Goal: Communication & Community: Answer question/provide support

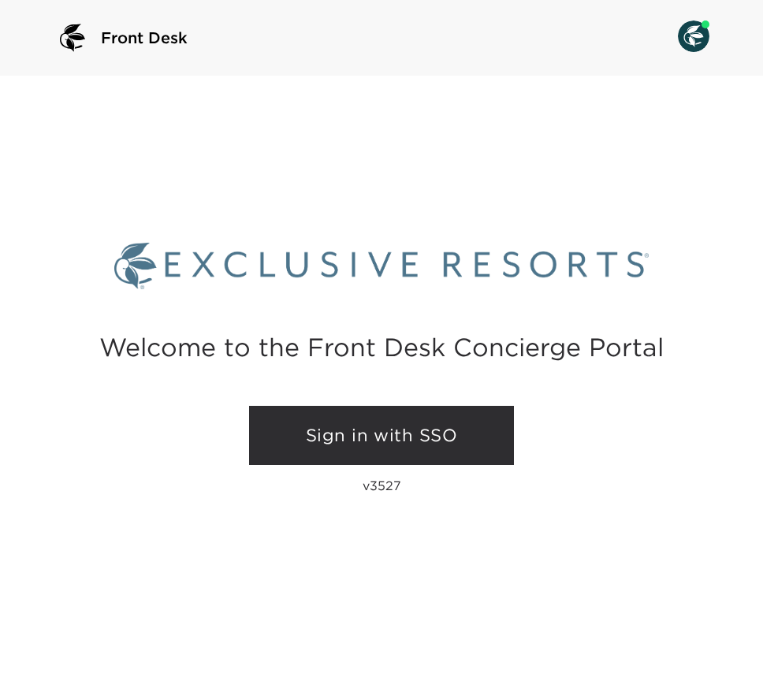
click at [329, 433] on link "Sign in with SSO" at bounding box center [381, 436] width 265 height 60
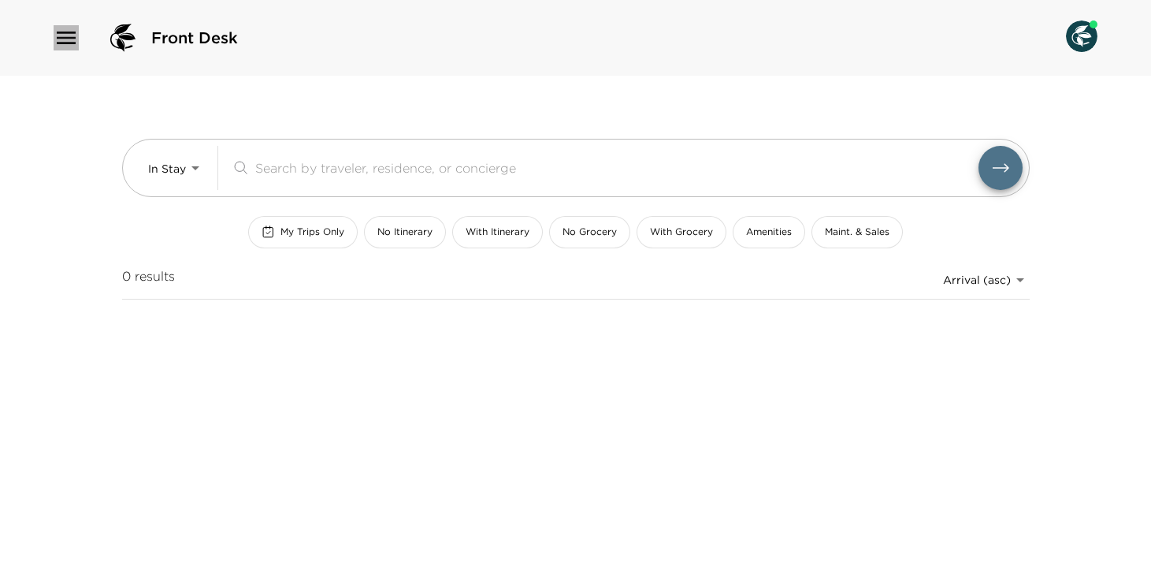
click at [58, 32] on icon "button" at bounding box center [66, 38] width 19 height 13
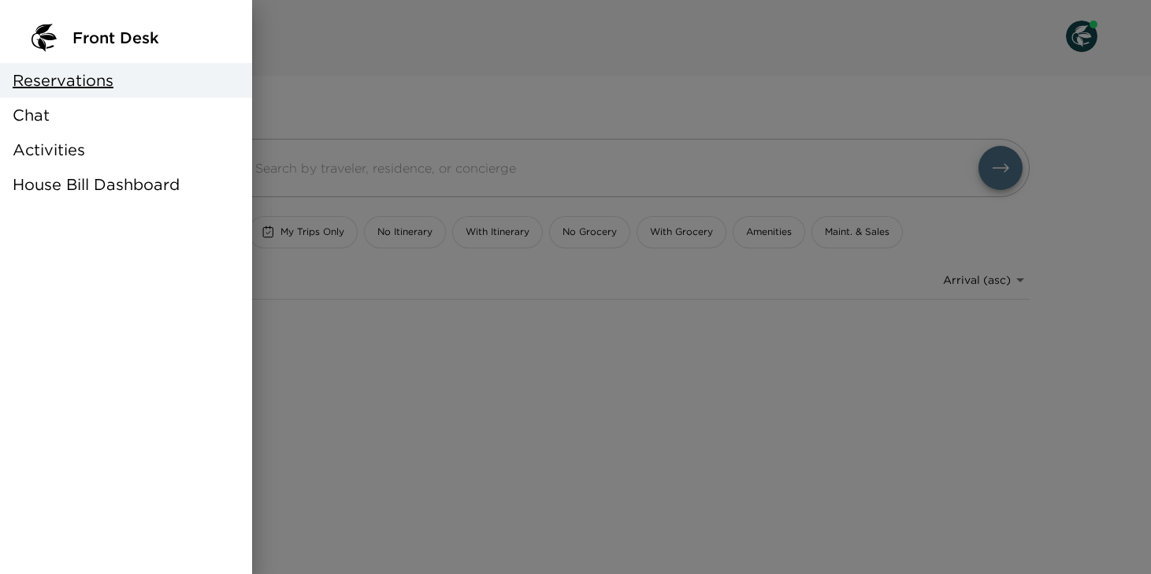
click at [44, 121] on span "Chat" at bounding box center [31, 115] width 37 height 22
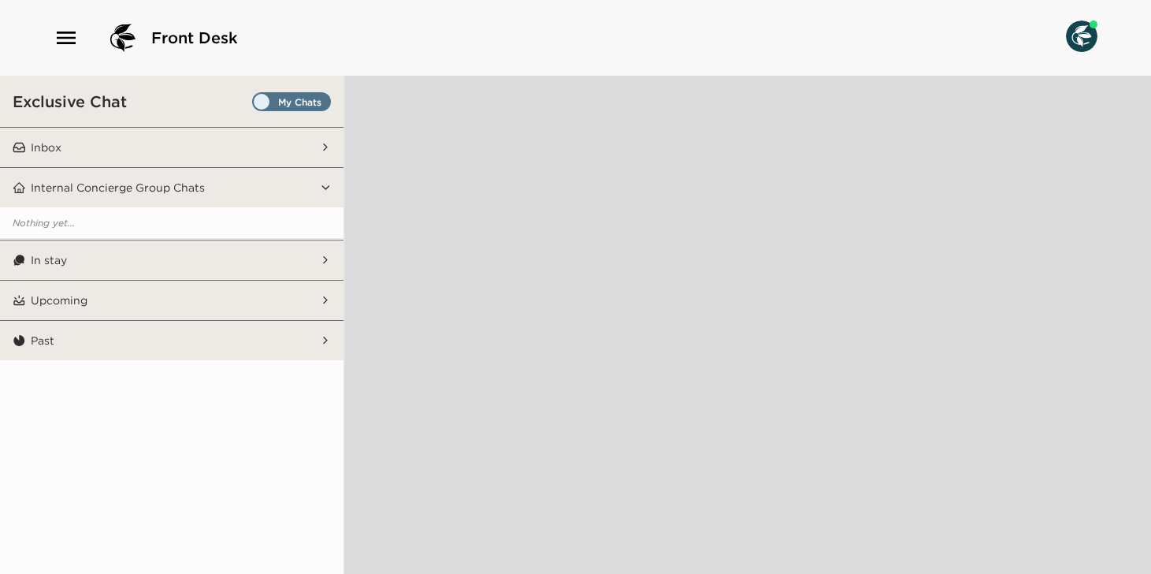
click at [245, 257] on button "In stay" at bounding box center [173, 259] width 294 height 39
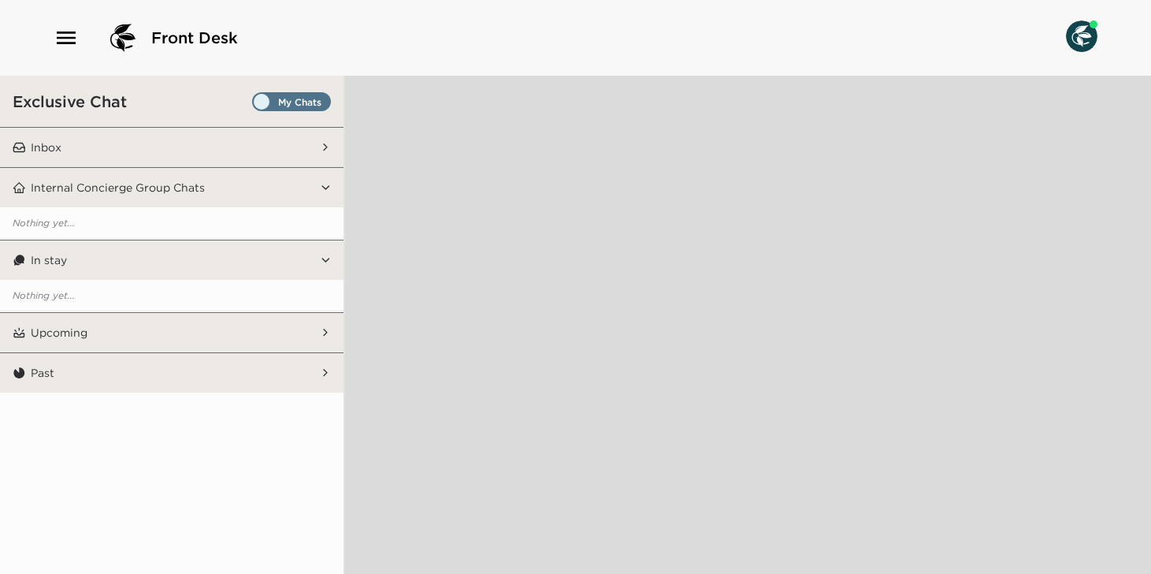
click at [243, 314] on button "Upcoming" at bounding box center [173, 332] width 294 height 39
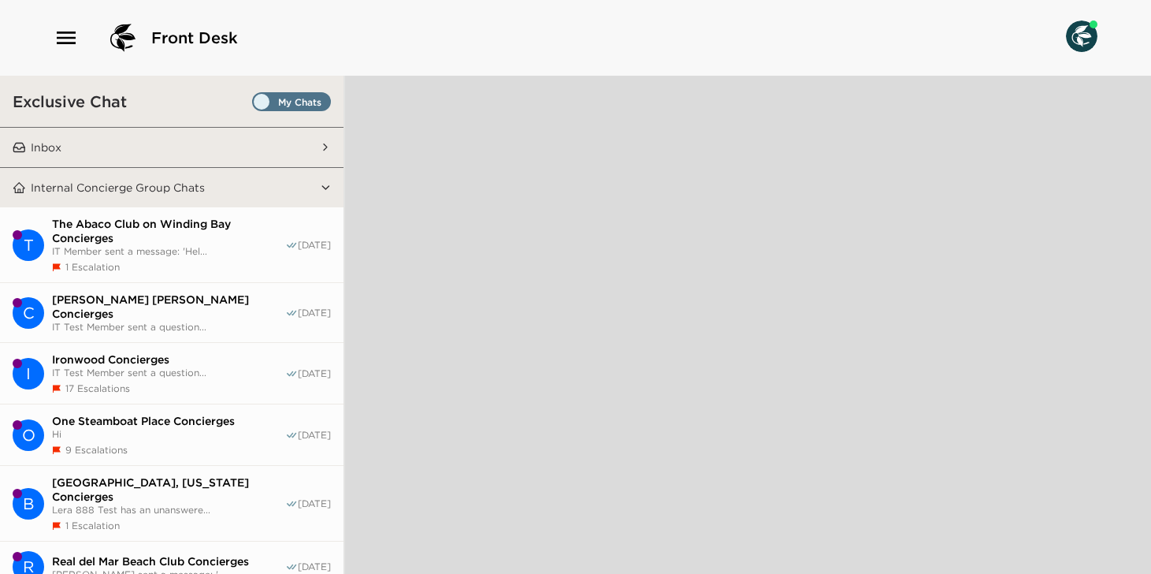
click at [123, 366] on div "Ironwood Concierges IT Test Member sent a question... 17 Escalations" at bounding box center [168, 373] width 233 height 42
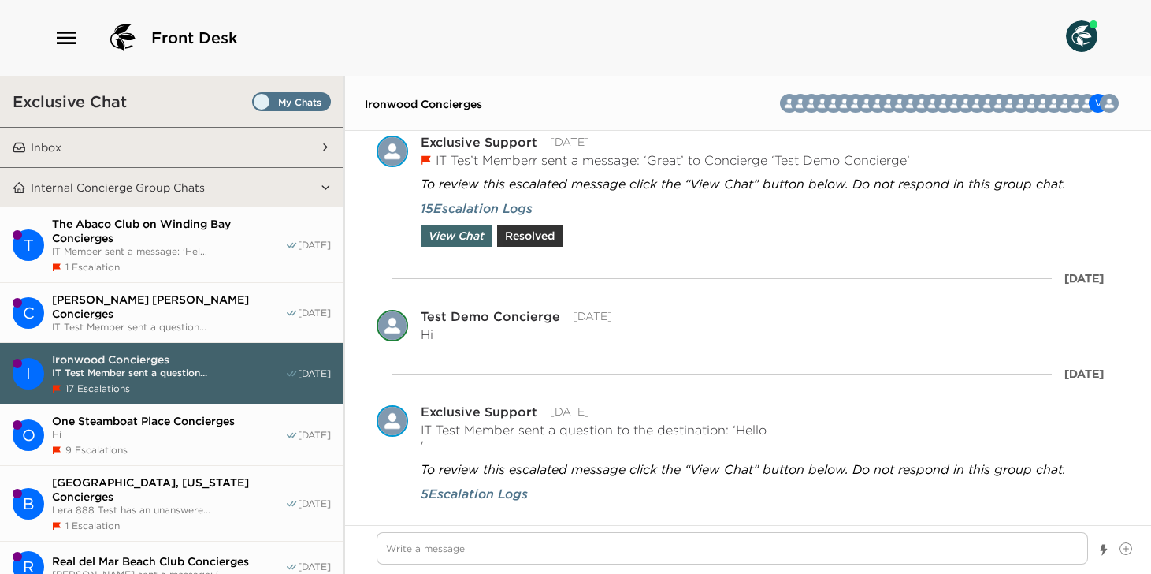
scroll to position [185, 0]
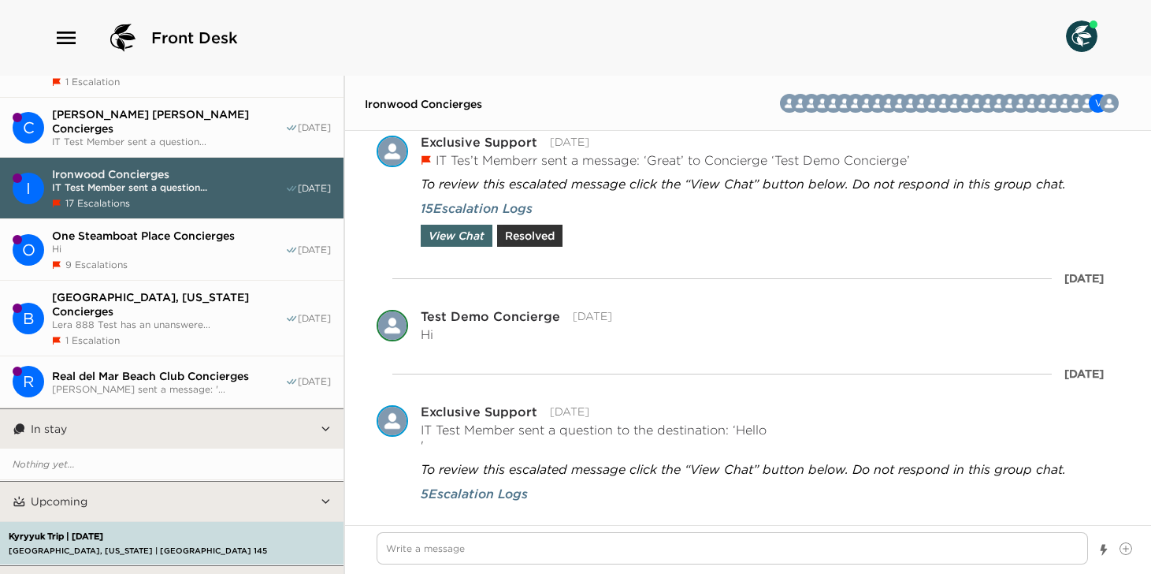
click at [195, 545] on p "Beaver Creek, Colorado | Beaver Creek Drive 145" at bounding box center [175, 550] width 340 height 10
click at [198, 531] on p "Kyryyuk Trip | 10/23/25" at bounding box center [175, 536] width 340 height 10
click at [165, 522] on div "Kyryyuk Trip | 10/23/25 Beaver Creek, Colorado | Beaver Creek Drive 145" at bounding box center [175, 542] width 340 height 41
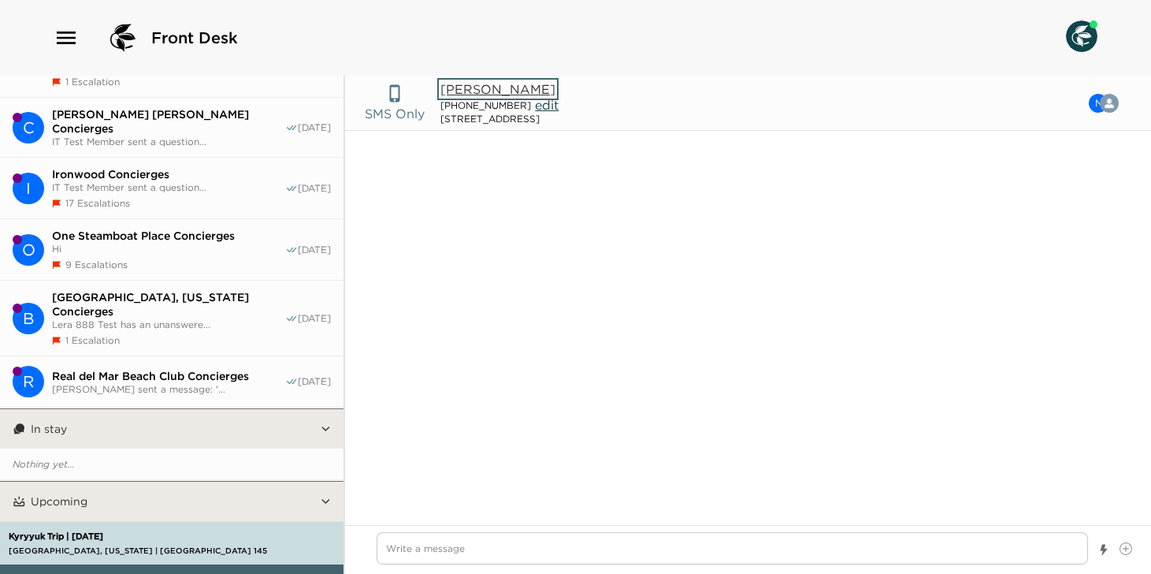
click at [523, 87] on button "Nickolas Kyryyuk" at bounding box center [498, 89] width 115 height 16
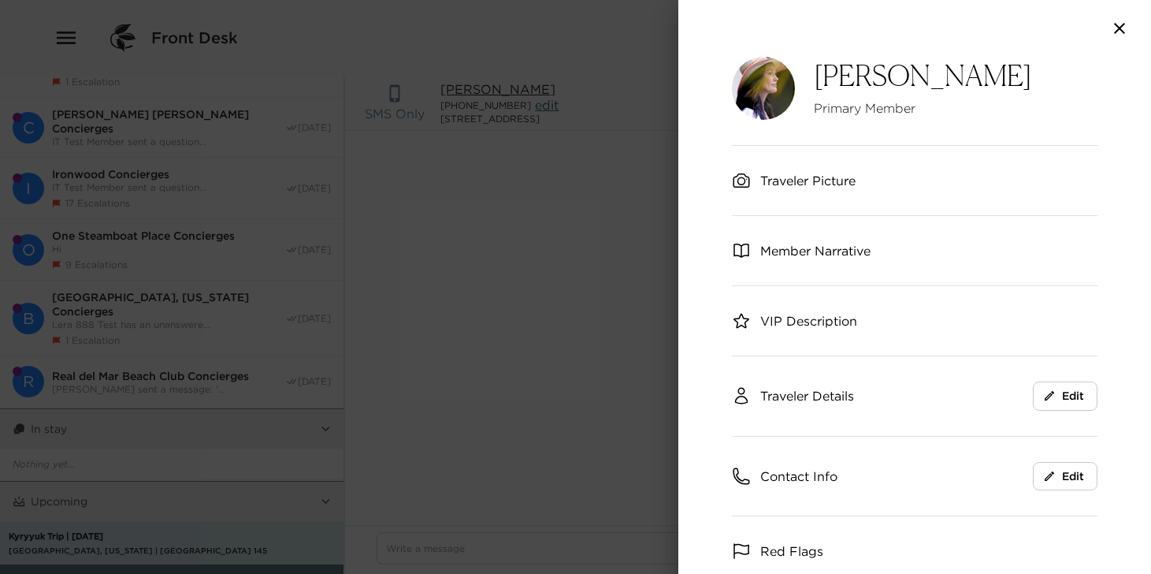
click at [762, 190] on div "Traveler Picture" at bounding box center [915, 180] width 366 height 69
click at [762, 181] on span "Traveler Picture" at bounding box center [807, 180] width 95 height 17
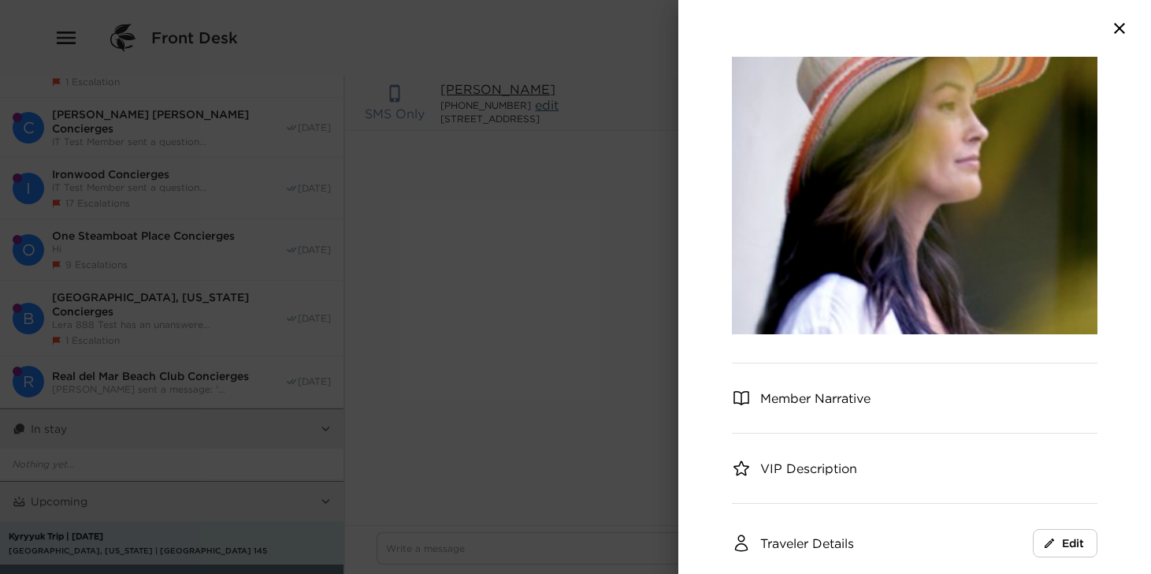
scroll to position [230, 0]
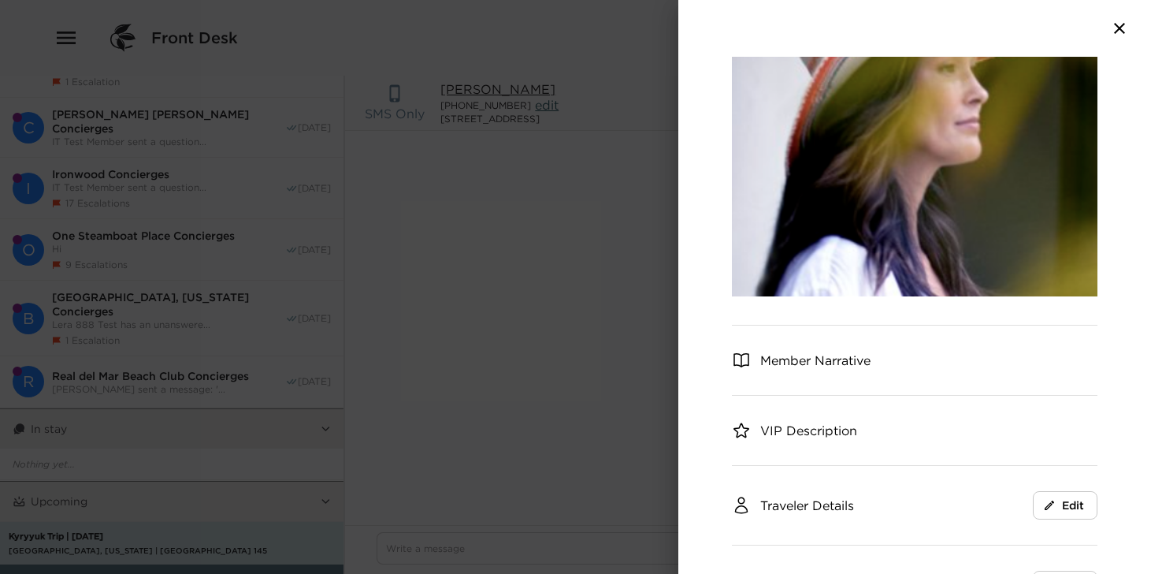
click at [762, 363] on span "Member Narrative" at bounding box center [815, 359] width 110 height 17
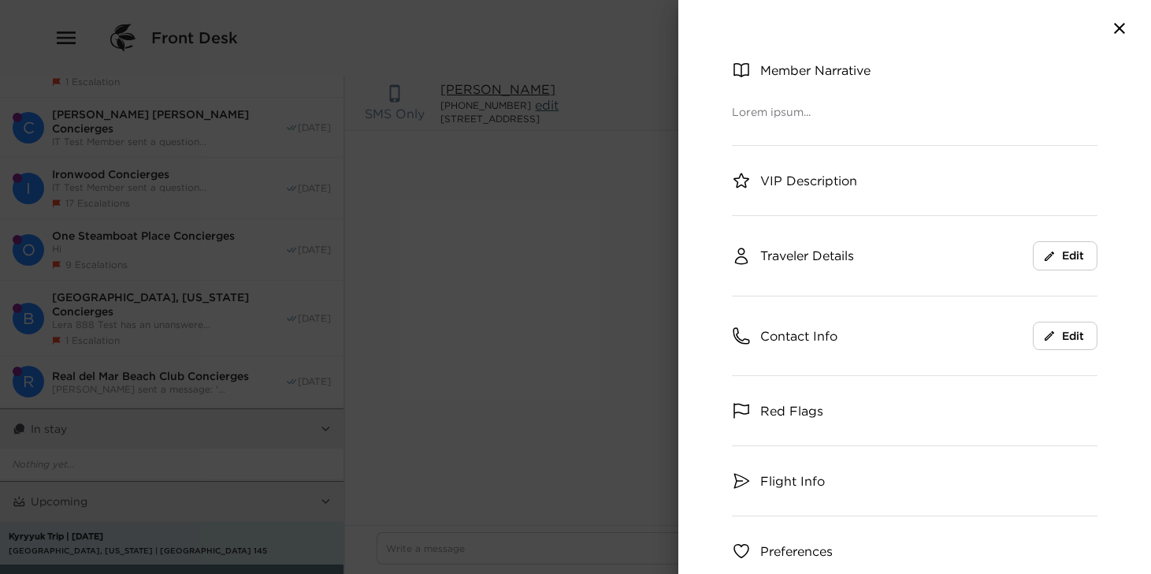
scroll to position [522, 0]
click at [762, 335] on span "Contact Info" at bounding box center [798, 333] width 77 height 17
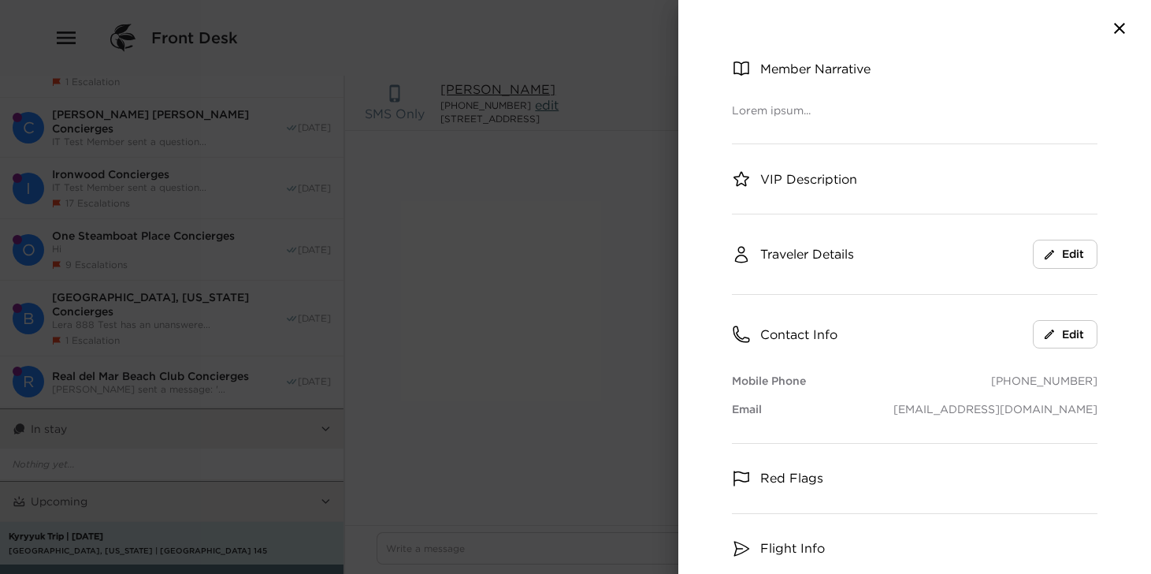
click at [762, 255] on span "Traveler Details" at bounding box center [807, 253] width 94 height 17
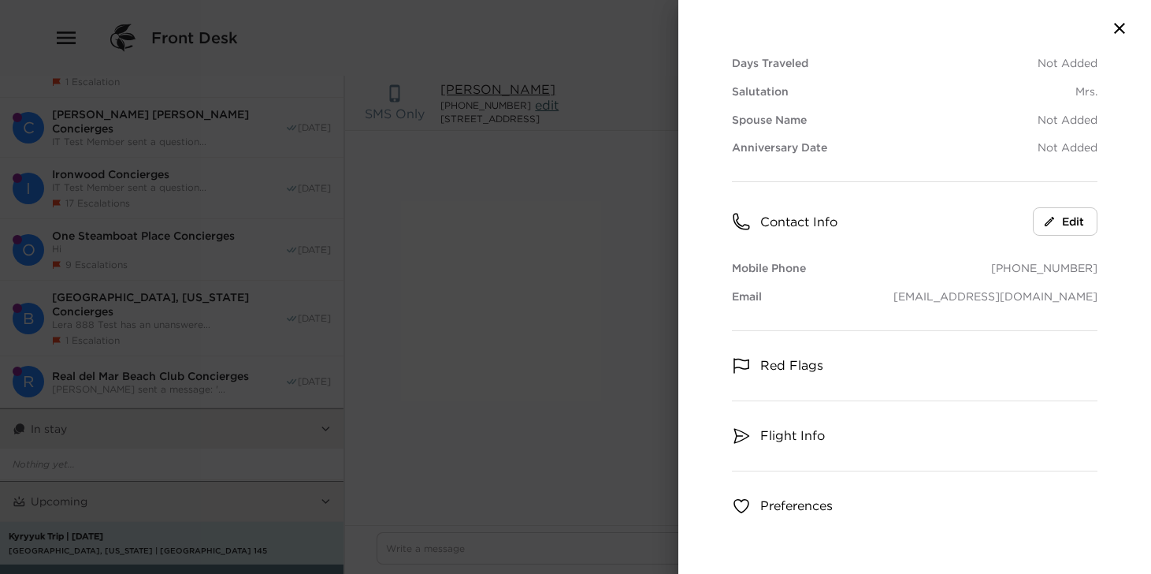
scroll to position [969, 0]
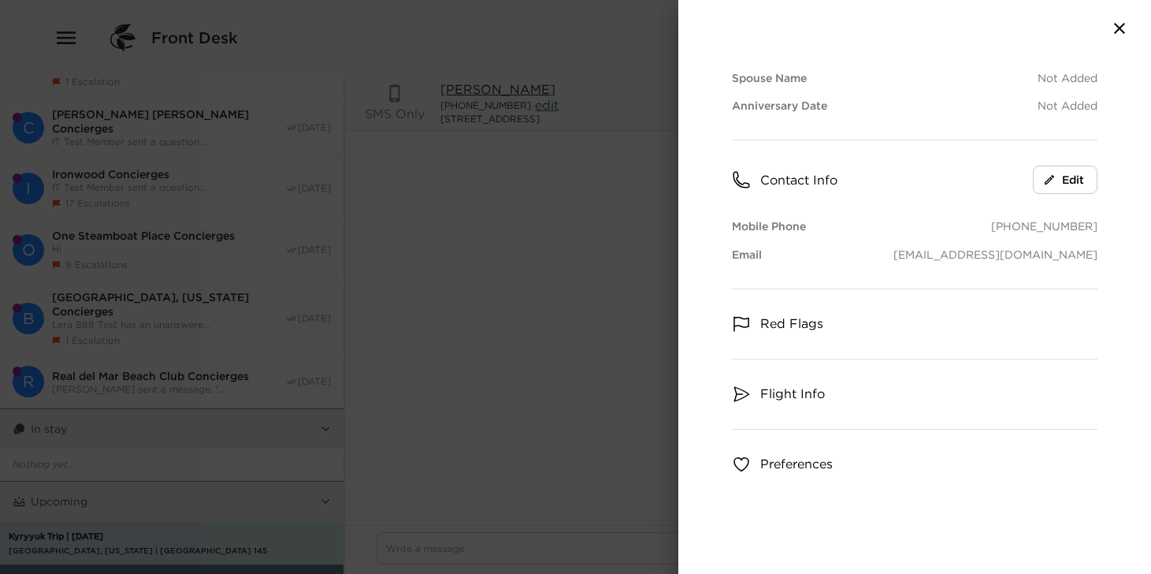
click at [762, 321] on span "Red Flags" at bounding box center [791, 322] width 63 height 17
click at [762, 437] on span "Flight Info" at bounding box center [792, 434] width 65 height 17
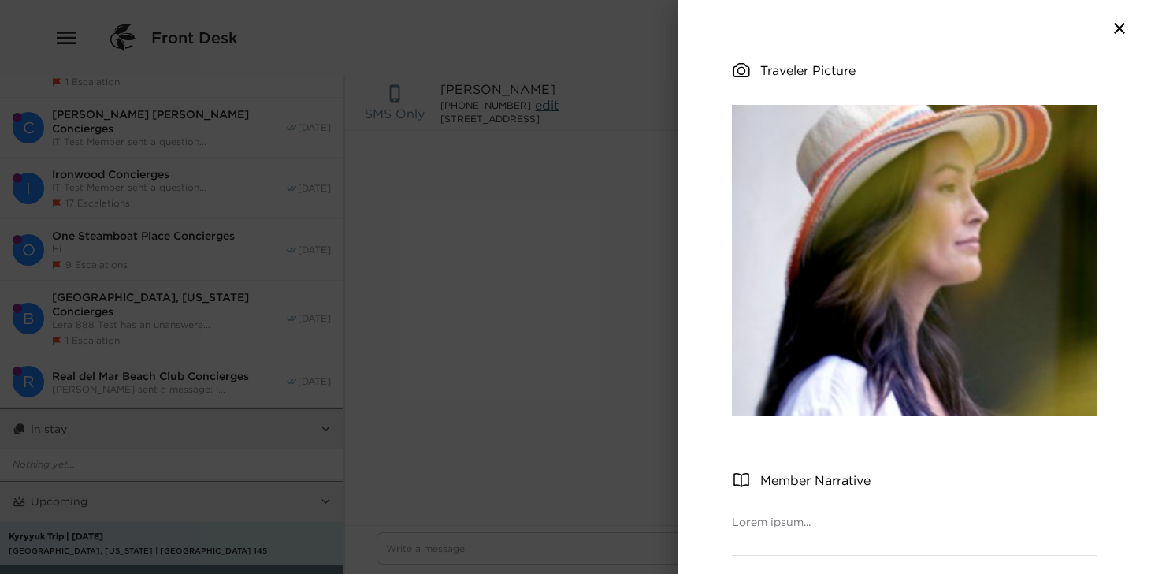
scroll to position [0, 0]
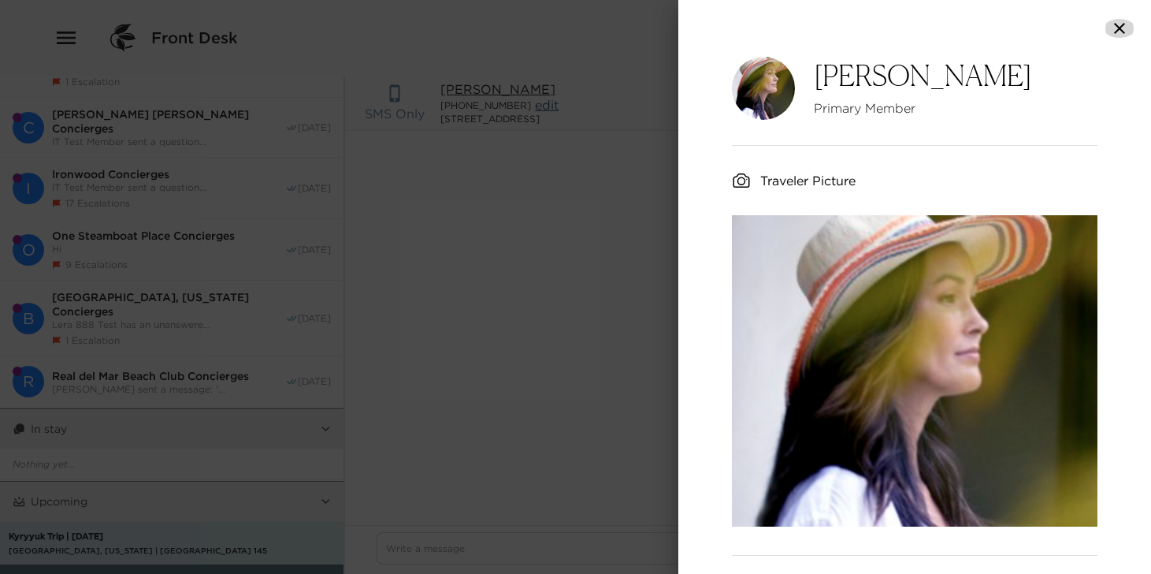
click at [762, 33] on icon "button" at bounding box center [1119, 28] width 19 height 19
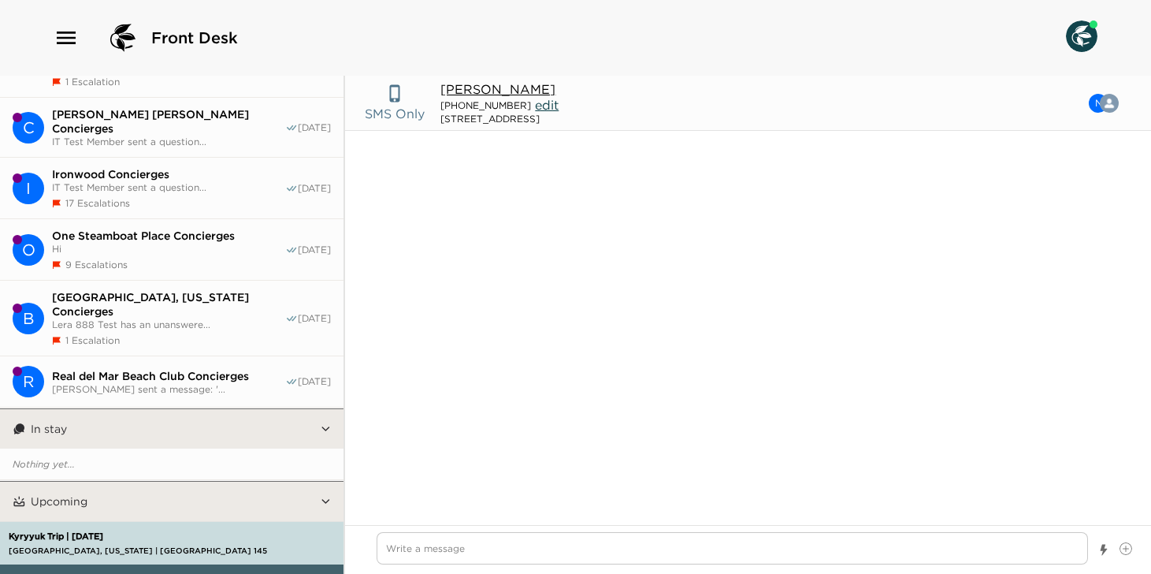
click at [179, 136] on span "IT Test Member sent a question..." at bounding box center [168, 142] width 233 height 12
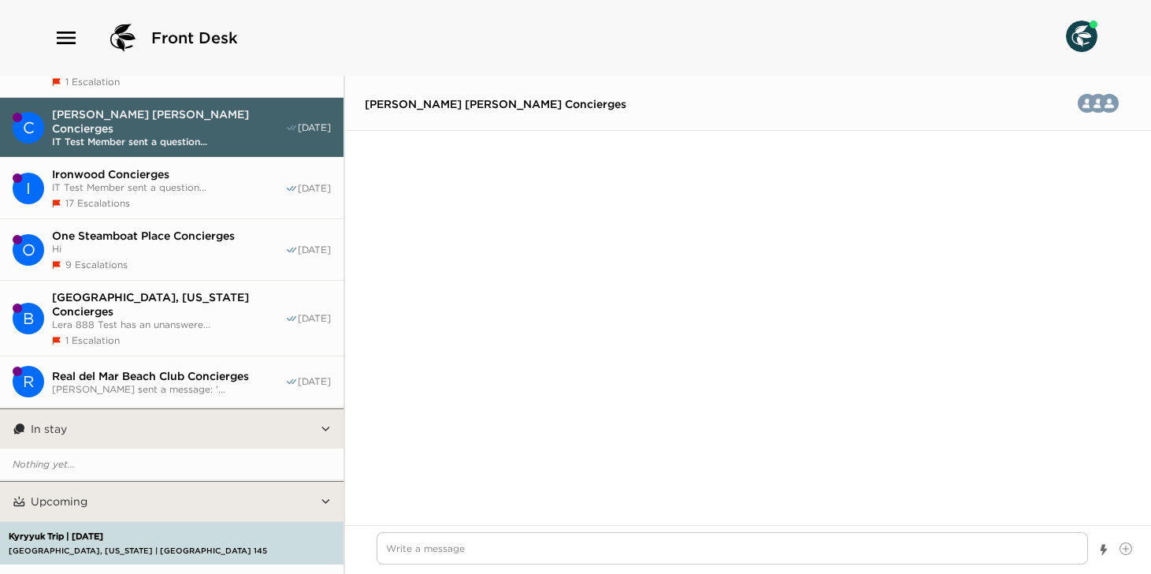
scroll to position [1823, 0]
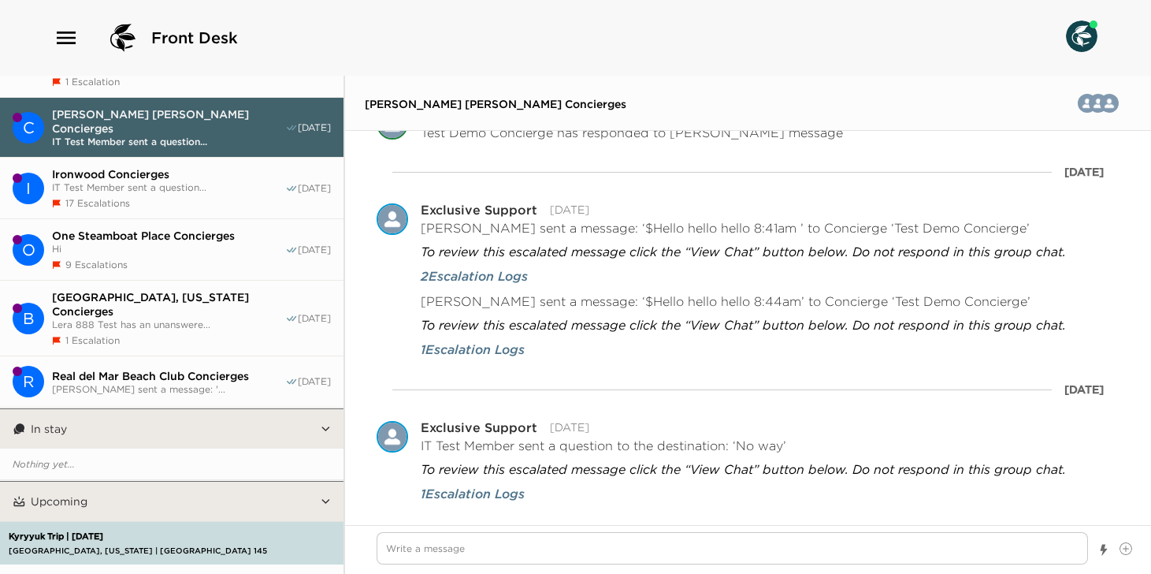
click at [431, 101] on span "Casali di Casole Concierges" at bounding box center [496, 104] width 262 height 14
click at [147, 219] on button "O One Steamboat Place Concierges Hi 9 Escalations 04/09/25" at bounding box center [172, 249] width 344 height 61
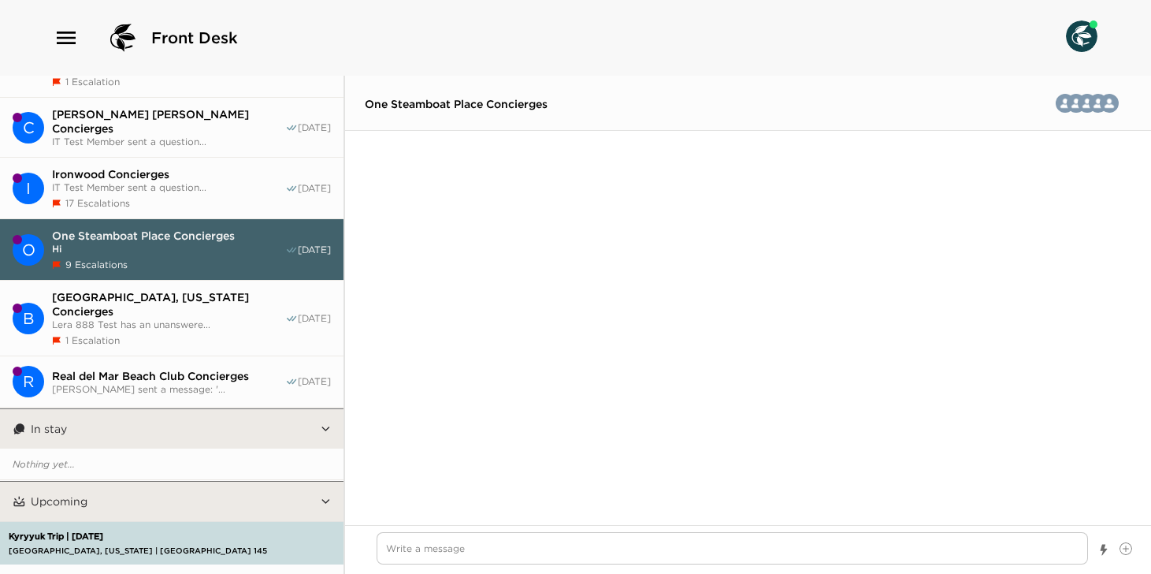
scroll to position [1649, 0]
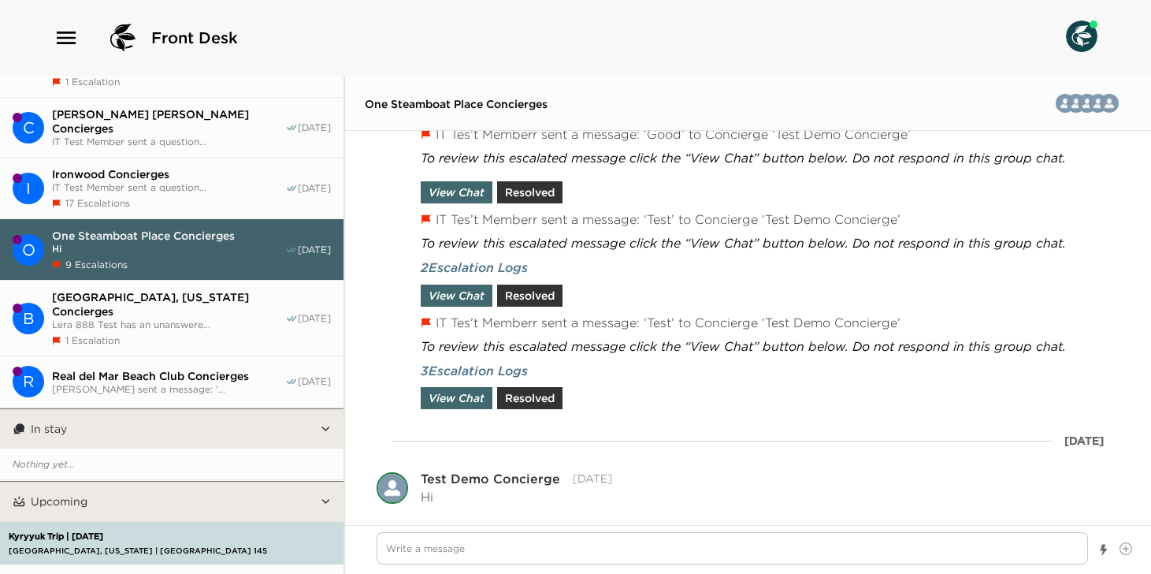
click at [433, 100] on span "One Steamboat Place Concierges" at bounding box center [456, 104] width 183 height 14
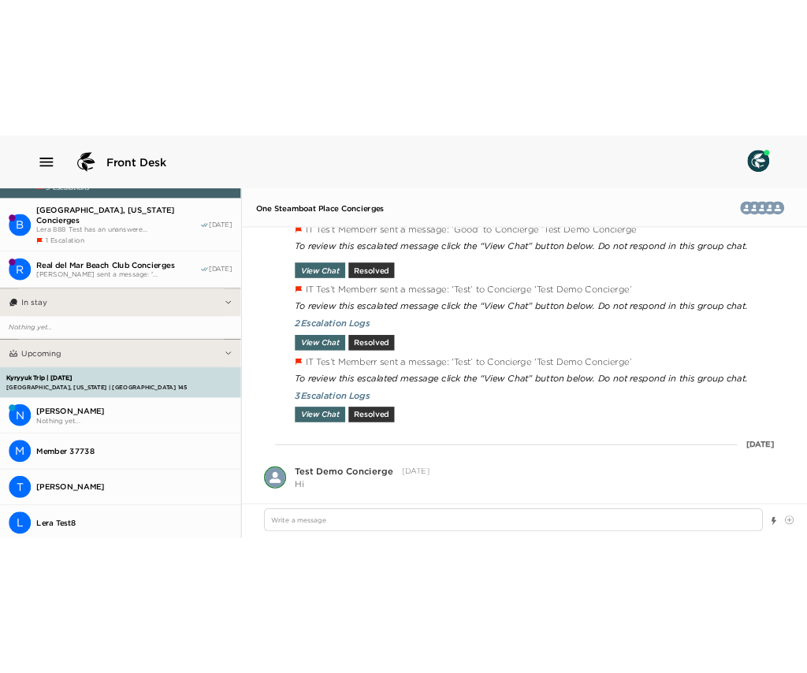
scroll to position [381, 0]
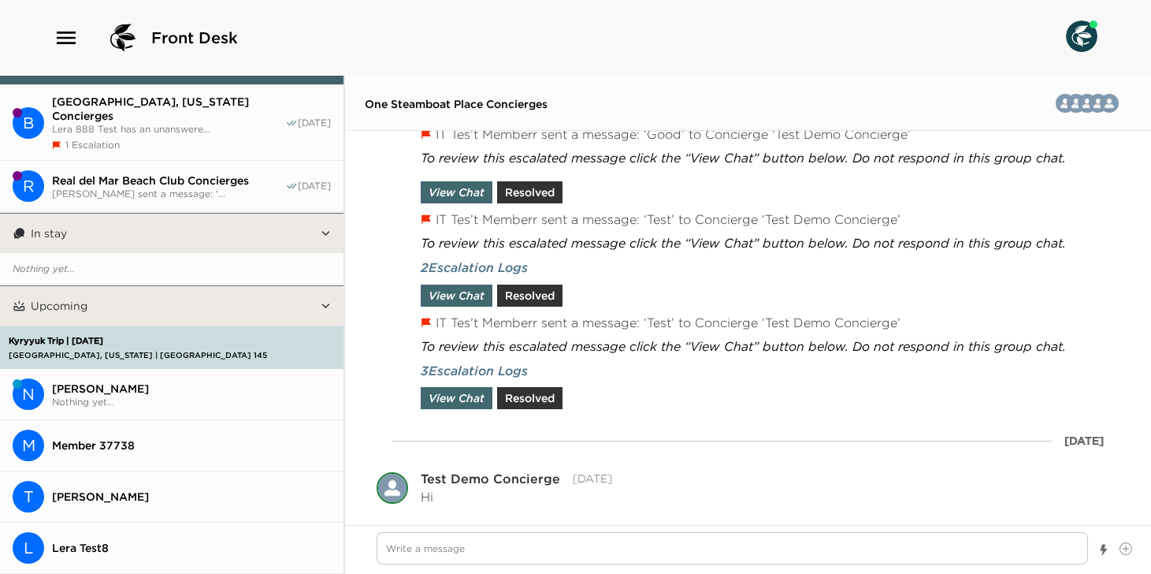
click at [143, 438] on span "Member 37738" at bounding box center [191, 445] width 279 height 14
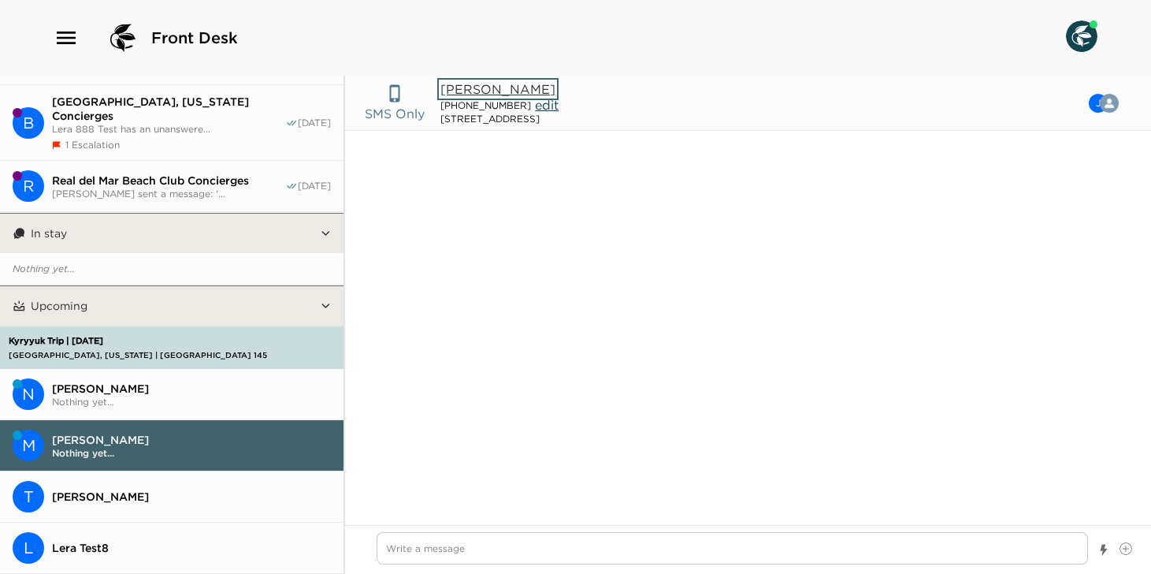
click at [508, 90] on button "John Edelman" at bounding box center [498, 89] width 115 height 16
click at [470, 89] on button "John Edelman" at bounding box center [498, 89] width 115 height 16
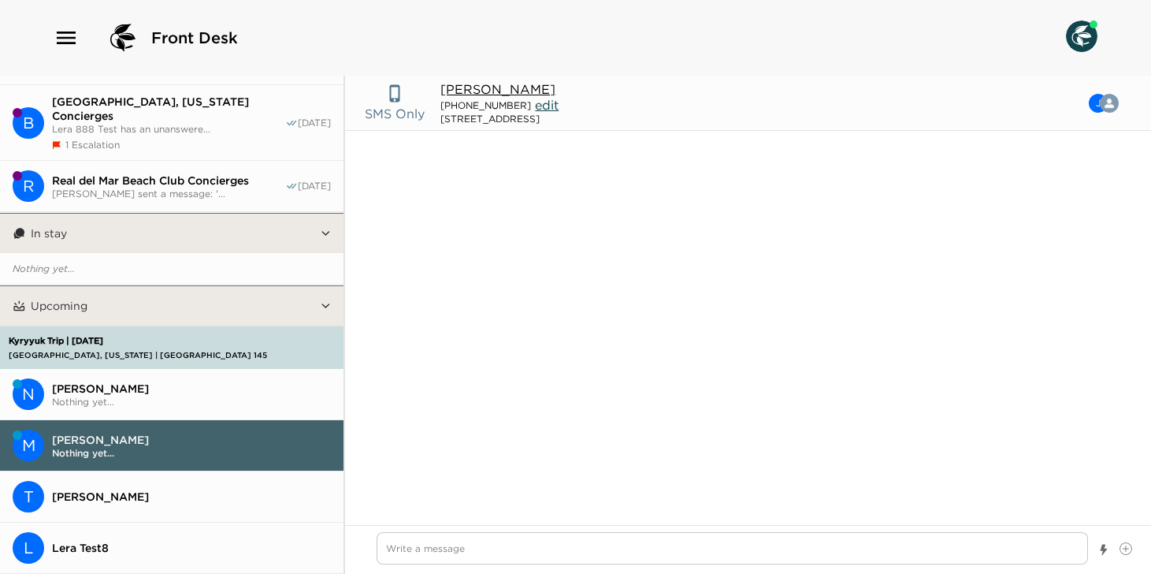
click at [467, 251] on div "No chats here yet…" at bounding box center [748, 318] width 806 height 374
click at [483, 91] on button "John Edelman" at bounding box center [498, 89] width 115 height 16
click at [154, 473] on button "T Tomas Masarik" at bounding box center [172, 496] width 344 height 51
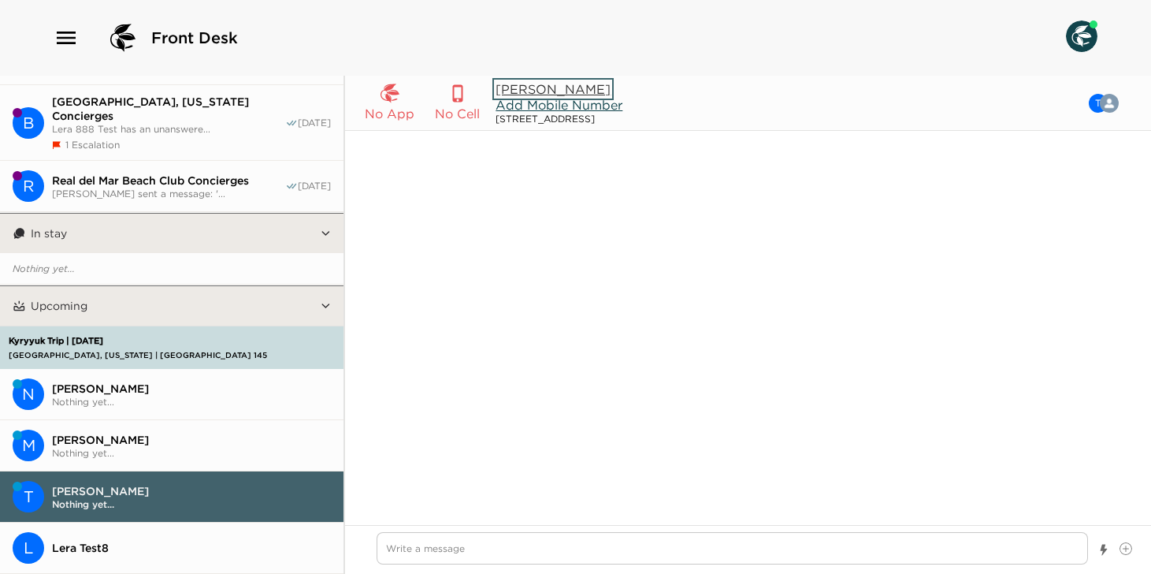
click at [540, 87] on button "Tomas Masarik" at bounding box center [553, 89] width 115 height 16
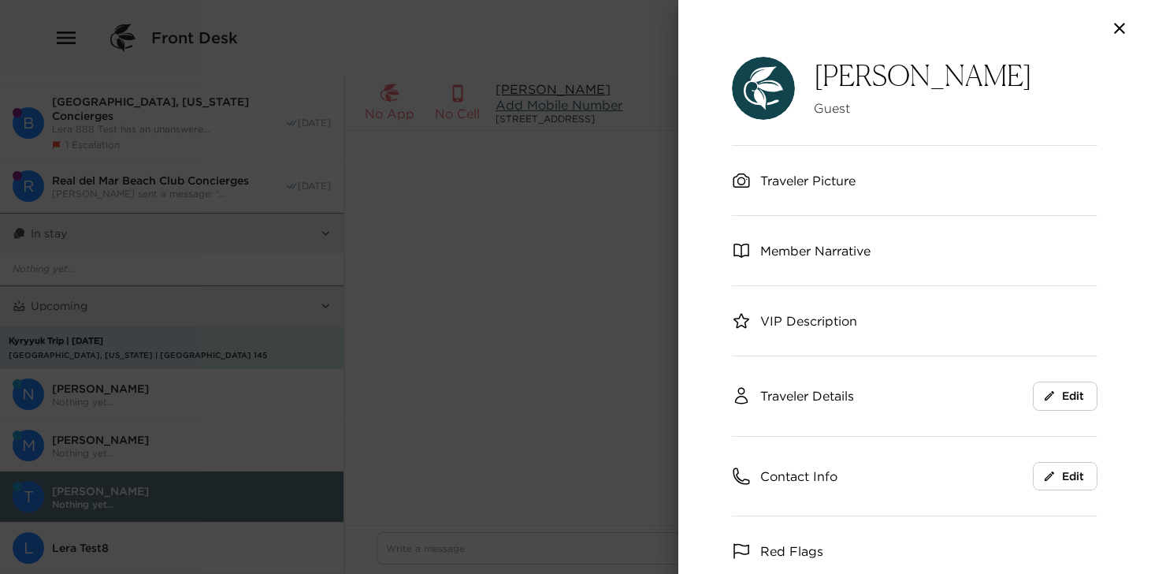
click at [762, 30] on icon "button" at bounding box center [1119, 28] width 11 height 11
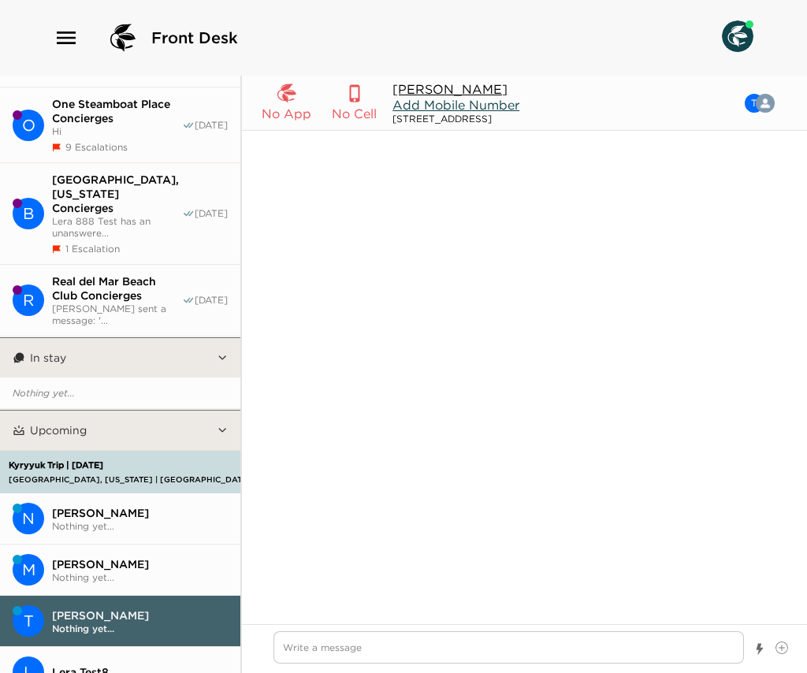
click at [78, 557] on span "John Edelman" at bounding box center [140, 564] width 176 height 14
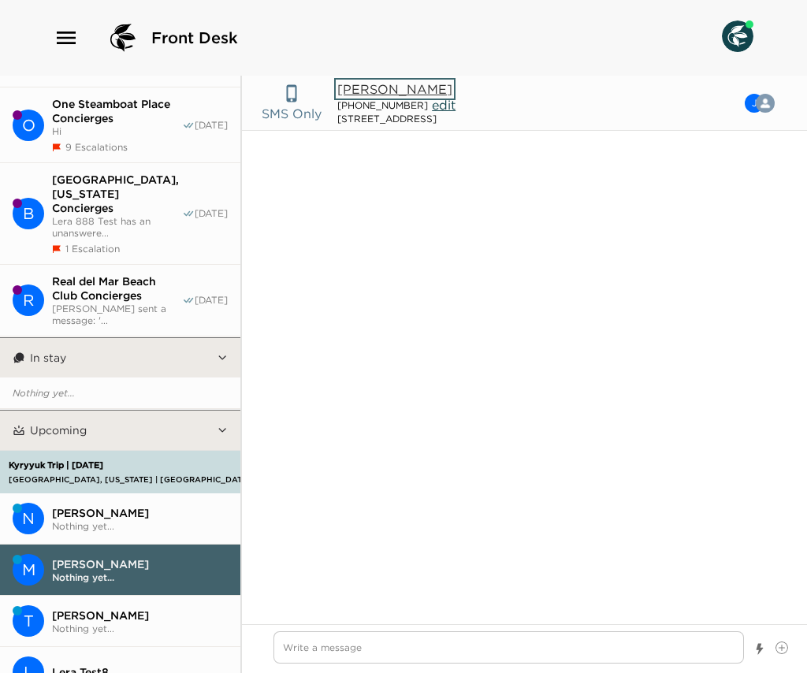
click at [390, 91] on button "John Edelman" at bounding box center [394, 89] width 115 height 16
click at [396, 81] on header "SMS Only John Edelman 305-554-4019 edit Beaver Creek Drive 145 J Manage Chat Me…" at bounding box center [524, 103] width 565 height 55
click at [516, 291] on div "No chats here yet…" at bounding box center [524, 367] width 565 height 473
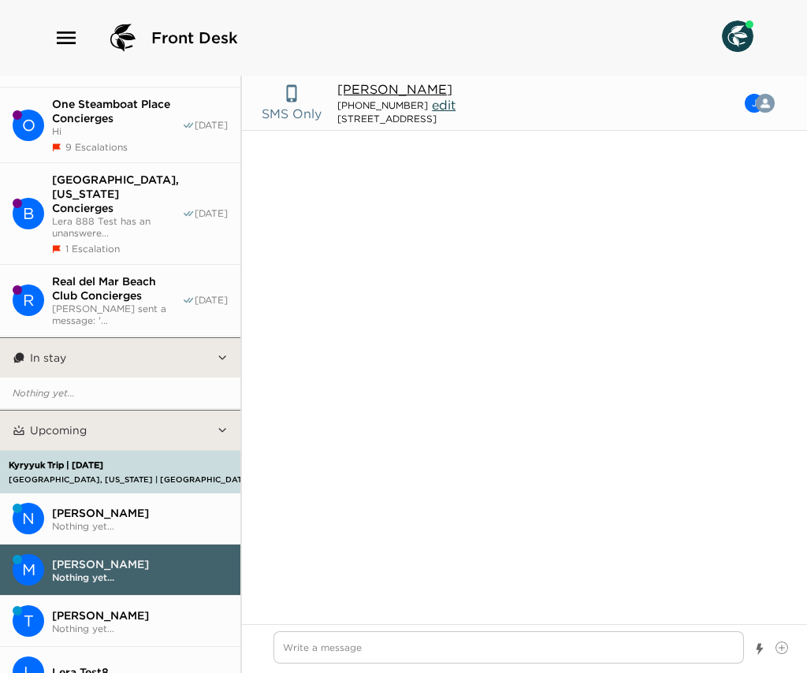
click at [371, 80] on header "SMS Only John Edelman 305-554-4019 edit Beaver Creek Drive 145 J Manage Chat Me…" at bounding box center [524, 103] width 565 height 55
click at [374, 79] on header "SMS Only John Edelman 305-554-4019 edit Beaver Creek Drive 145 J Manage Chat Me…" at bounding box center [524, 103] width 565 height 55
click at [374, 80] on header "SMS Only John Edelman 305-554-4019 edit Beaver Creek Drive 145 J Manage Chat Me…" at bounding box center [524, 103] width 565 height 55
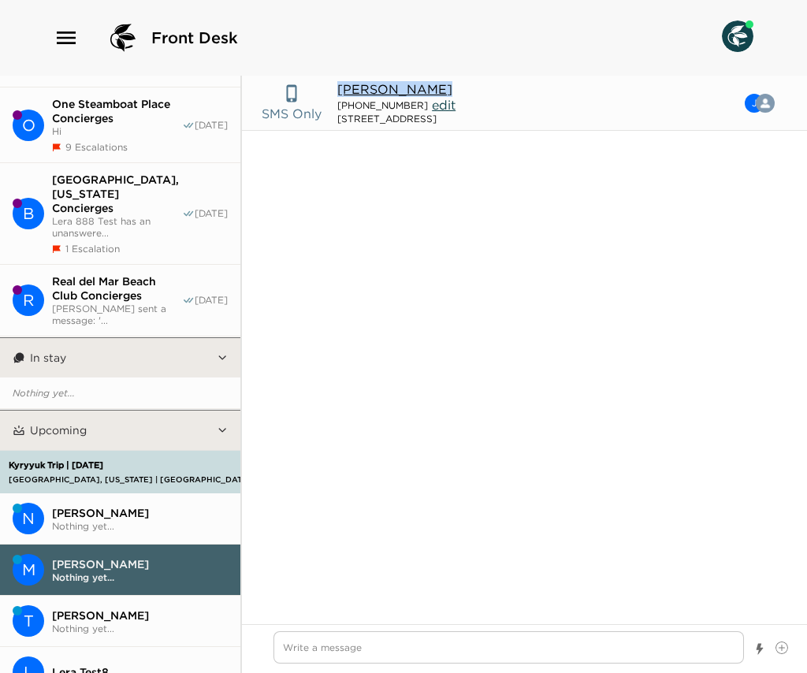
scroll to position [382, 0]
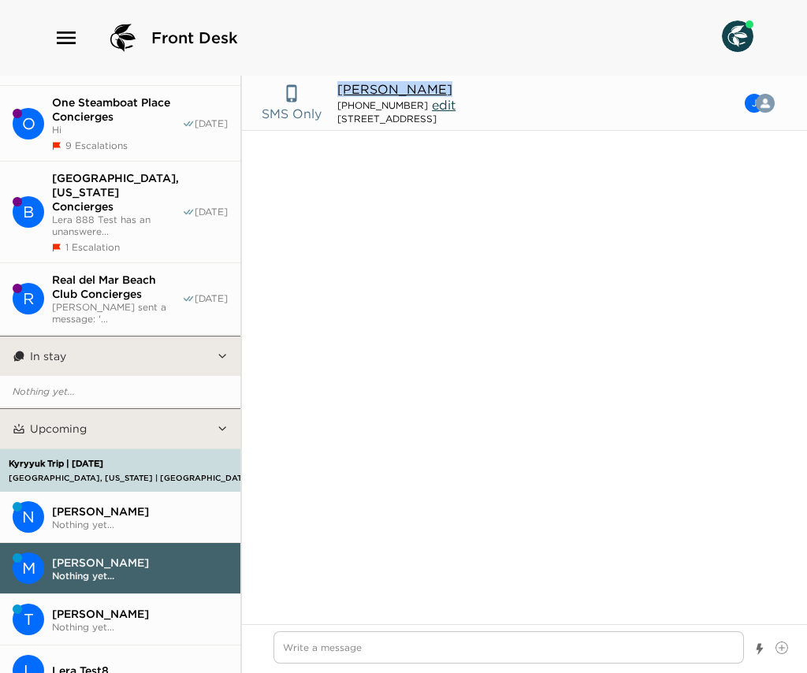
click at [89, 664] on span "Lera Test8" at bounding box center [140, 671] width 176 height 14
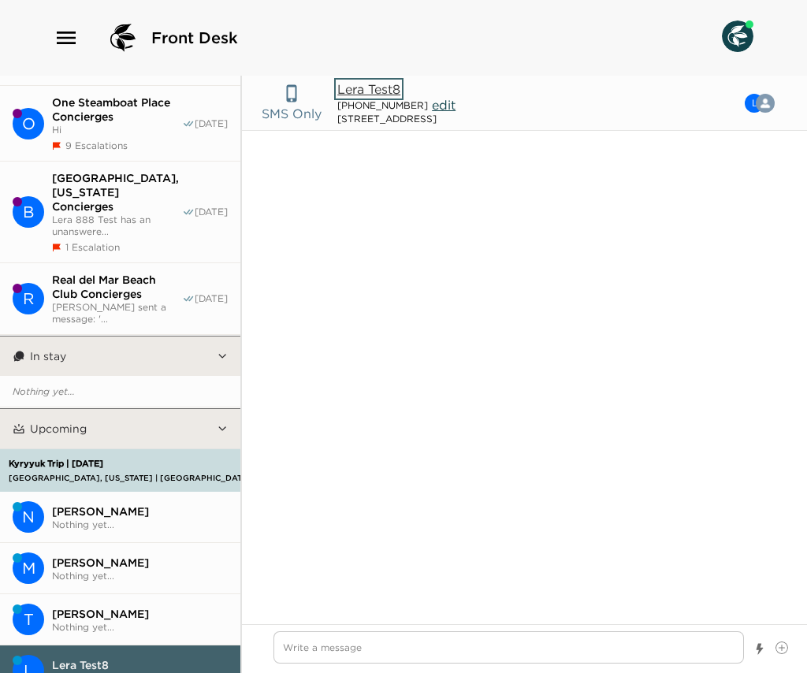
click at [380, 93] on button "Lera Test8" at bounding box center [368, 89] width 63 height 16
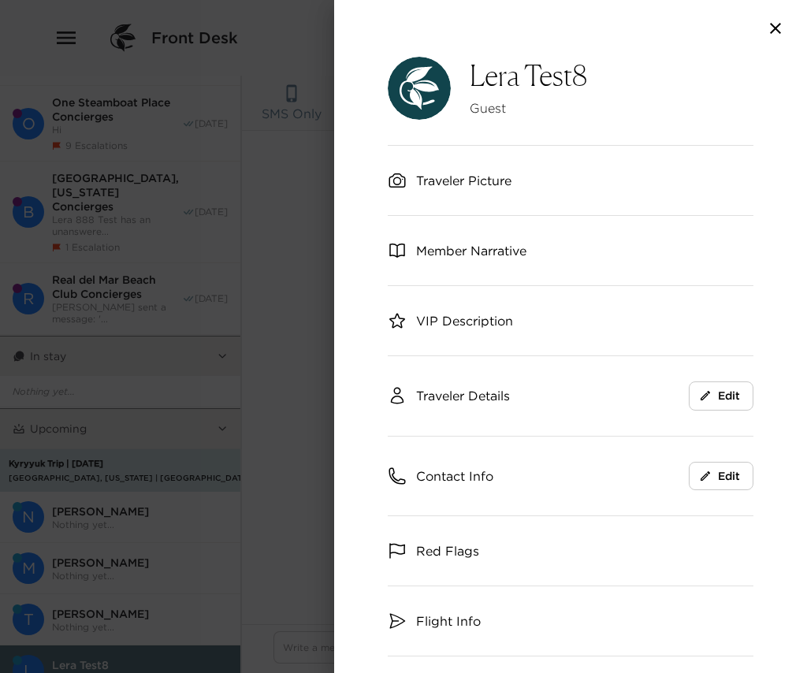
click at [762, 25] on icon "button" at bounding box center [775, 28] width 11 height 11
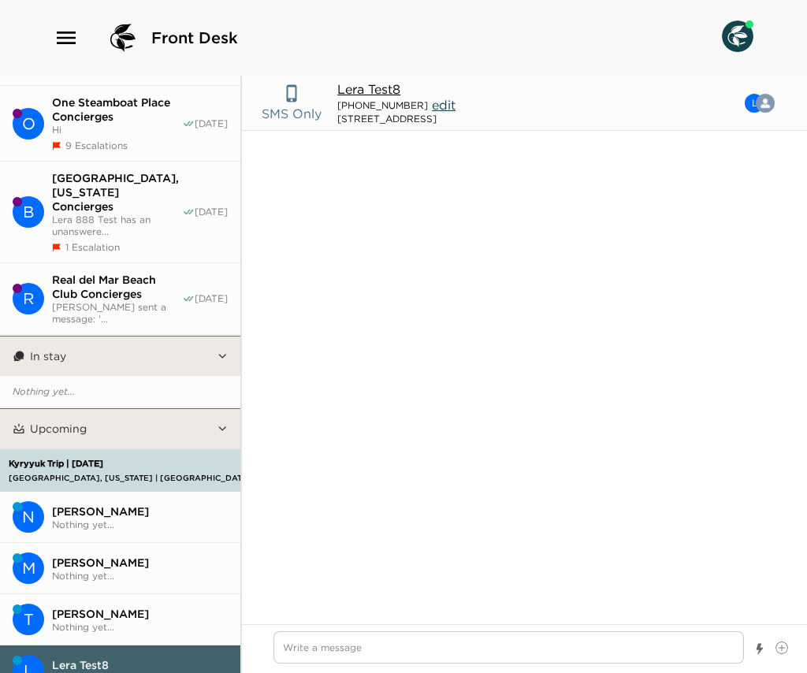
drag, startPoint x: 138, startPoint y: 526, endPoint x: 212, endPoint y: 355, distance: 185.6
click at [108, 492] on div "N Nickolas Kyryyuk Nothing yet... M John Edelman Nothing yet... T Tomas Masarik…" at bounding box center [120, 613] width 240 height 242
click at [125, 556] on span "John Edelman" at bounding box center [140, 563] width 176 height 14
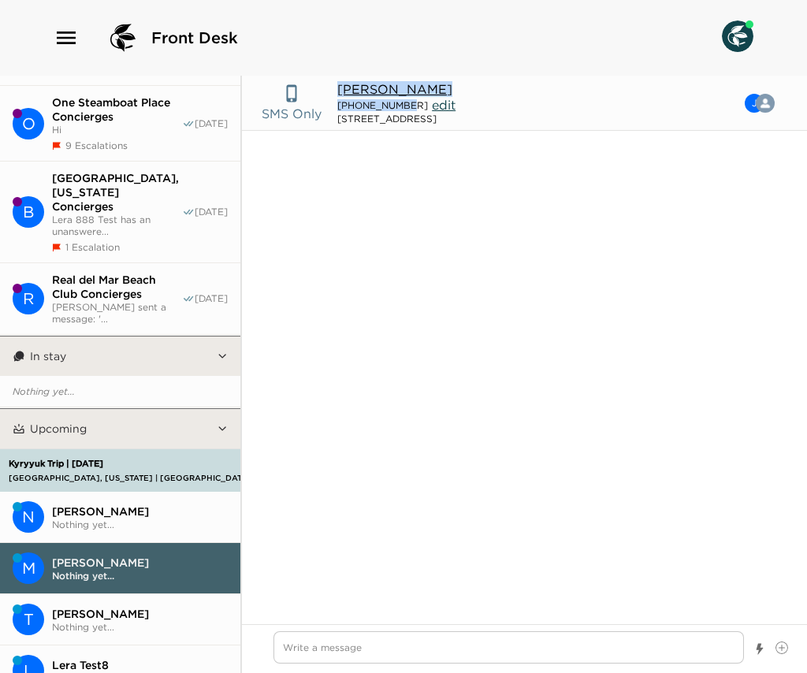
drag, startPoint x: 403, startPoint y: 103, endPoint x: 334, endPoint y: 90, distance: 70.6
click at [334, 90] on div "SMS Only John Edelman 305-554-4019 edit Beaver Creek Drive 145" at bounding box center [489, 102] width 455 height 43
copy div "John Edelman 305-554-4019"
click at [98, 450] on div "Kyryyuk Trip | 10/23/25 Beaver Creek, Colorado | Beaver Creek Drive 145" at bounding box center [175, 470] width 340 height 41
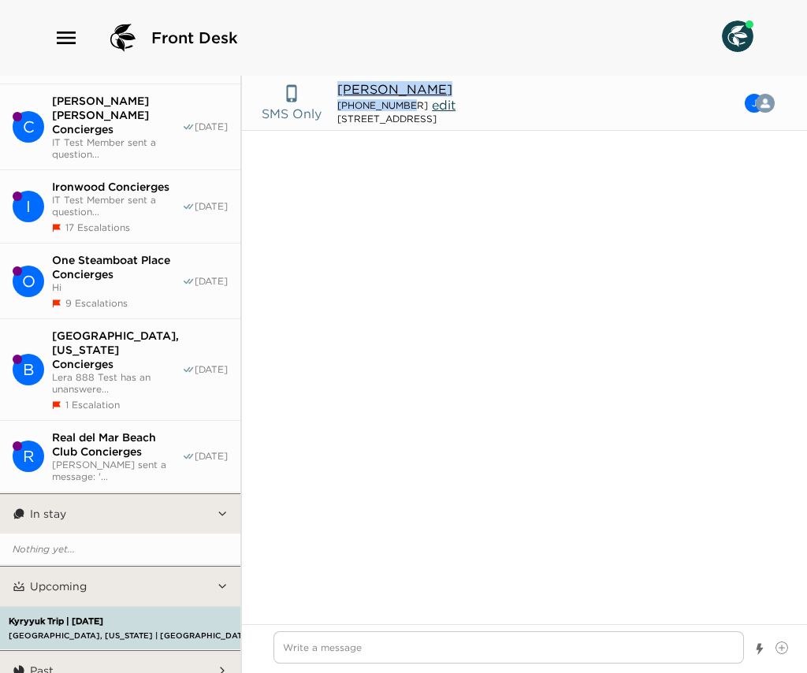
scroll to position [197, 0]
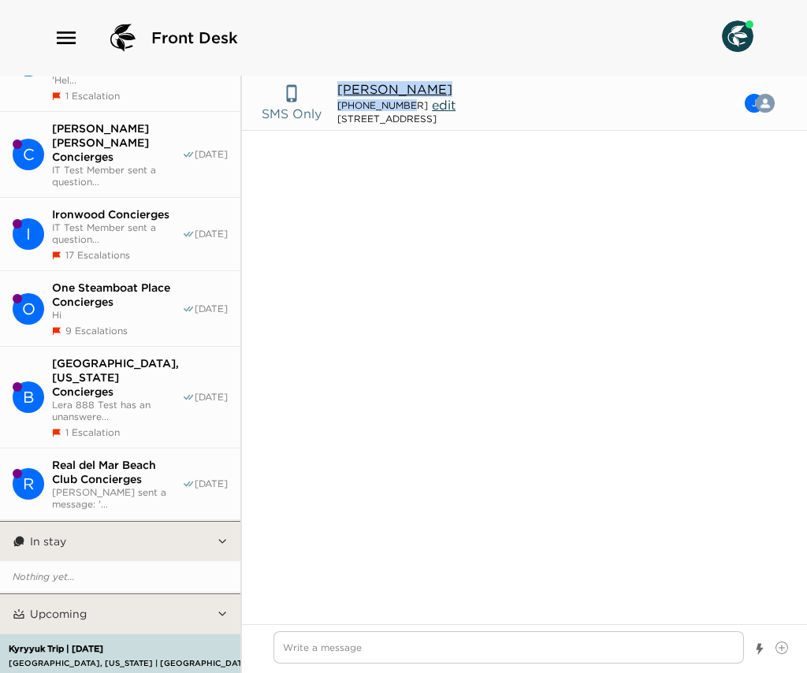
click at [80, 644] on p "Kyryyuk Trip | 10/23/25" at bounding box center [175, 649] width 340 height 10
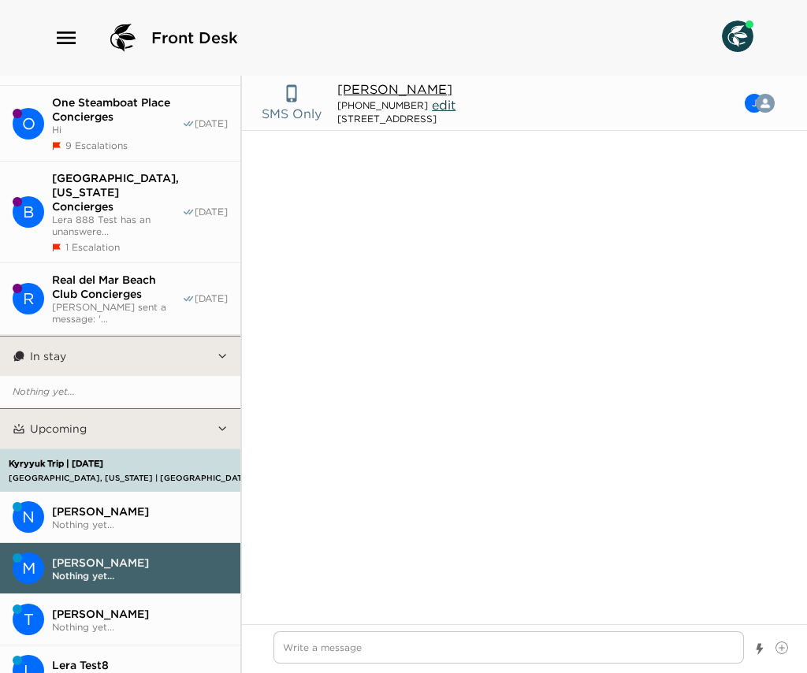
click at [325, 299] on div "No chats here yet…" at bounding box center [524, 367] width 565 height 473
click at [379, 91] on button "John Edelman" at bounding box center [394, 89] width 115 height 16
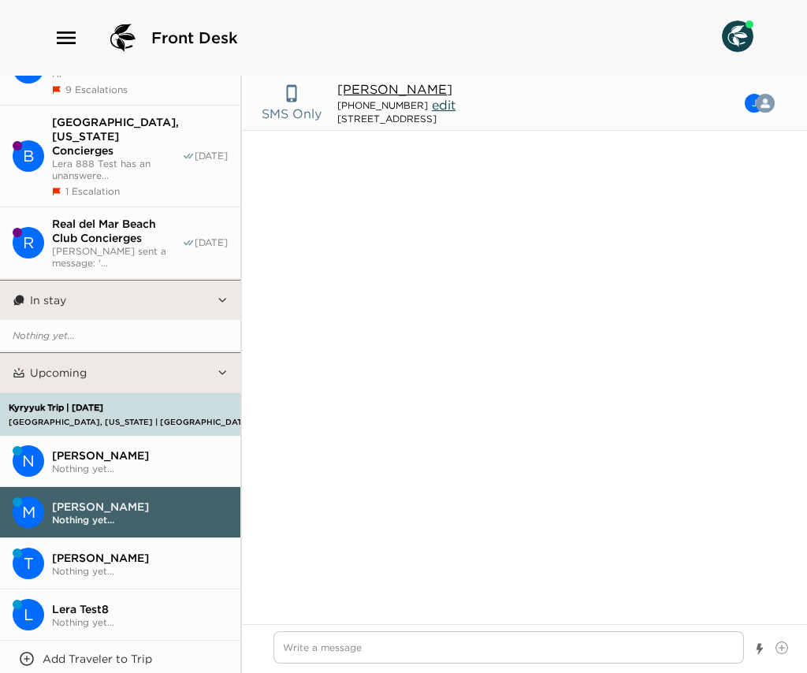
click at [115, 436] on button "N Nickolas Kyryyuk Nothing yet..." at bounding box center [120, 461] width 240 height 51
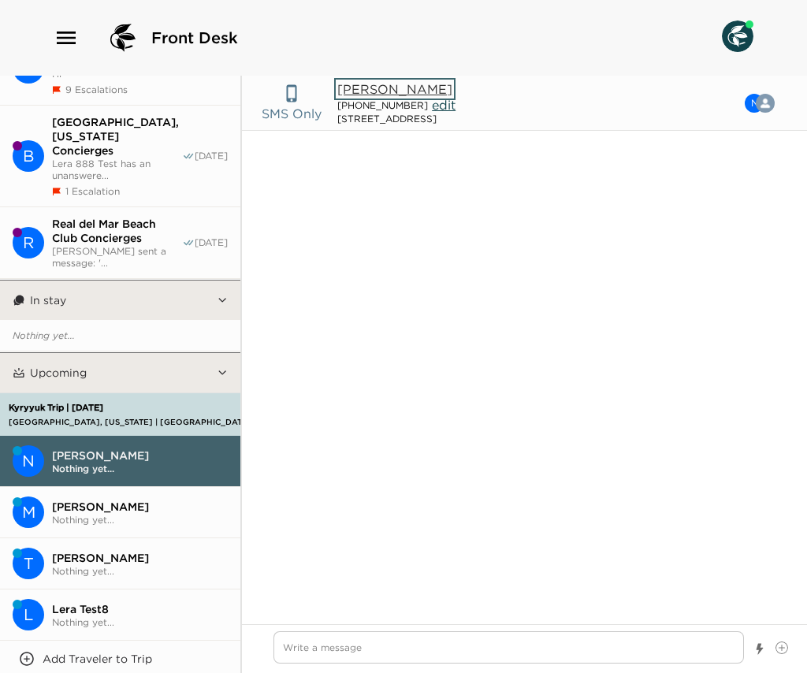
click at [370, 91] on button "Nickolas Kyryyuk" at bounding box center [394, 89] width 115 height 16
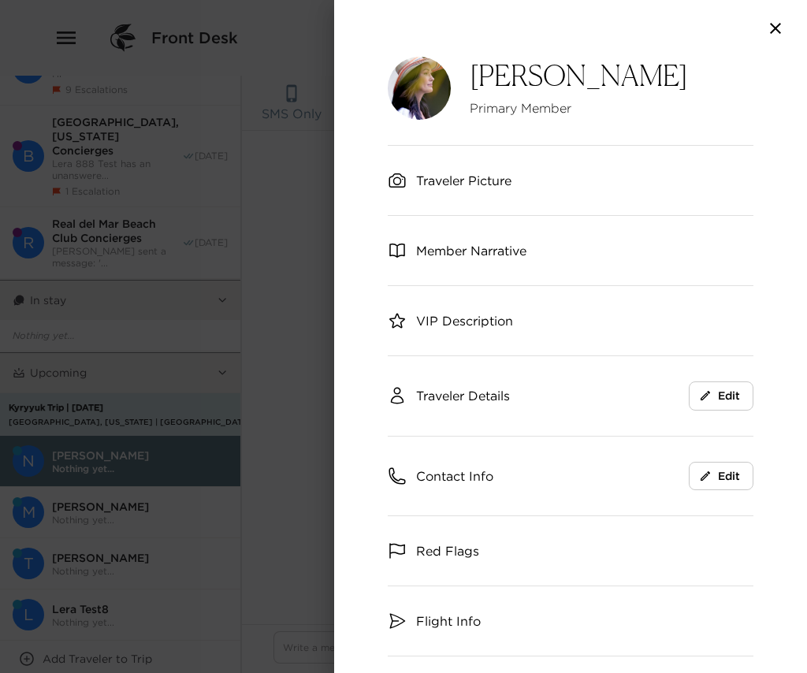
click at [762, 28] on icon "button" at bounding box center [775, 28] width 19 height 19
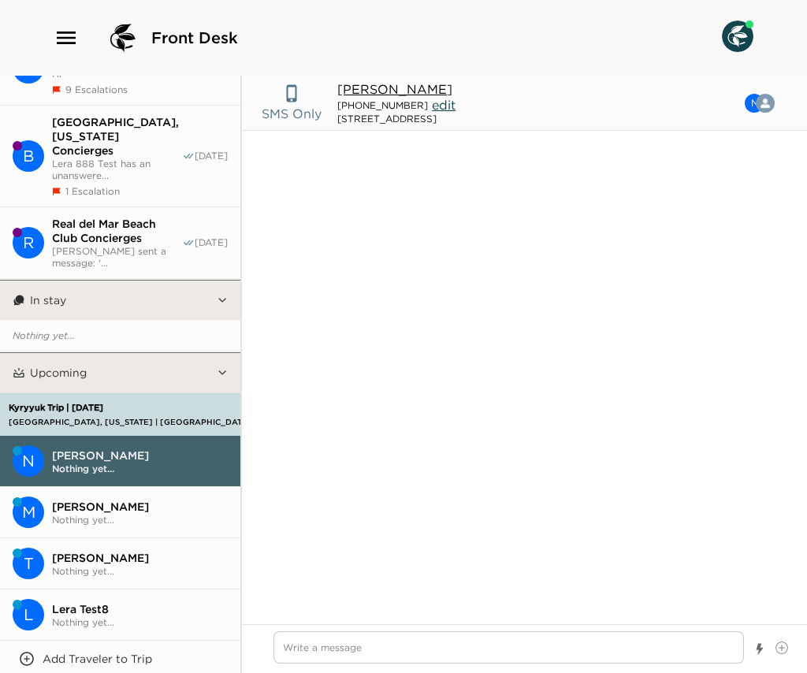
click at [57, 602] on span "Lera Test8" at bounding box center [140, 609] width 176 height 14
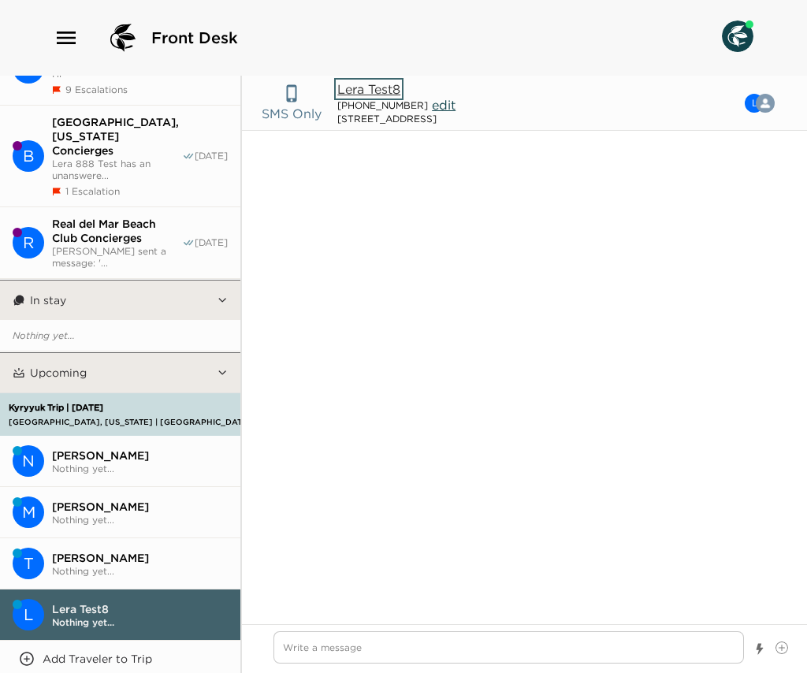
click at [377, 89] on button "Lera Test8" at bounding box center [368, 89] width 63 height 16
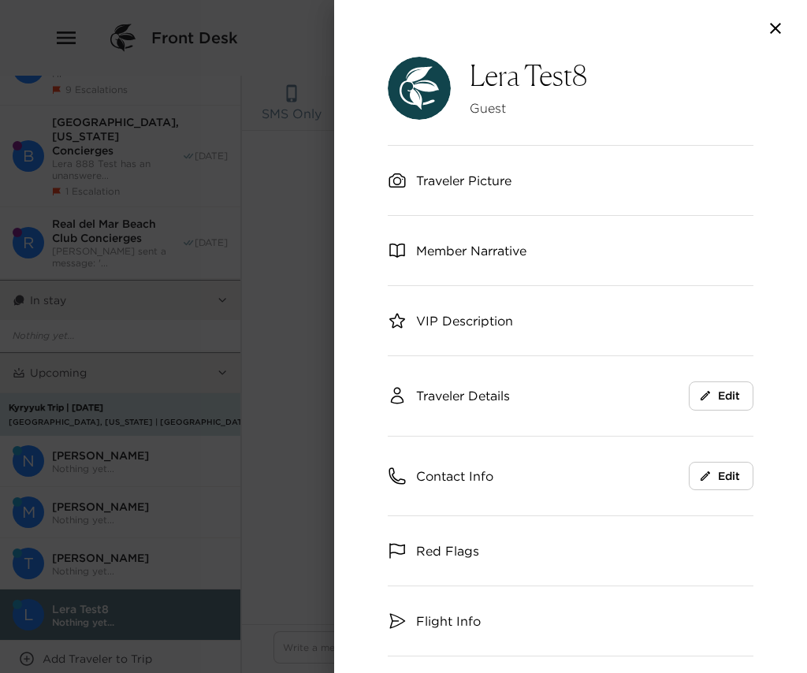
click at [489, 456] on div "Contact Info Edit" at bounding box center [571, 477] width 366 height 80
click at [475, 476] on span "Contact Info" at bounding box center [454, 475] width 77 height 17
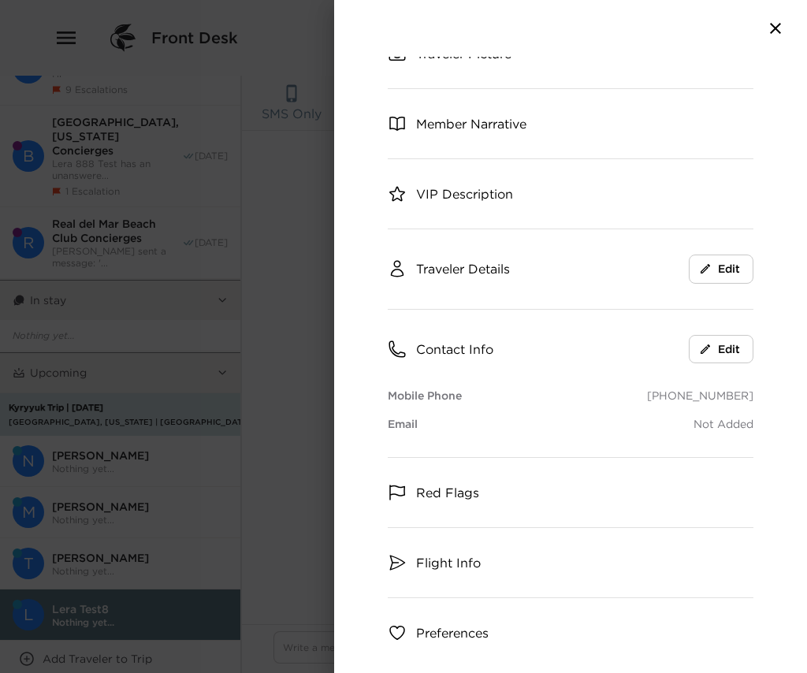
scroll to position [149, 0]
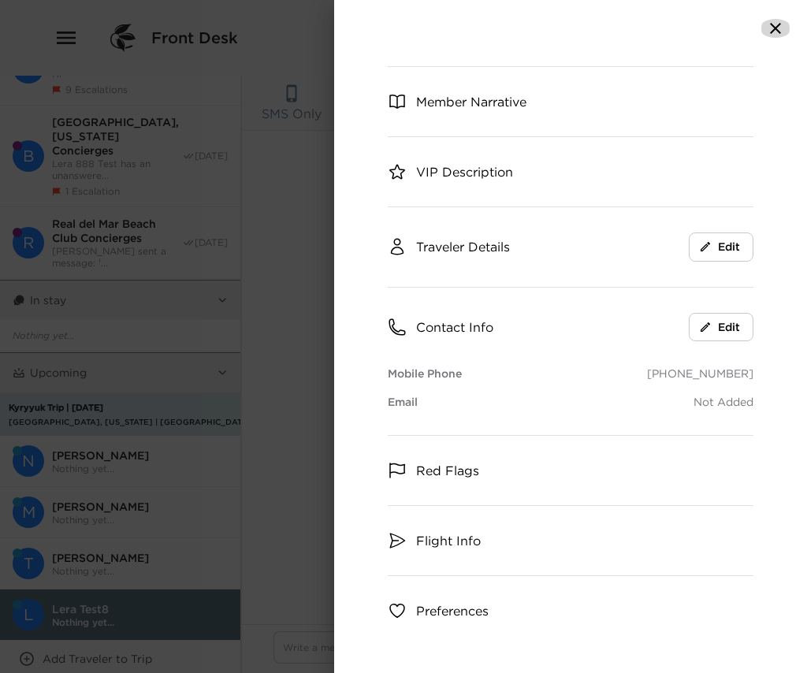
click at [762, 26] on icon "button" at bounding box center [775, 28] width 11 height 11
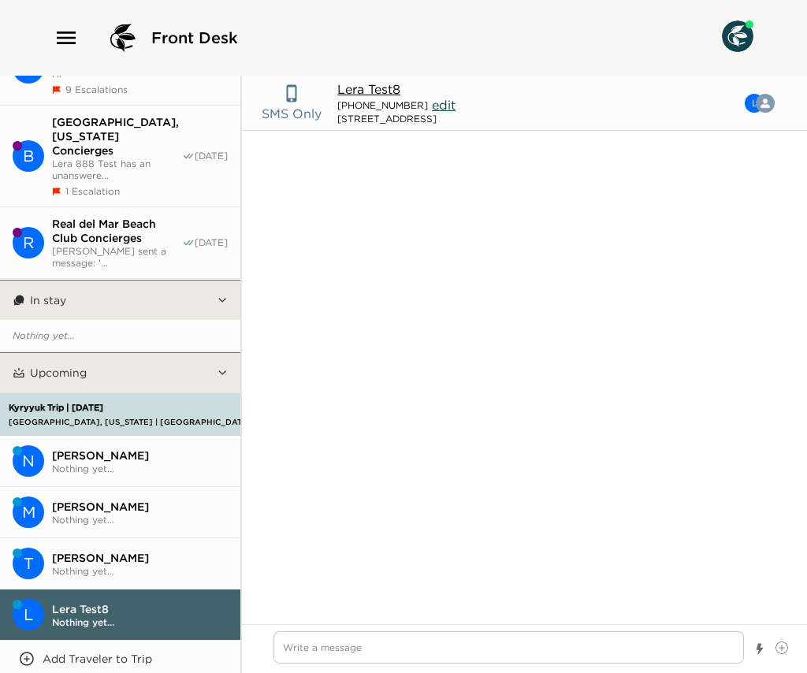
click at [125, 551] on span "Tomas Masarik" at bounding box center [140, 558] width 176 height 14
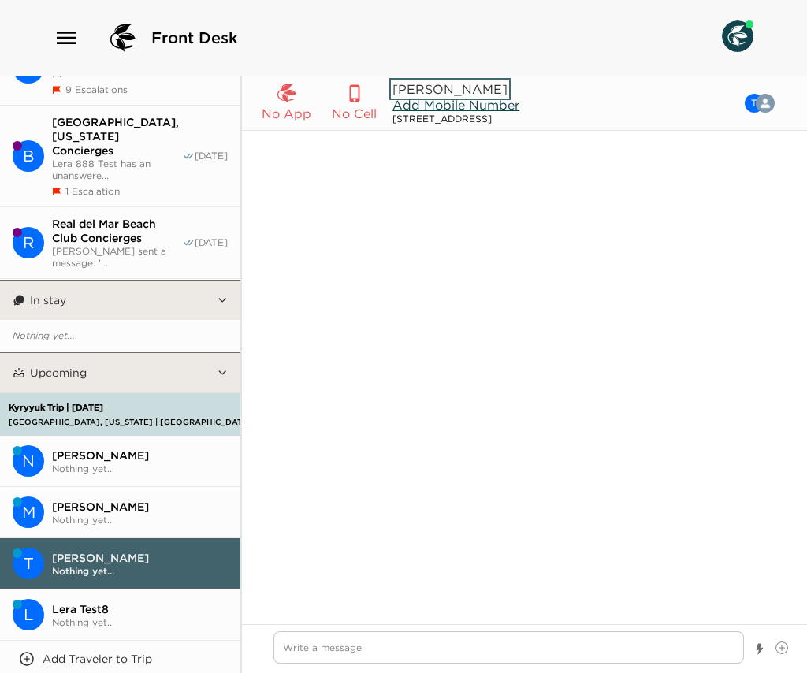
click at [439, 87] on button "Tomas Masarik" at bounding box center [449, 89] width 115 height 16
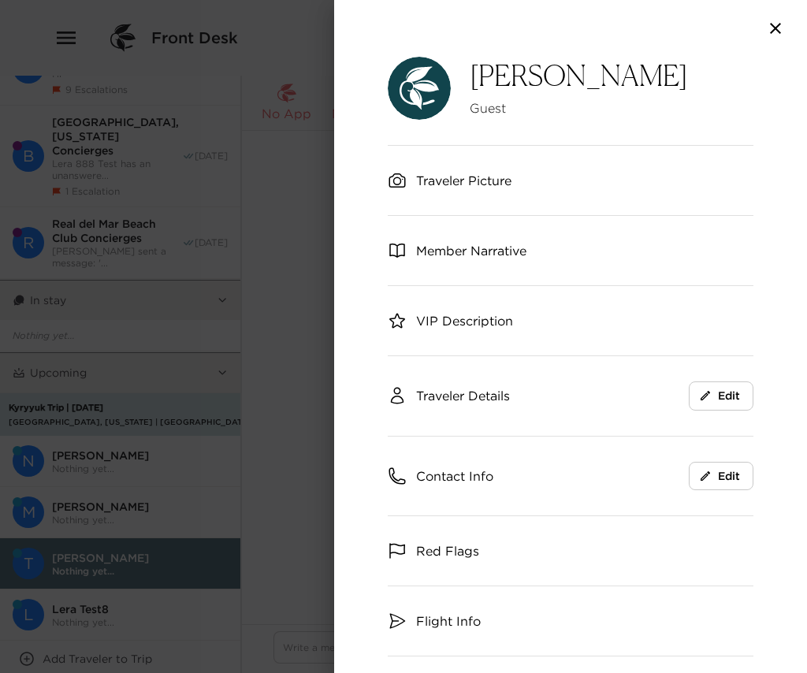
scroll to position [22, 0]
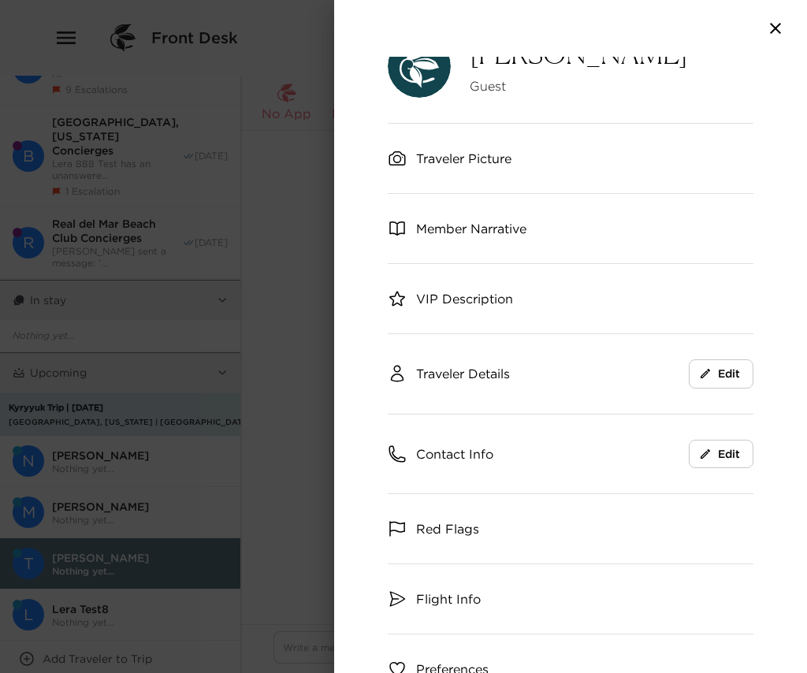
click at [461, 459] on span "Contact Info" at bounding box center [454, 453] width 77 height 17
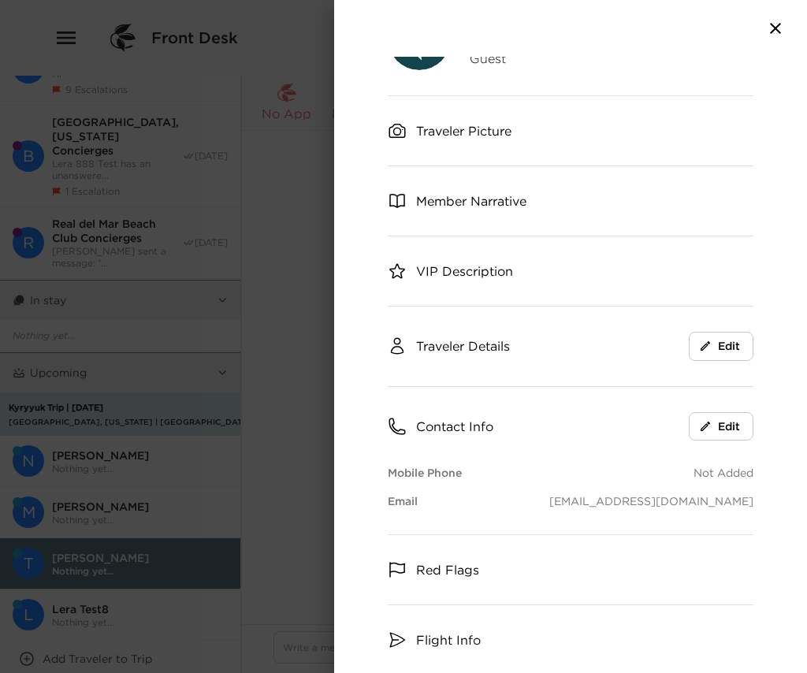
click at [459, 347] on span "Traveler Details" at bounding box center [463, 345] width 94 height 17
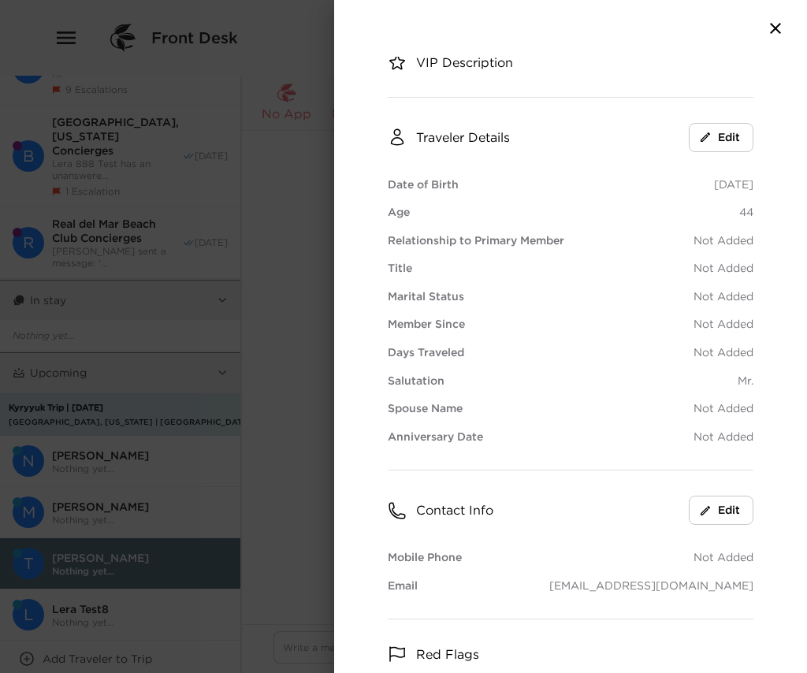
scroll to position [266, 0]
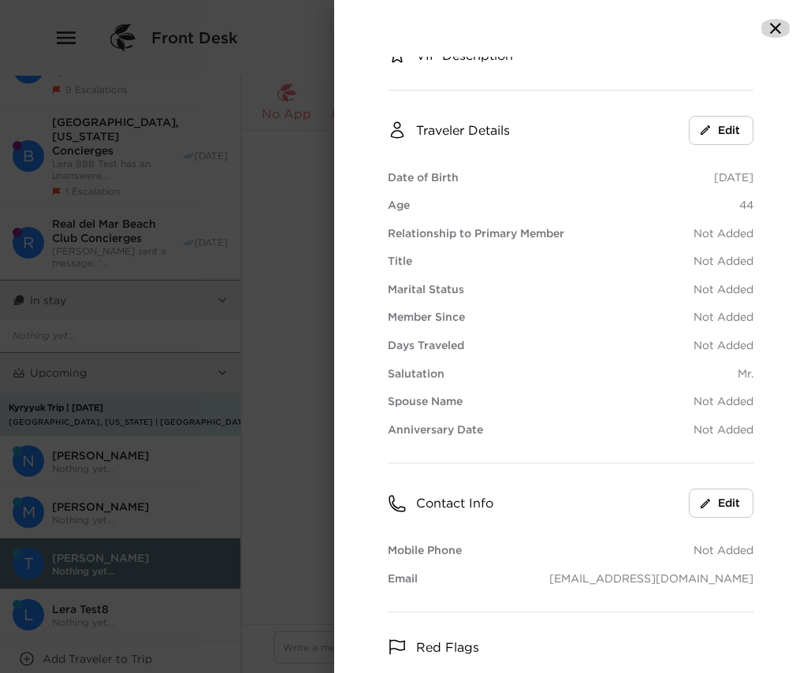
click at [762, 29] on icon "button" at bounding box center [775, 28] width 19 height 19
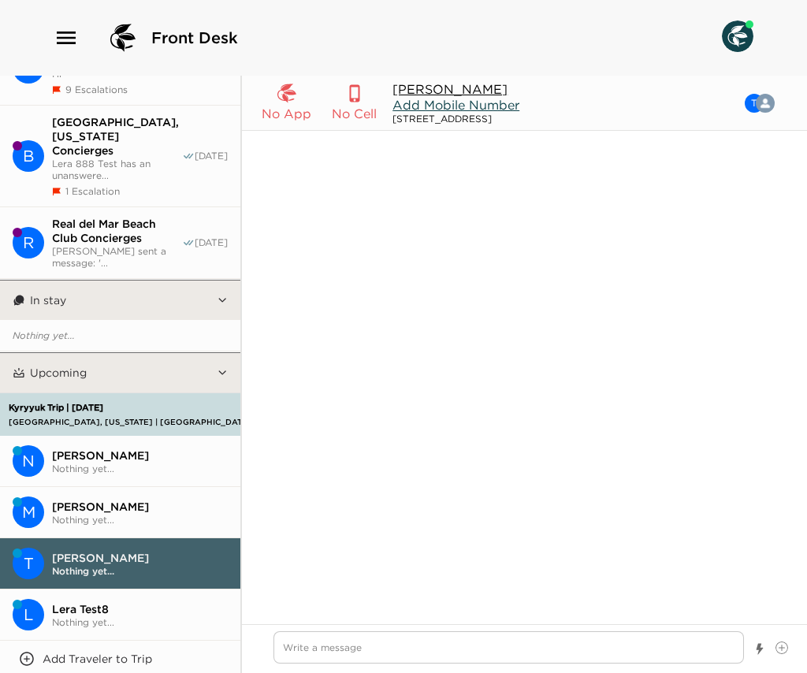
click at [113, 448] on span "Nickolas Kyryyuk" at bounding box center [140, 455] width 176 height 14
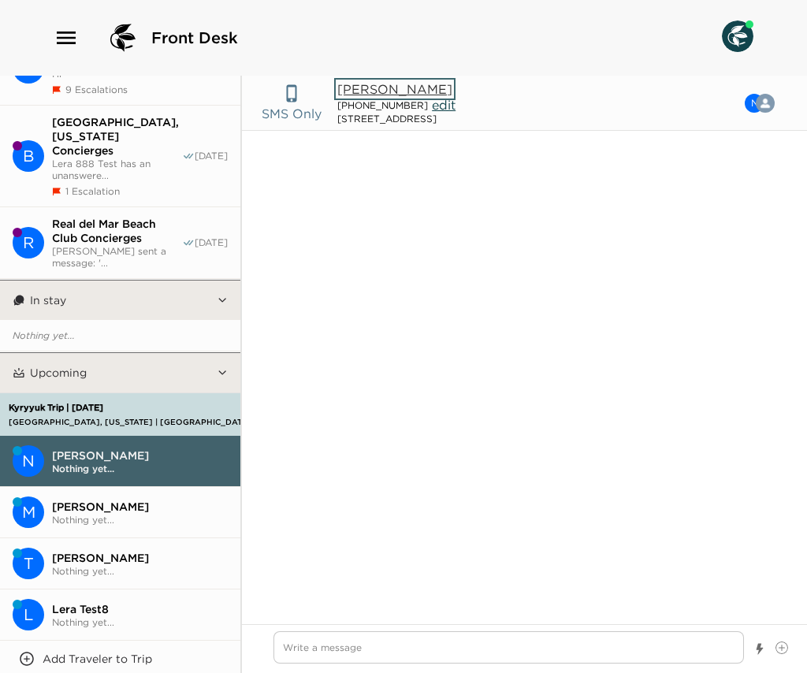
click at [422, 88] on button "Nickolas Kyryyuk" at bounding box center [394, 89] width 115 height 16
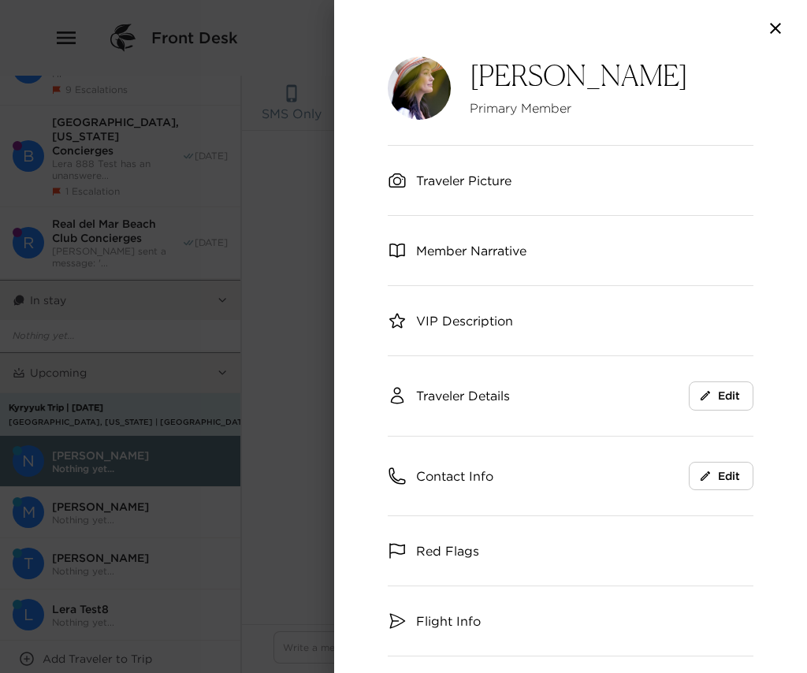
click at [501, 400] on span "Traveler Details" at bounding box center [463, 395] width 94 height 17
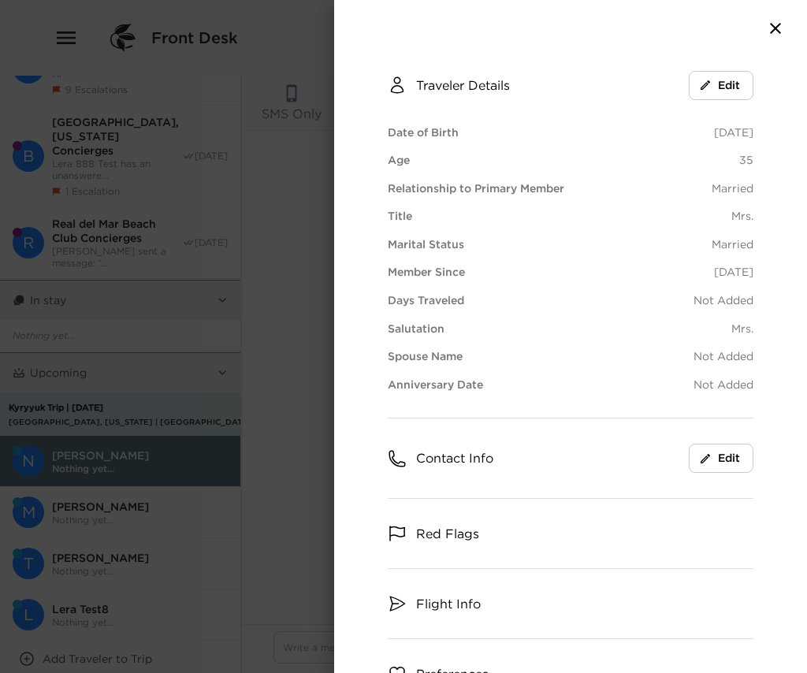
scroll to position [312, 0]
click at [458, 467] on div "Contact Info Edit" at bounding box center [571, 457] width 366 height 80
click at [460, 452] on span "Contact Info" at bounding box center [454, 456] width 77 height 17
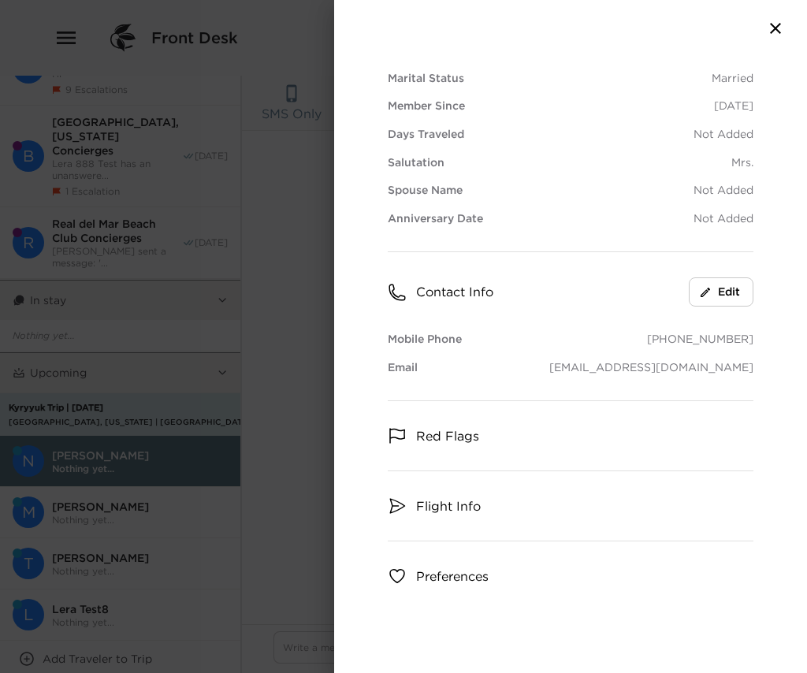
scroll to position [490, 0]
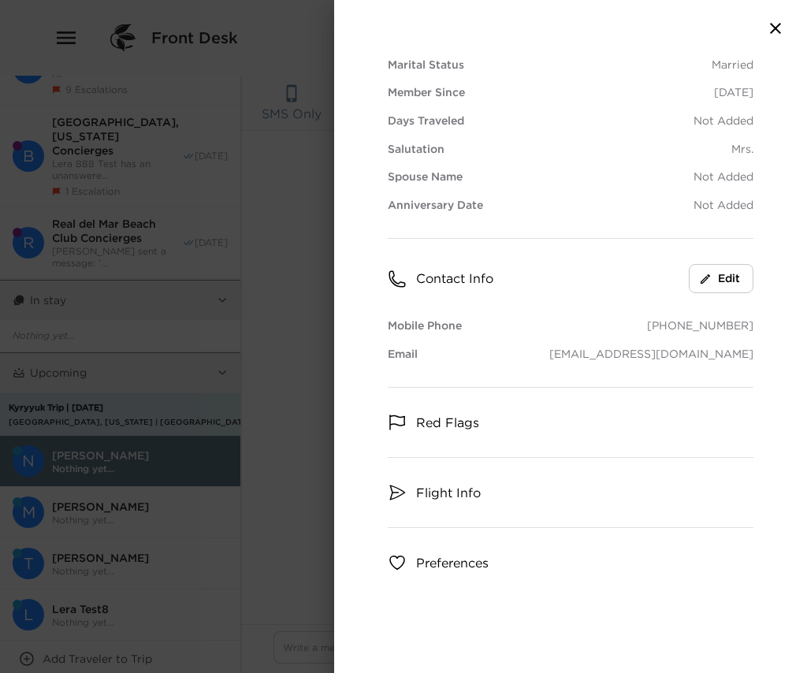
click at [762, 25] on icon "button" at bounding box center [775, 28] width 19 height 19
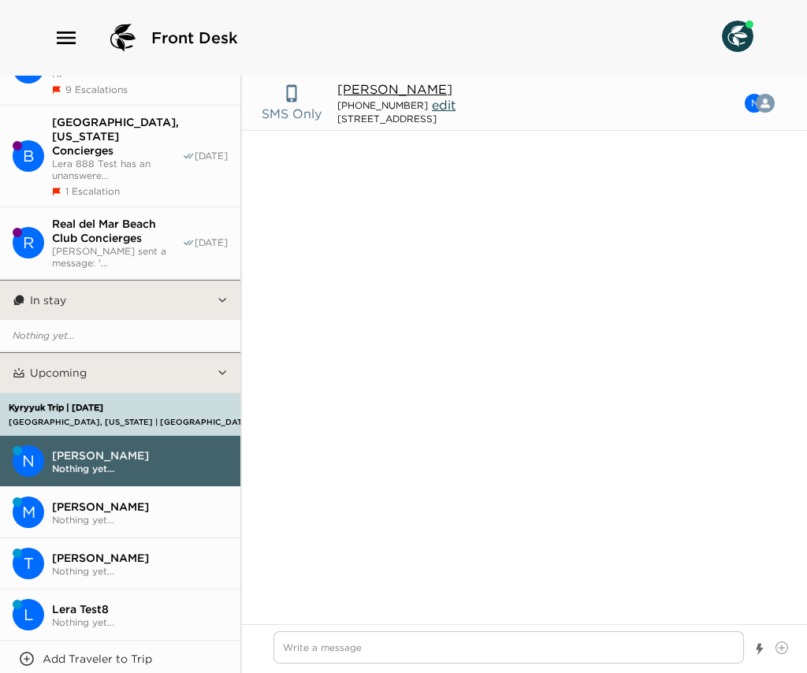
click at [125, 217] on span "Real del Mar Beach Club Concierges" at bounding box center [117, 231] width 130 height 28
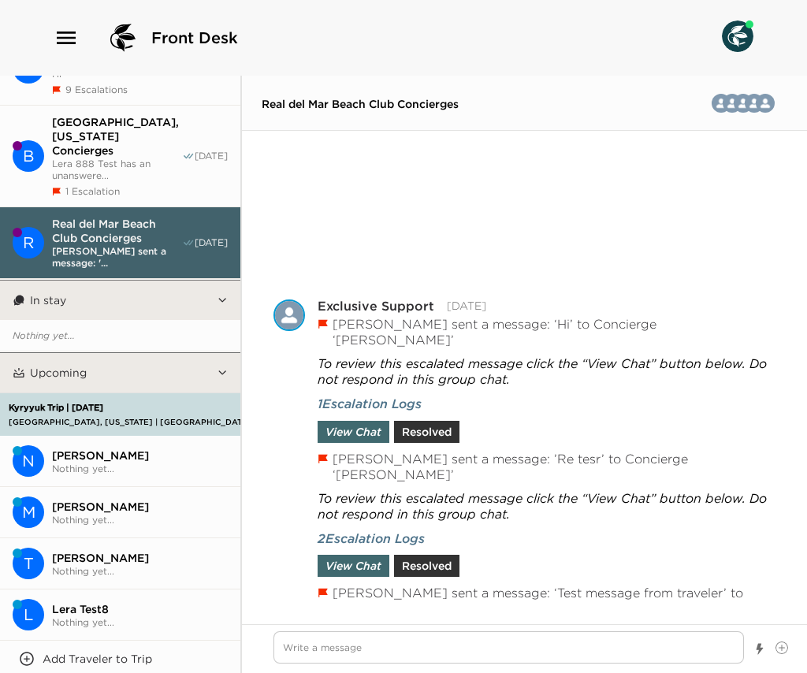
scroll to position [263, 0]
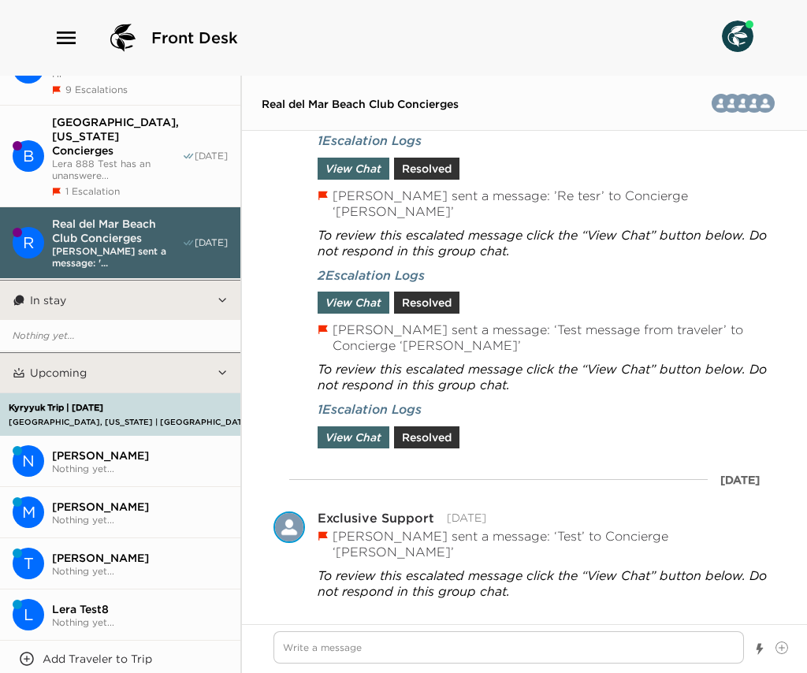
click at [384, 99] on span "Real del Mar Beach Club Concierges" at bounding box center [360, 104] width 197 height 14
click at [76, 487] on button "M John Edelman Nothing yet..." at bounding box center [120, 512] width 240 height 51
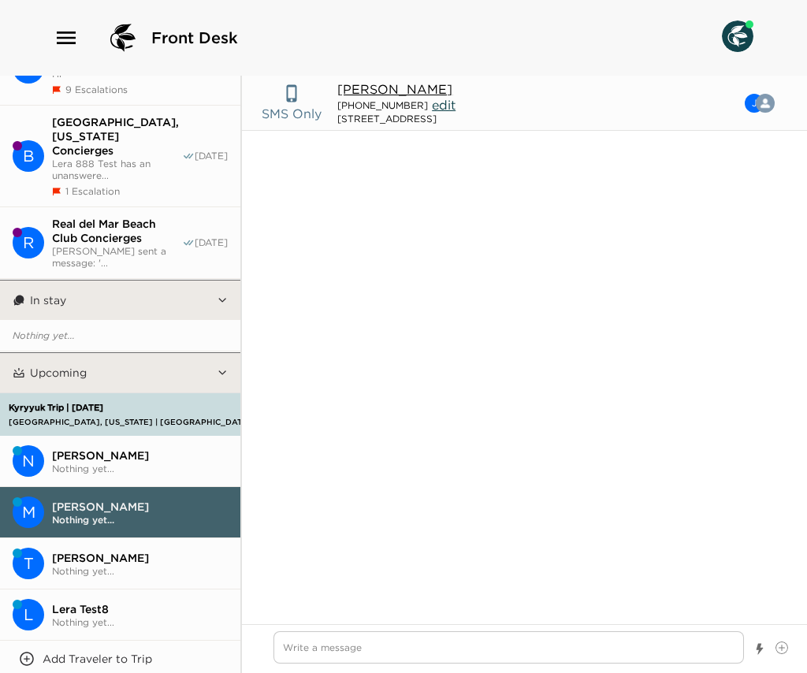
click at [432, 102] on span "edit" at bounding box center [444, 105] width 24 height 16
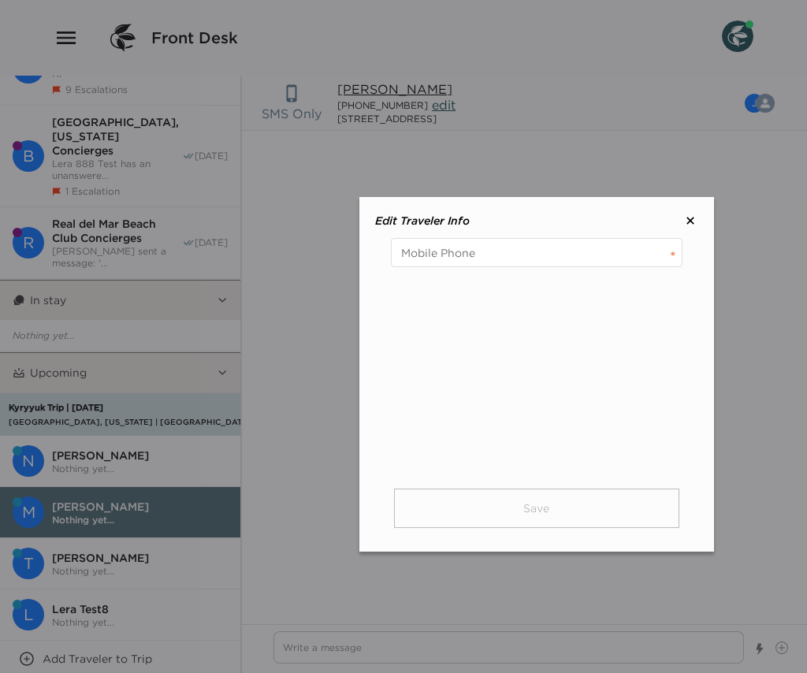
click at [692, 223] on icon at bounding box center [690, 221] width 6 height 6
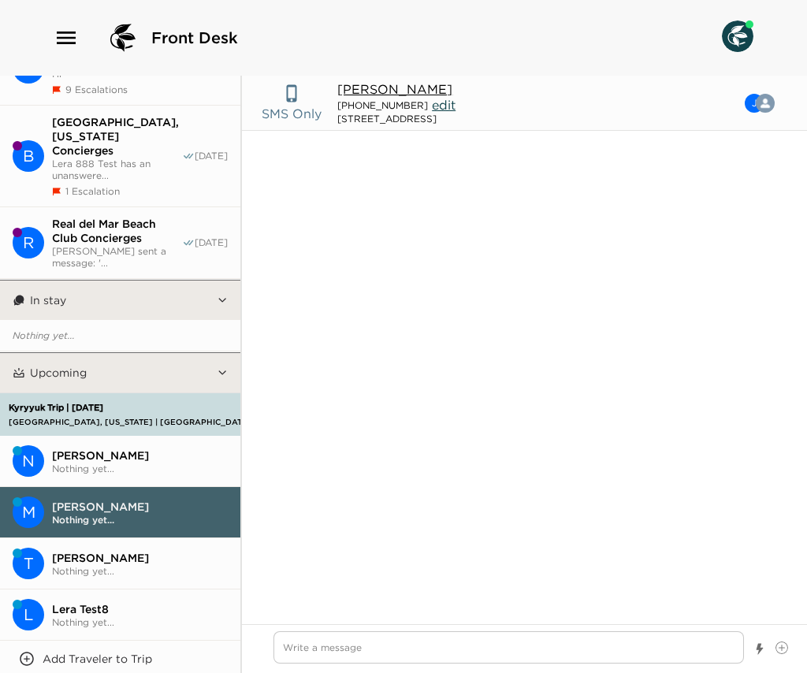
click at [432, 107] on span "edit" at bounding box center [444, 105] width 24 height 16
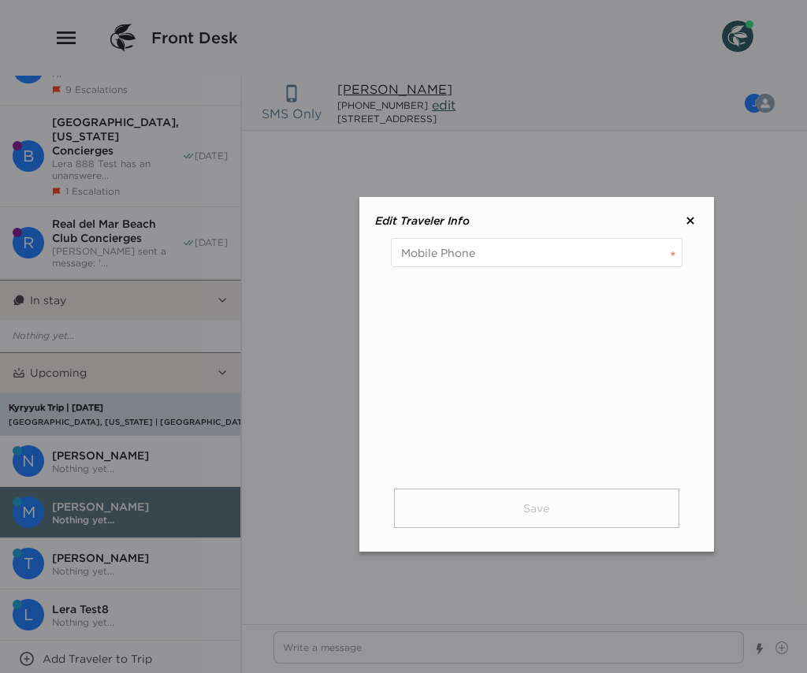
click at [682, 218] on icon at bounding box center [690, 221] width 16 height 16
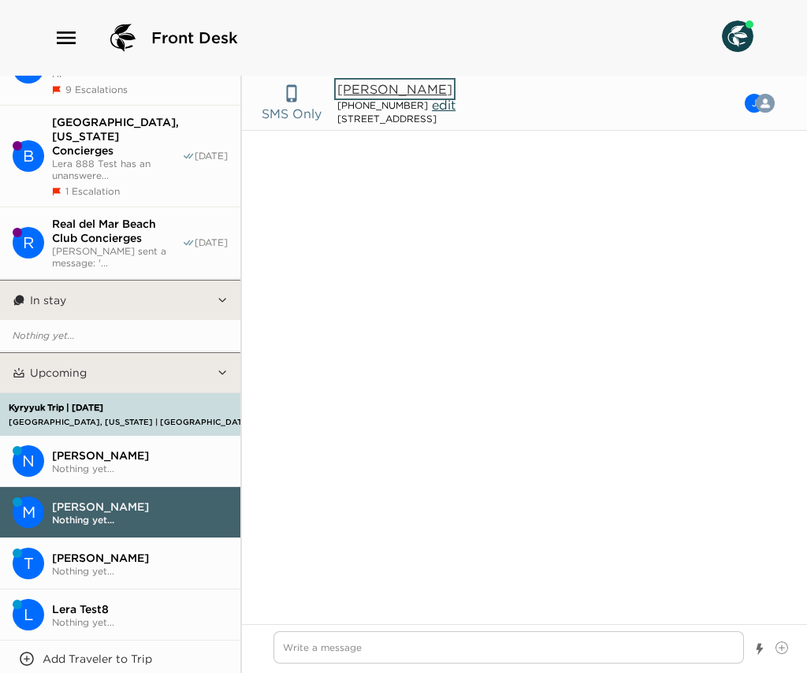
click at [392, 88] on button "John Edelman" at bounding box center [394, 89] width 115 height 16
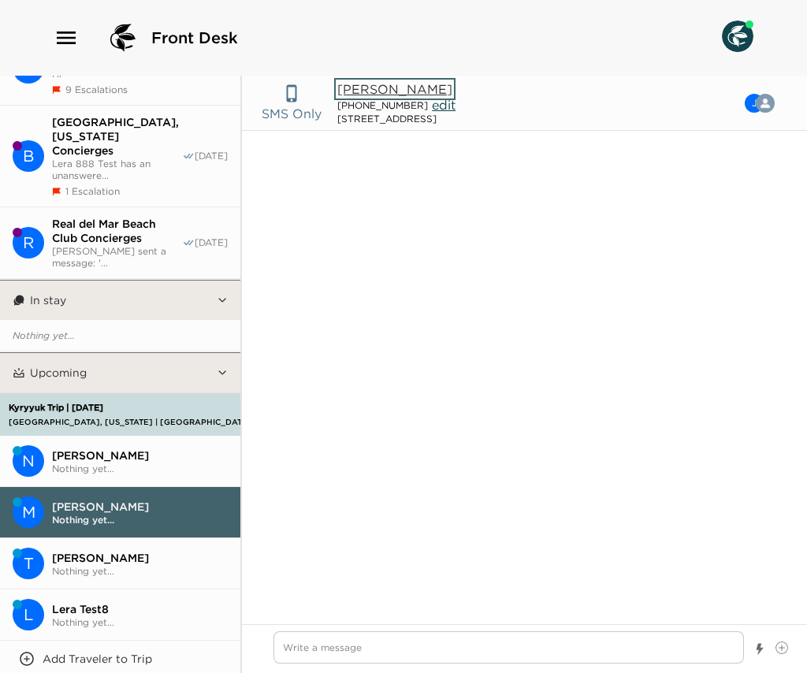
click at [392, 88] on button "John Edelman" at bounding box center [394, 89] width 115 height 16
click at [120, 463] on span "Nothing yet..." at bounding box center [140, 469] width 176 height 12
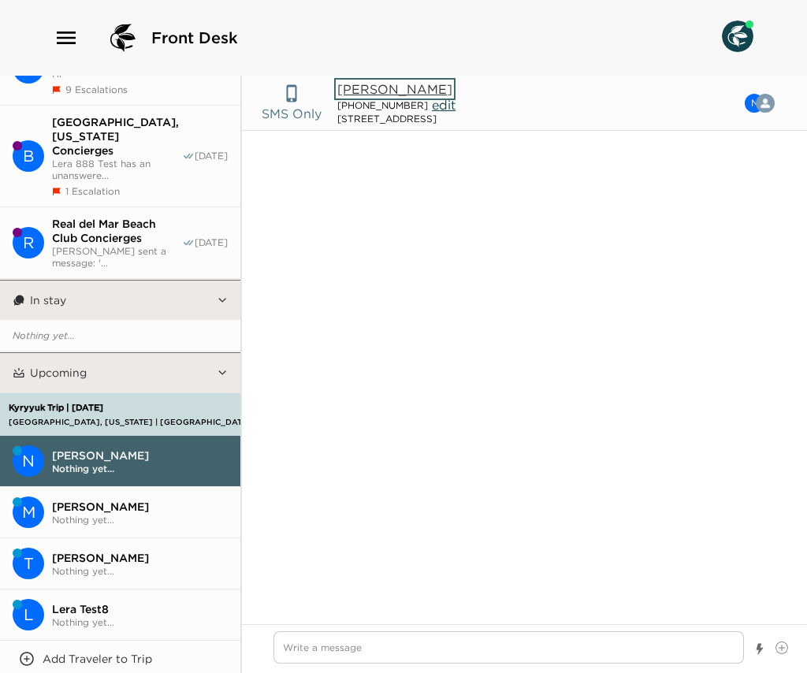
click at [408, 93] on button "Nickolas Kyryyuk" at bounding box center [394, 89] width 115 height 16
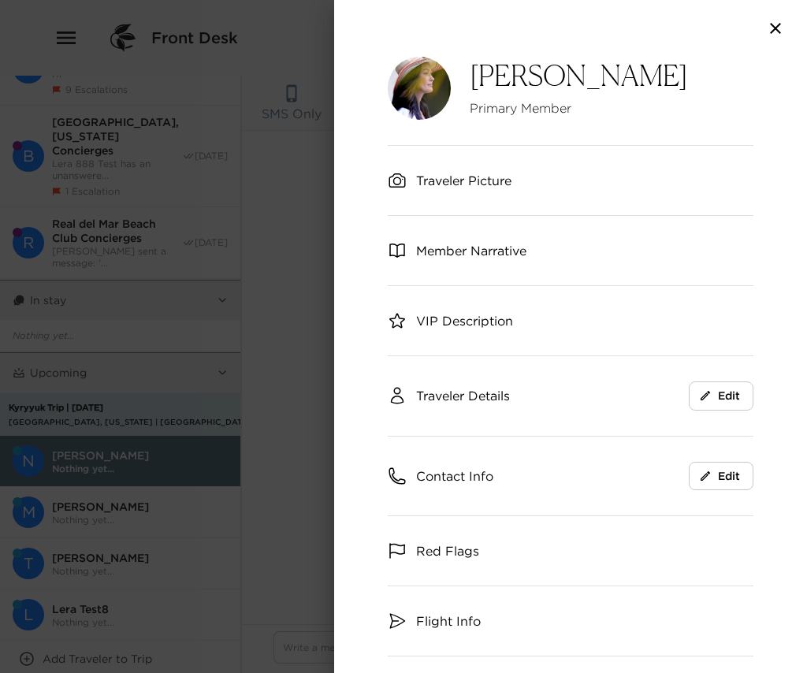
click at [500, 184] on span "Traveler Picture" at bounding box center [463, 180] width 95 height 17
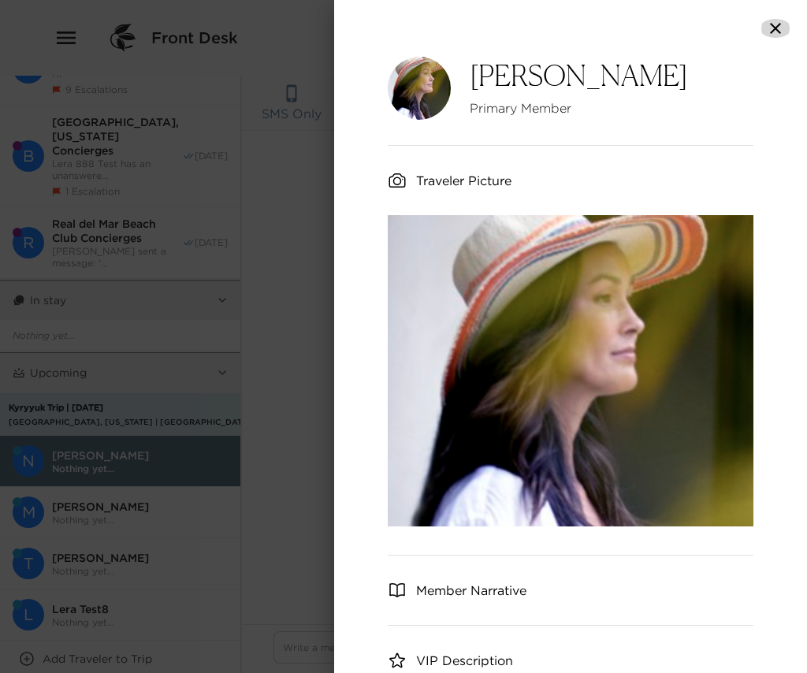
click at [762, 37] on icon "button" at bounding box center [775, 28] width 19 height 19
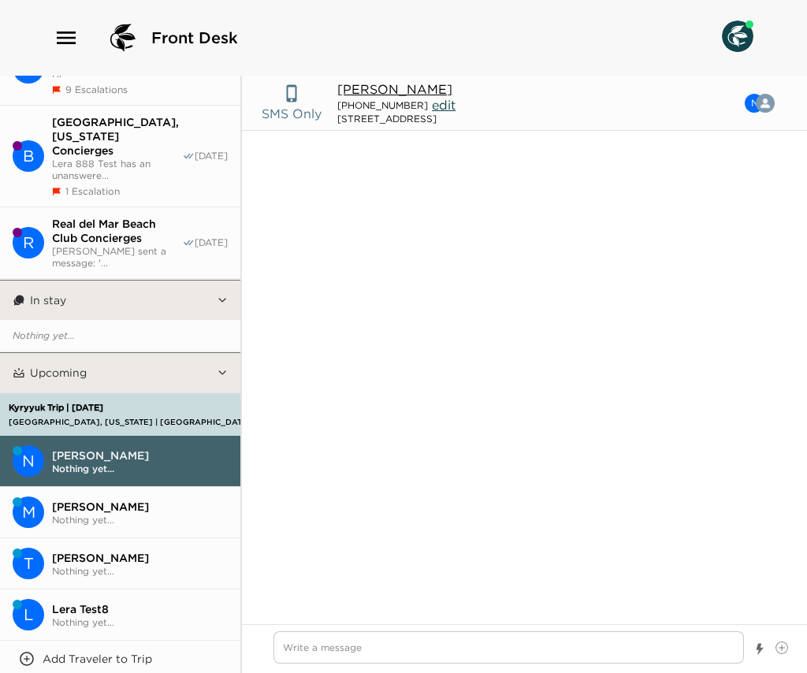
click at [106, 158] on span "Lera 888 Test has an unanswere..." at bounding box center [117, 170] width 130 height 24
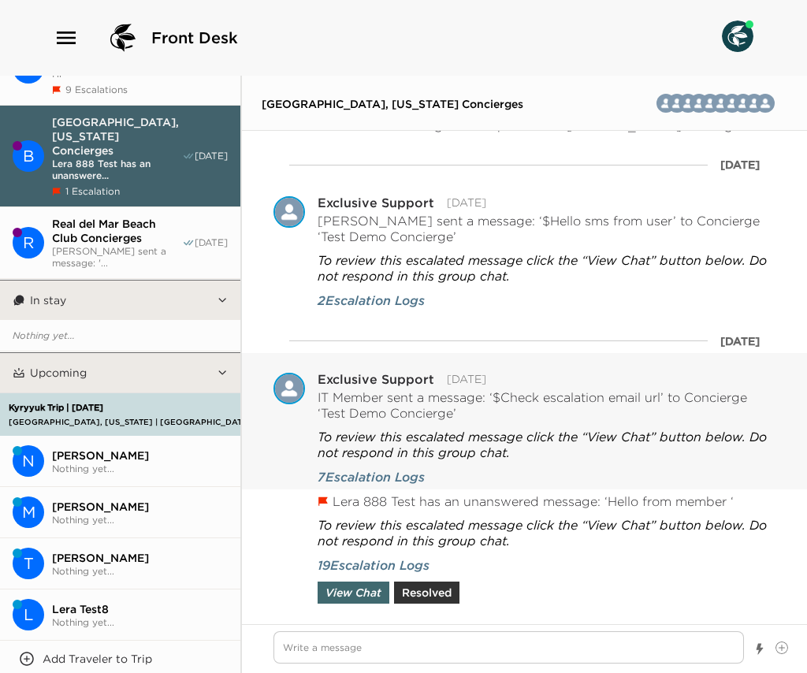
scroll to position [3292, 0]
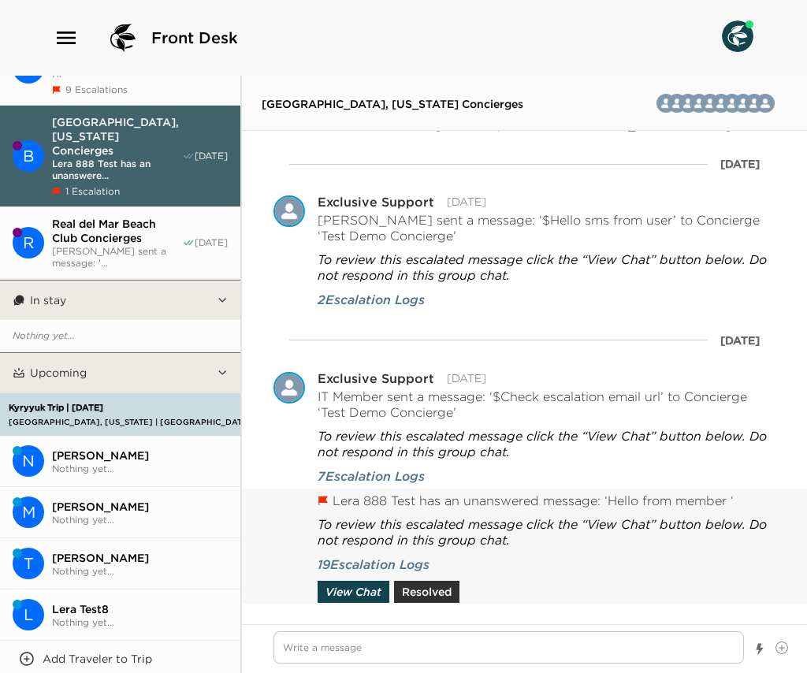
click at [349, 586] on button "View Chat" at bounding box center [354, 592] width 72 height 22
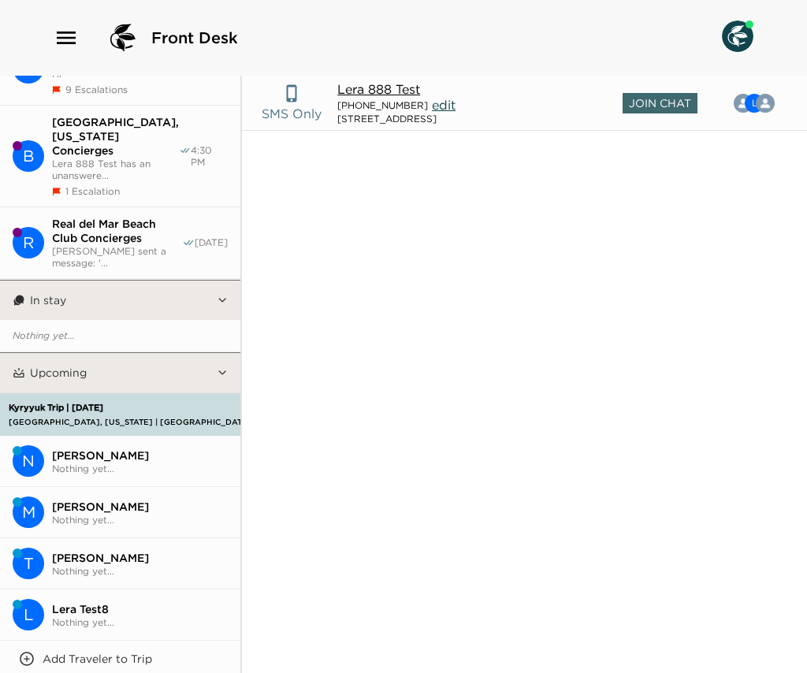
scroll to position [2063, 0]
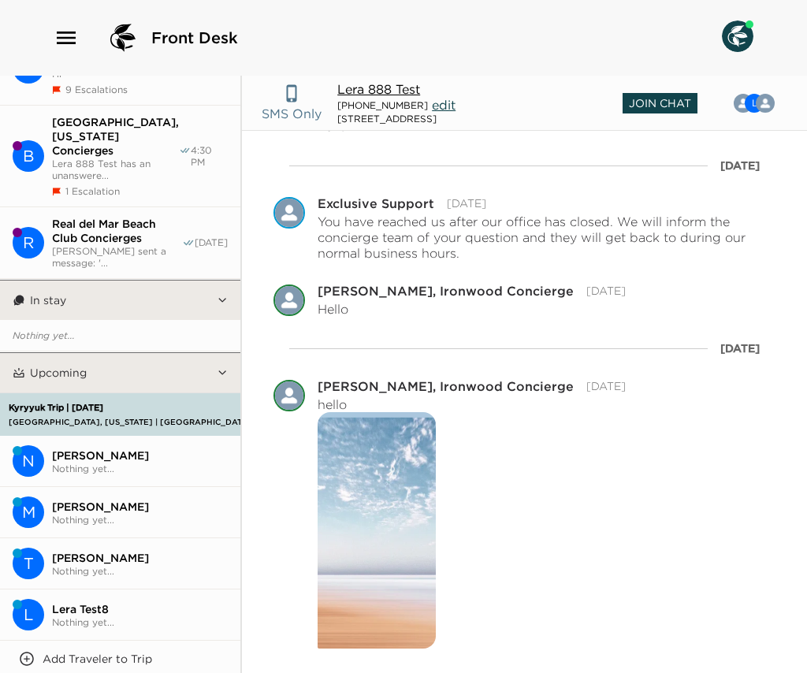
click at [680, 106] on span "Join Chat" at bounding box center [660, 103] width 75 height 20
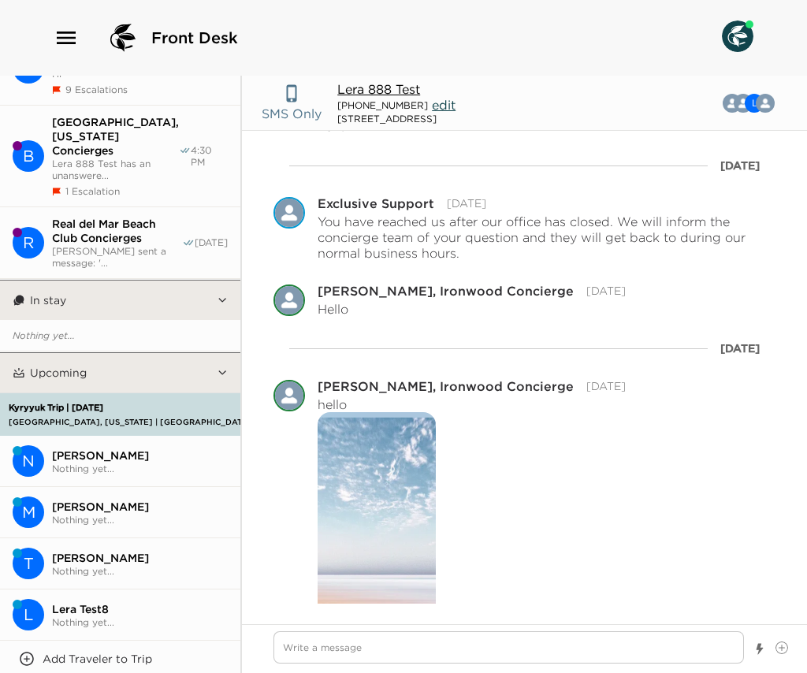
click at [89, 448] on span "Nickolas Kyryyuk" at bounding box center [140, 455] width 176 height 14
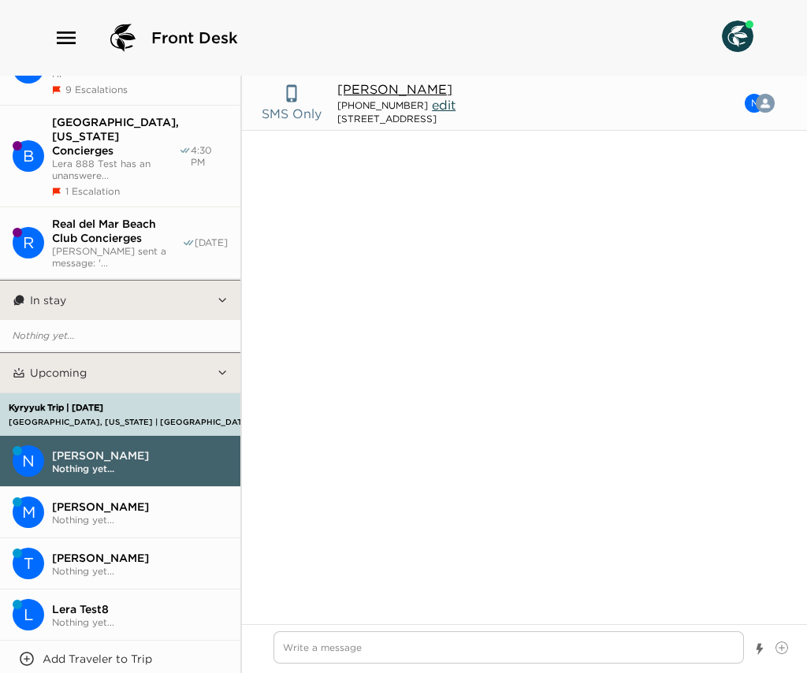
click at [89, 514] on span "Nothing yet..." at bounding box center [140, 520] width 176 height 12
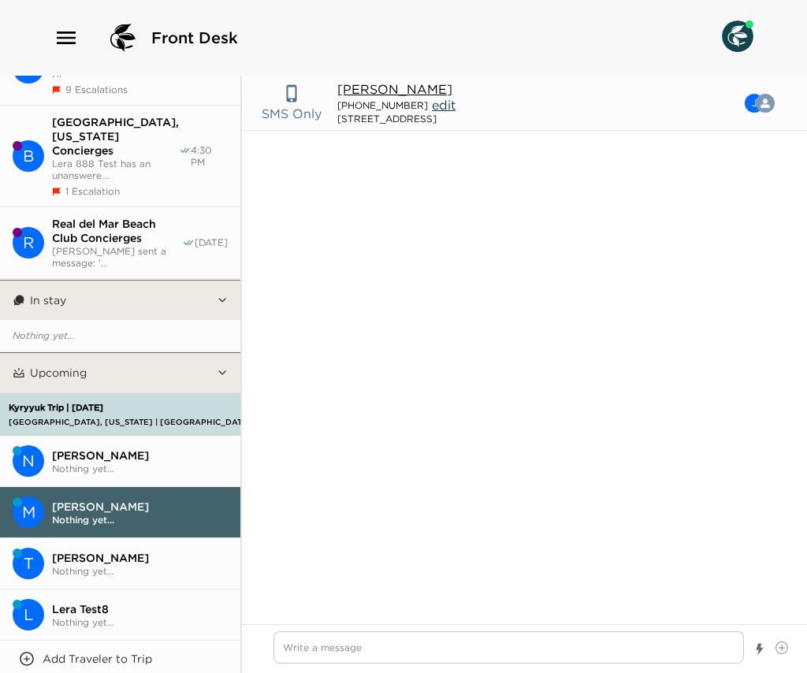
click at [140, 115] on span "Beaver Creek, Colorado Concierges" at bounding box center [115, 136] width 127 height 43
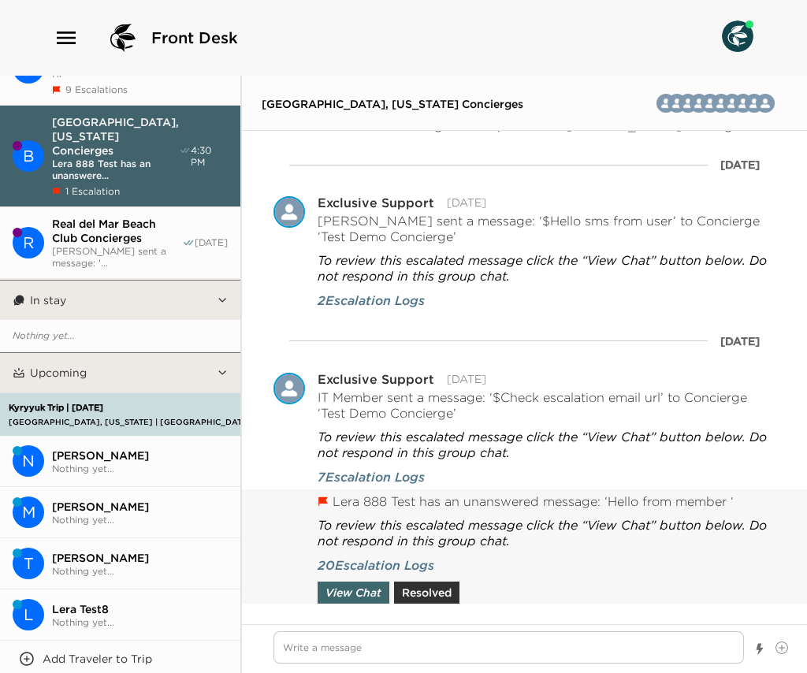
scroll to position [3292, 0]
click at [364, 601] on div "Lera 888 Test has an unanswered message: ‘Hello from member ‘ To review this es…" at bounding box center [524, 548] width 565 height 118
click at [362, 586] on button "View Chat" at bounding box center [354, 592] width 72 height 22
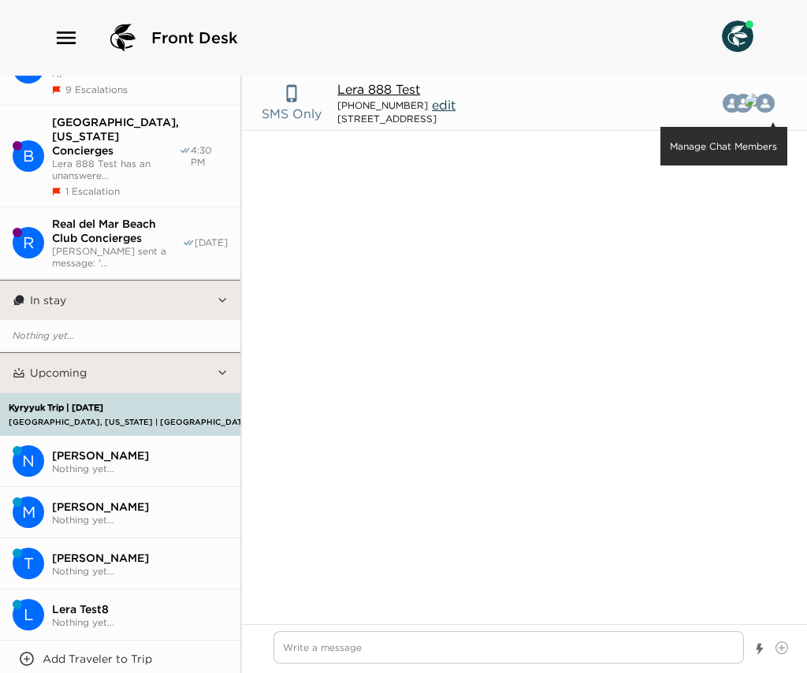
scroll to position [2633, 0]
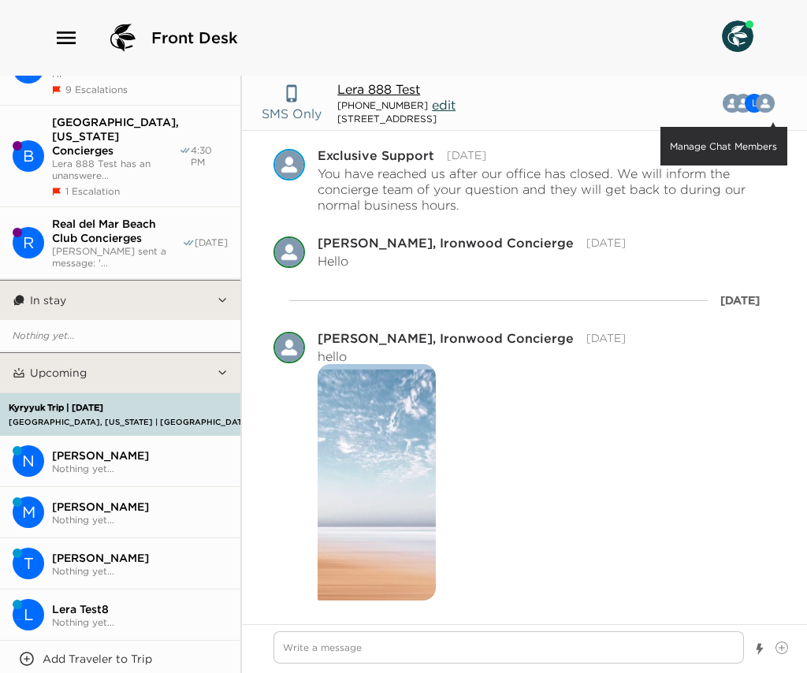
click at [746, 104] on button "L Manage Chat Members" at bounding box center [752, 103] width 69 height 32
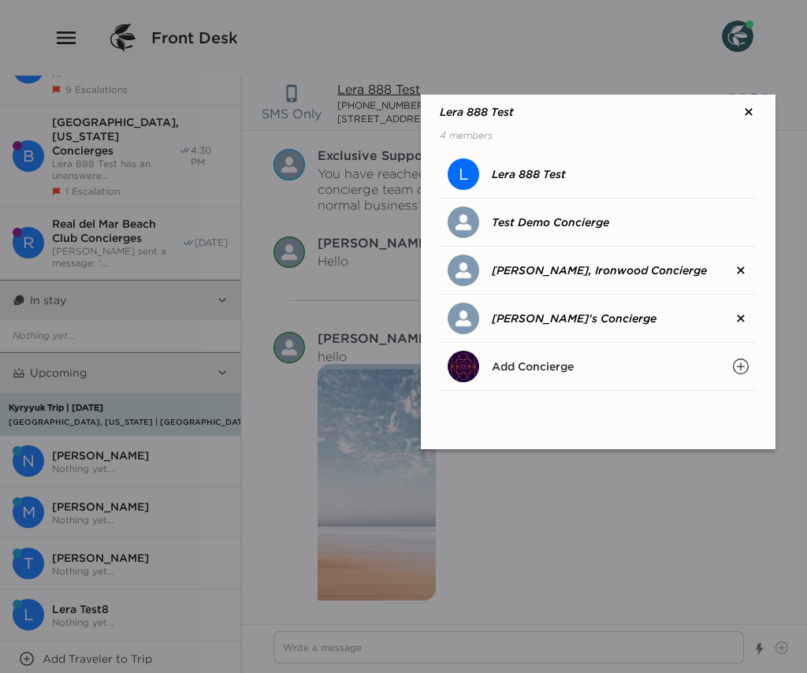
click at [756, 112] on icon at bounding box center [749, 112] width 16 height 16
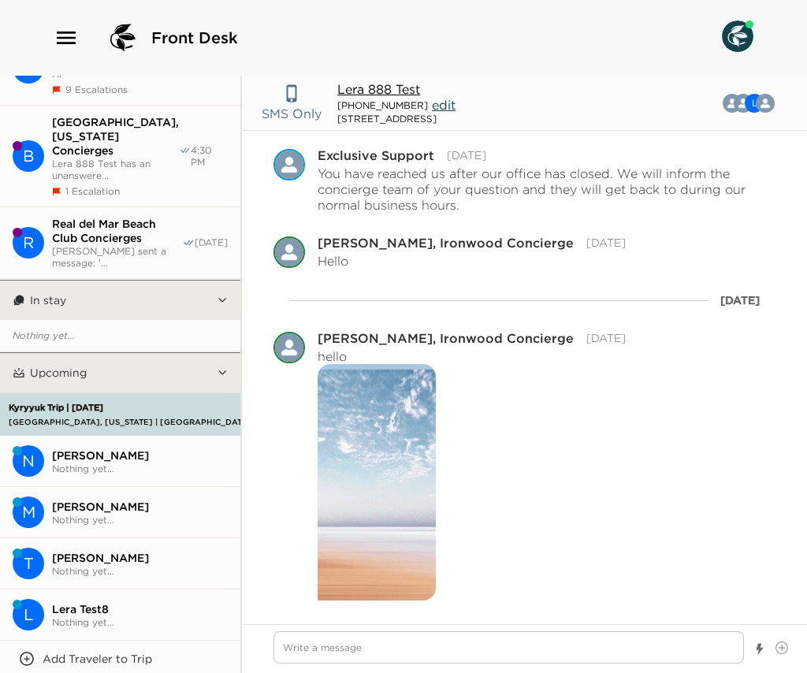
click at [110, 463] on span "Nothing yet..." at bounding box center [140, 469] width 176 height 12
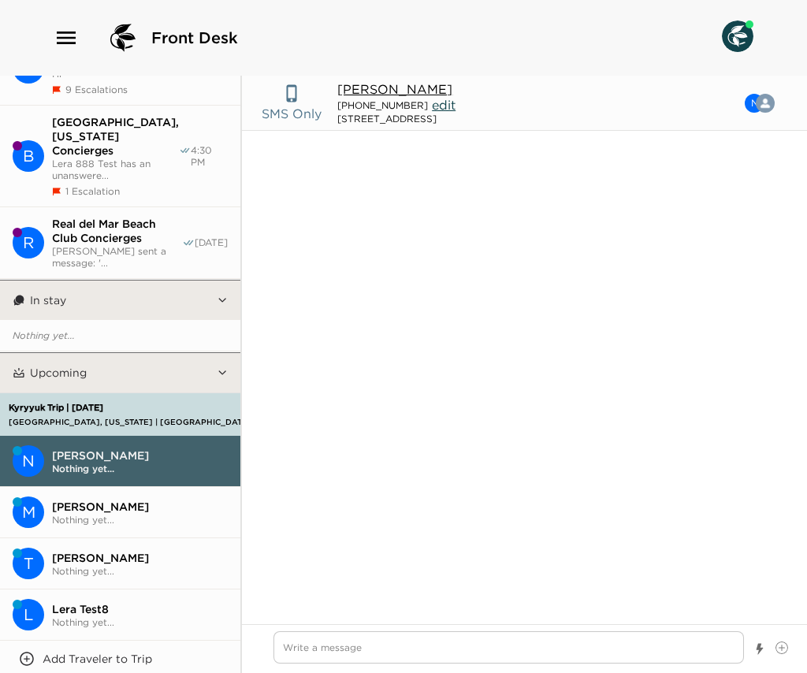
click at [96, 641] on button "Add Traveler to Trip" at bounding box center [120, 659] width 240 height 37
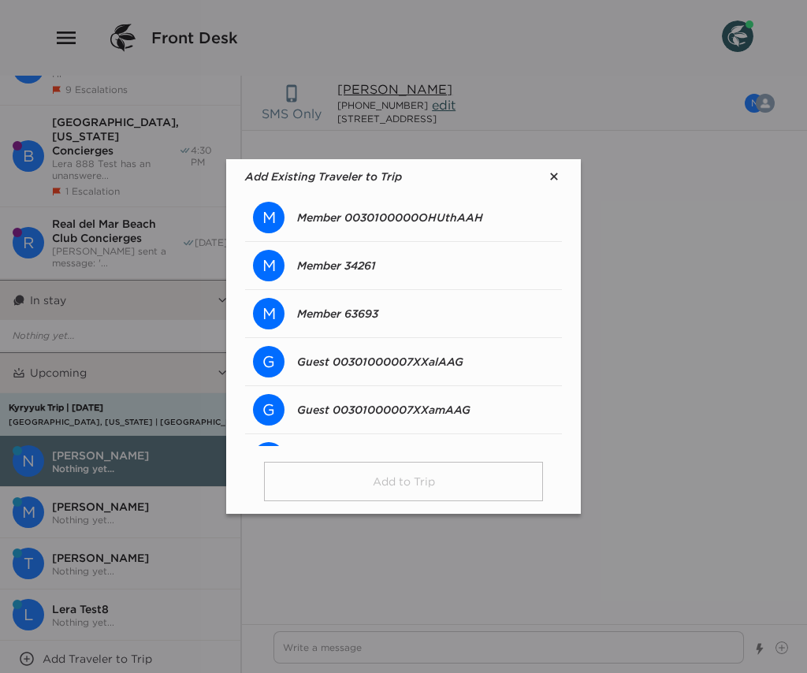
click at [347, 269] on p "Member 34261" at bounding box center [336, 265] width 79 height 14
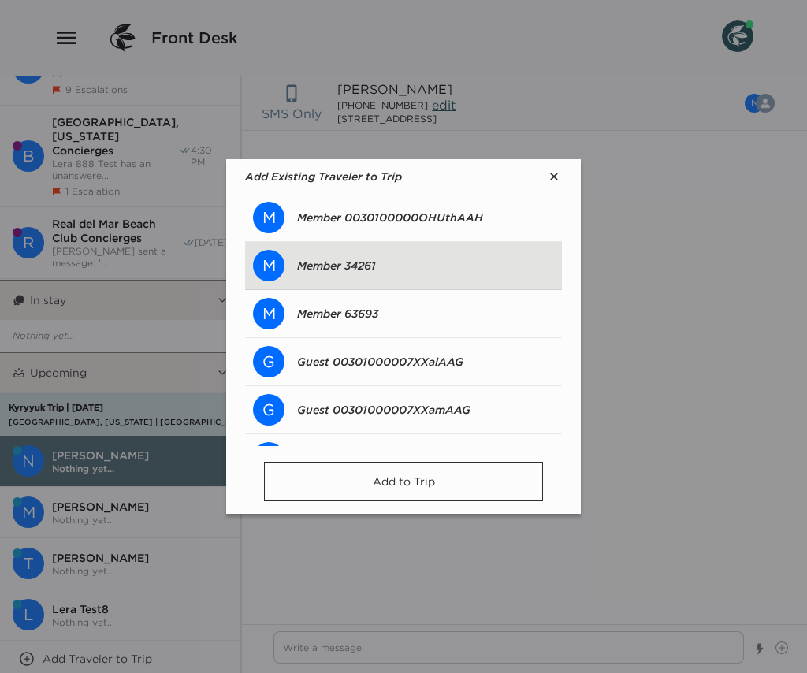
click at [372, 495] on button "Add to Trip" at bounding box center [403, 481] width 279 height 39
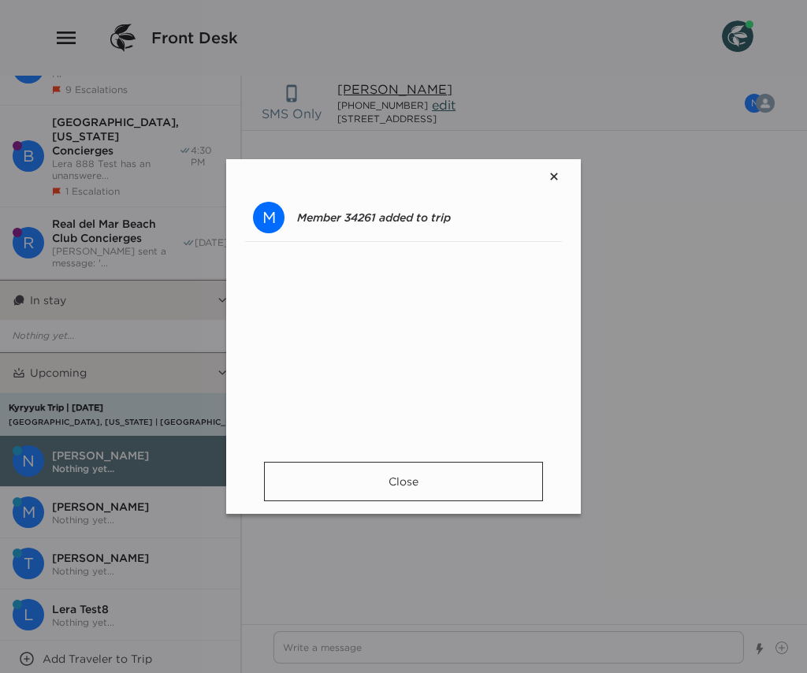
click at [372, 485] on button "Close" at bounding box center [403, 481] width 279 height 39
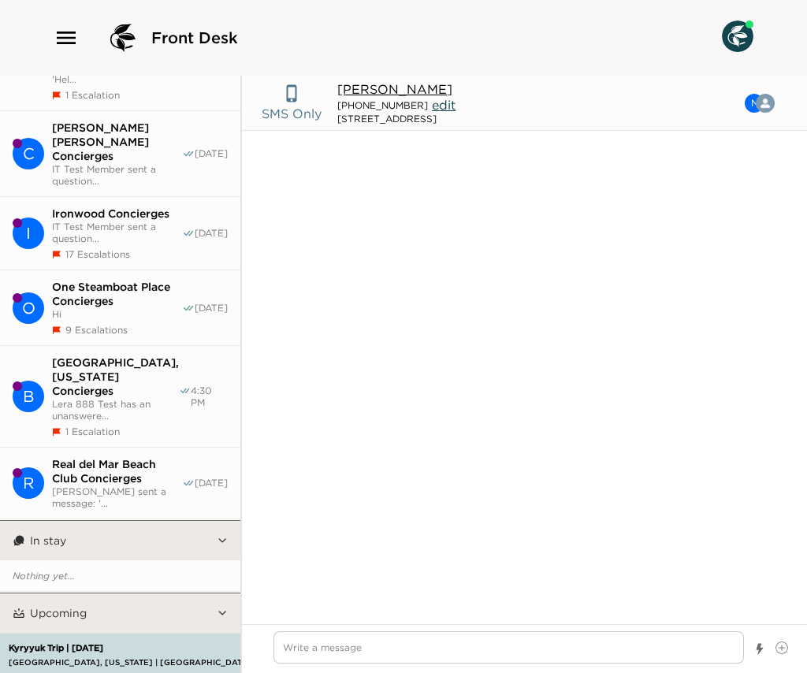
scroll to position [197, 0]
click at [132, 635] on div "Kyryyuk Trip | 10/23/25 Beaver Creek, Colorado | Beaver Creek Drive 145" at bounding box center [175, 655] width 340 height 41
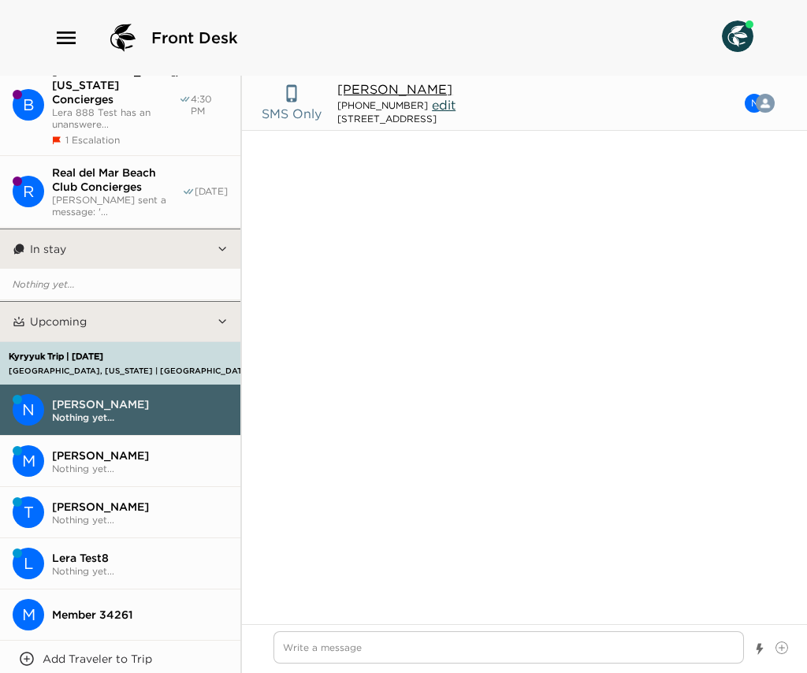
click at [106, 608] on span "Member 34261" at bounding box center [140, 615] width 176 height 14
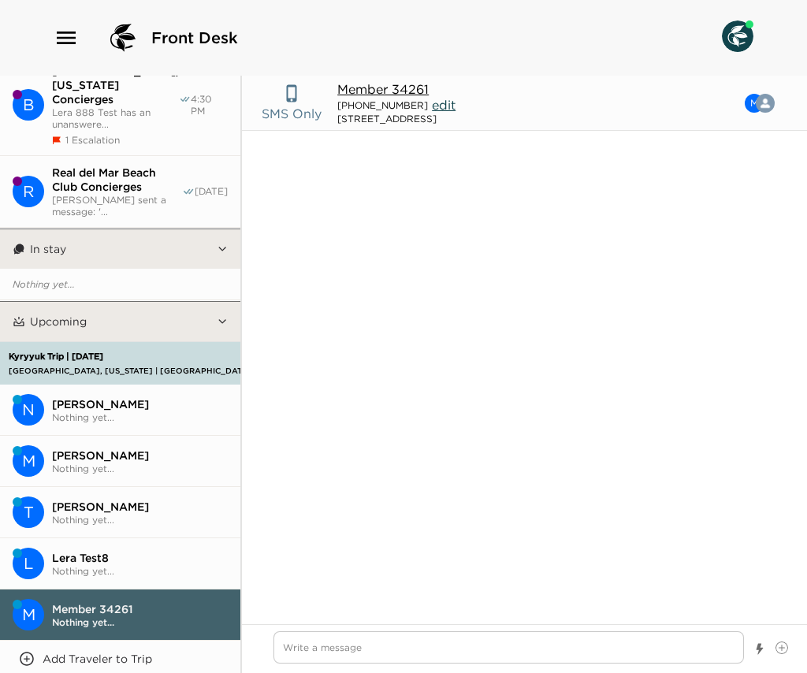
click at [400, 78] on header "SMS Only Member 34261 228-267-8193 edit Beaver Creek Drive 145 M Manage Chat Me…" at bounding box center [524, 103] width 565 height 55
click at [400, 89] on button "Member 34261" at bounding box center [382, 89] width 91 height 16
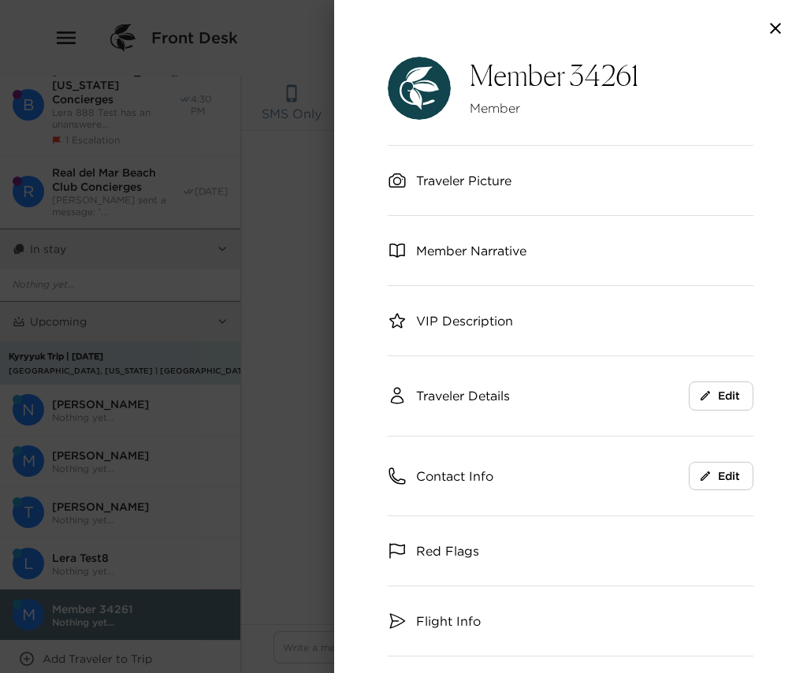
click at [472, 396] on span "Traveler Details" at bounding box center [463, 395] width 94 height 17
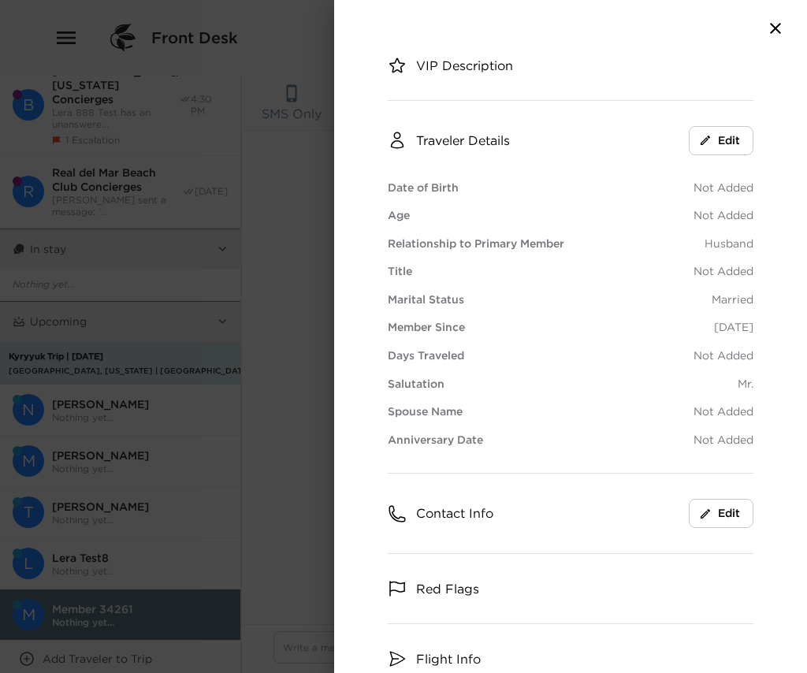
scroll to position [267, 0]
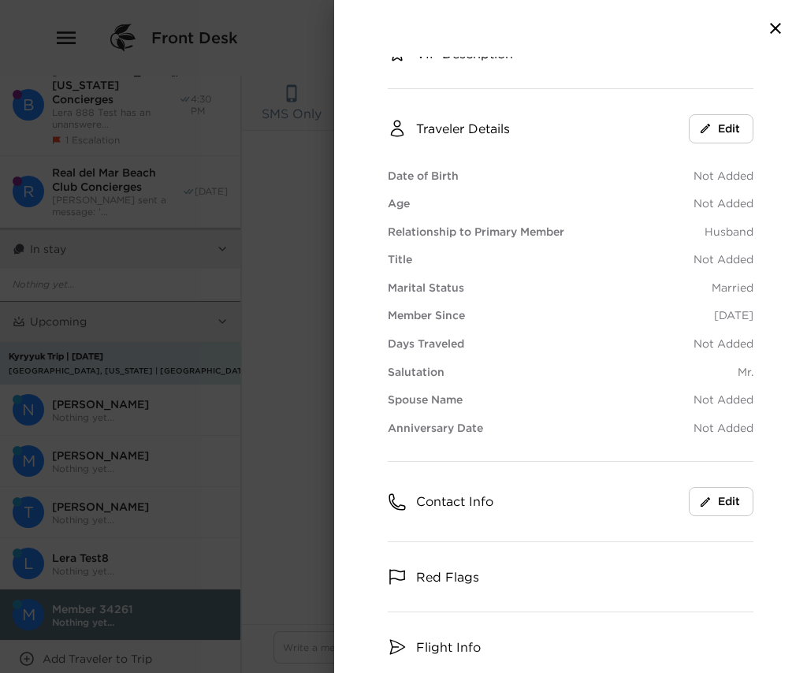
click at [470, 500] on span "Contact Info" at bounding box center [454, 501] width 77 height 17
click at [762, 26] on icon "button" at bounding box center [775, 28] width 19 height 19
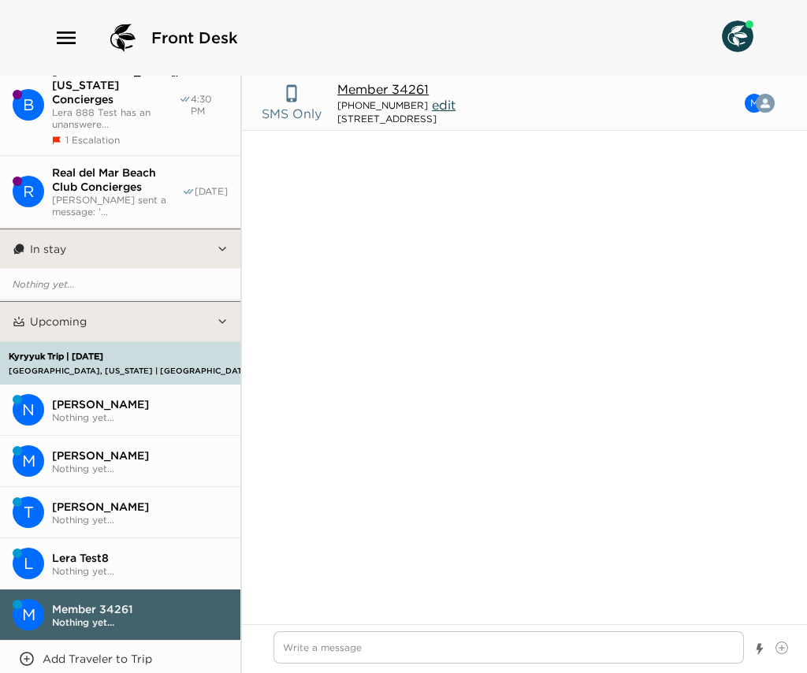
click at [119, 448] on span "John Edelman" at bounding box center [140, 455] width 176 height 14
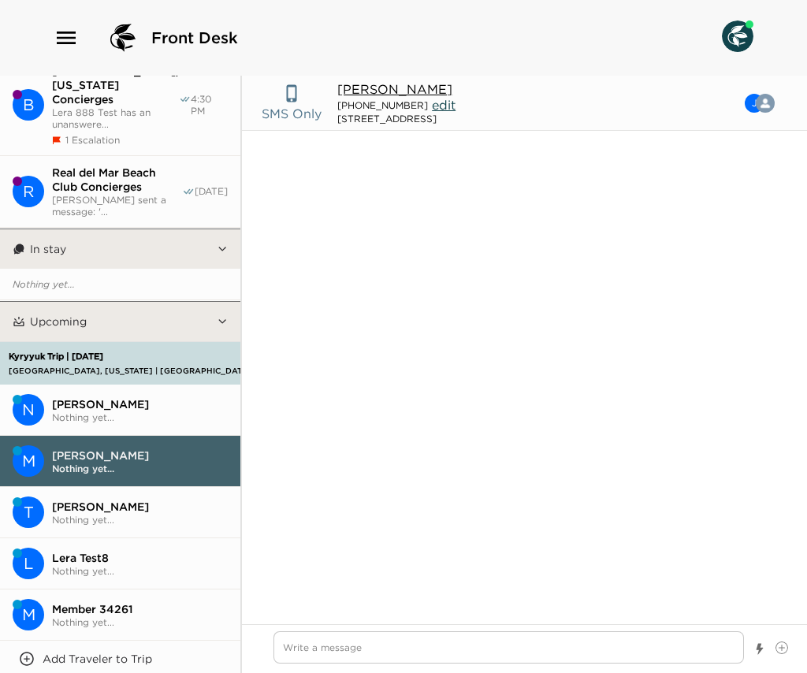
click at [114, 500] on span "Tomas Masarik" at bounding box center [140, 507] width 176 height 14
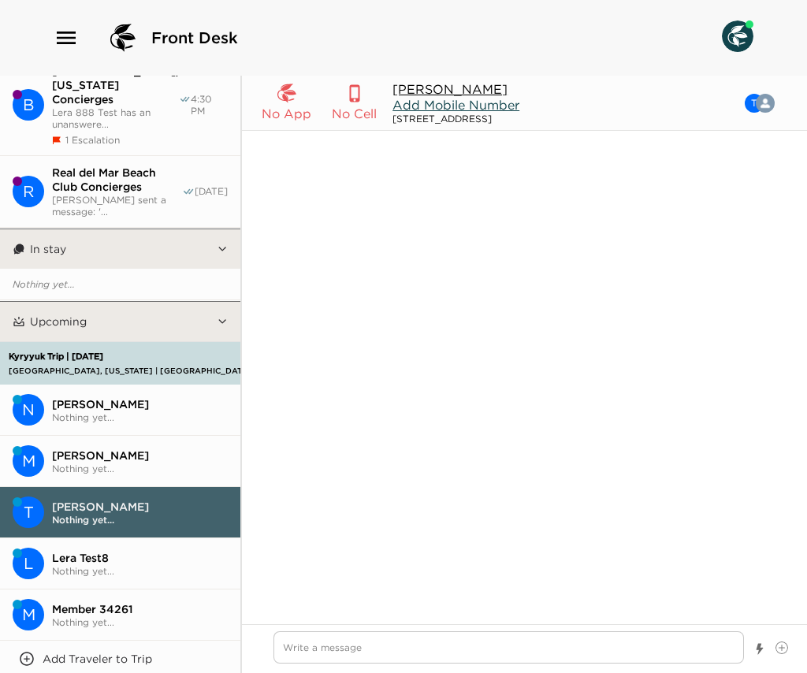
click at [107, 448] on span "John Edelman" at bounding box center [140, 455] width 176 height 14
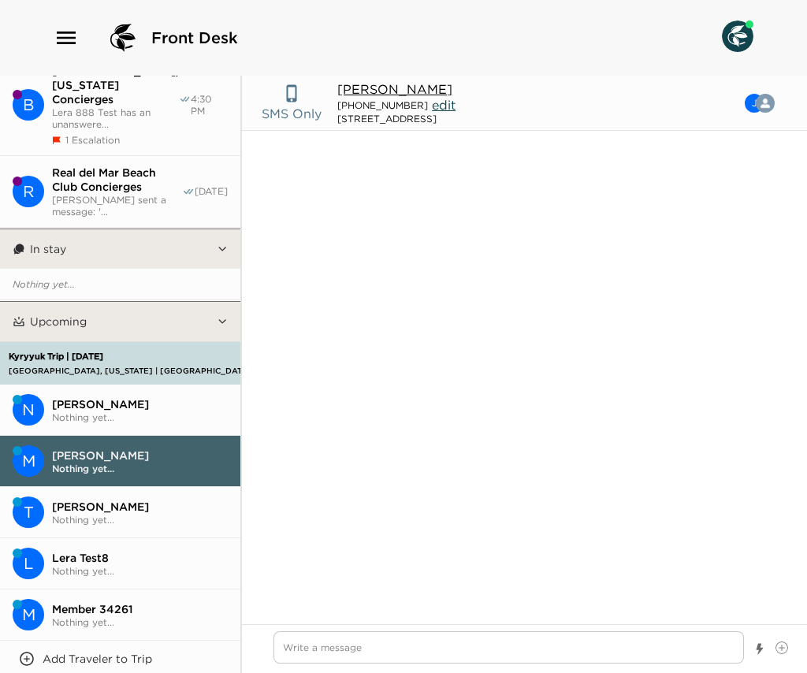
click at [128, 463] on span "Nothing yet..." at bounding box center [140, 469] width 176 height 12
click at [122, 500] on span "Tomas Masarik" at bounding box center [140, 507] width 176 height 14
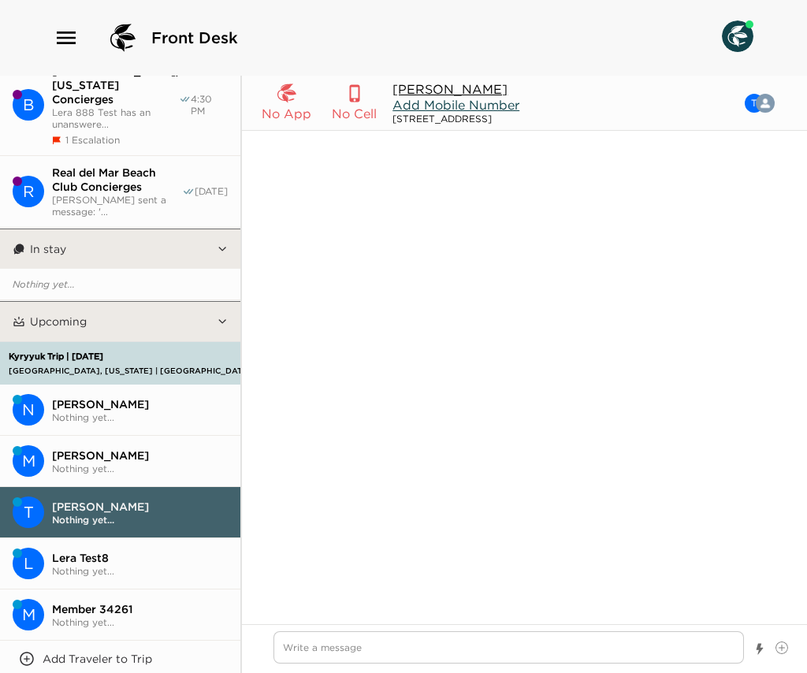
click at [130, 448] on span "John Edelman" at bounding box center [140, 455] width 176 height 14
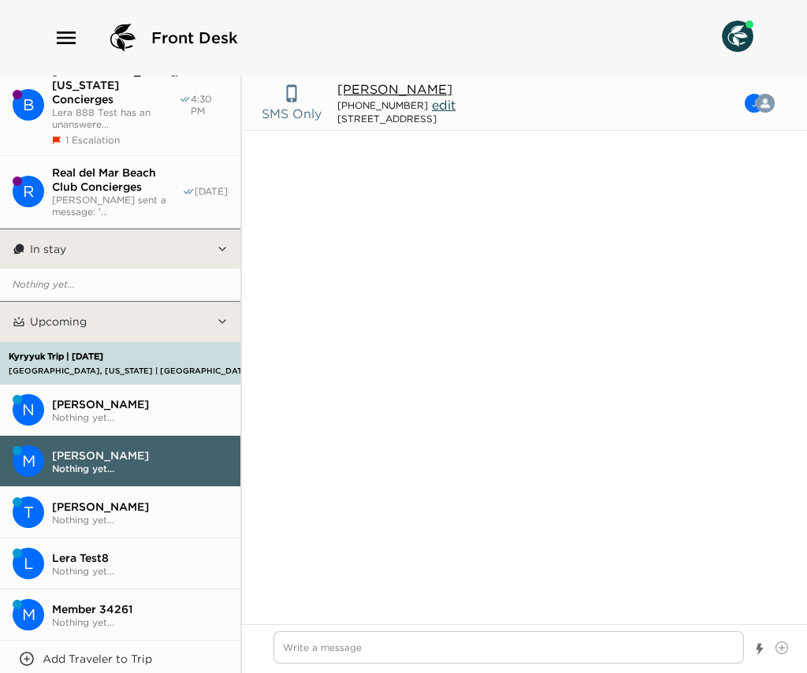
click at [121, 500] on span "Tomas Masarik" at bounding box center [140, 507] width 176 height 14
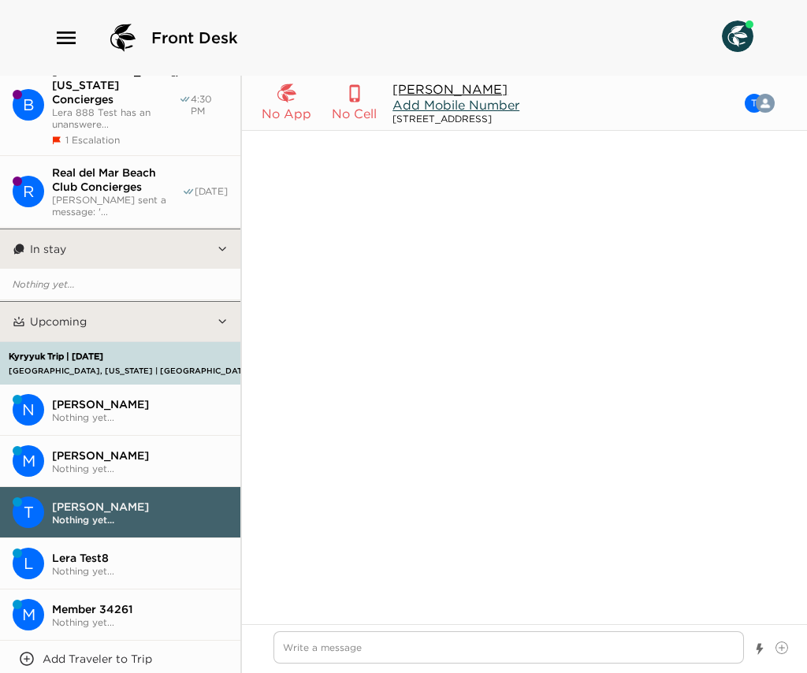
click at [125, 448] on span "John Edelman" at bounding box center [140, 455] width 176 height 14
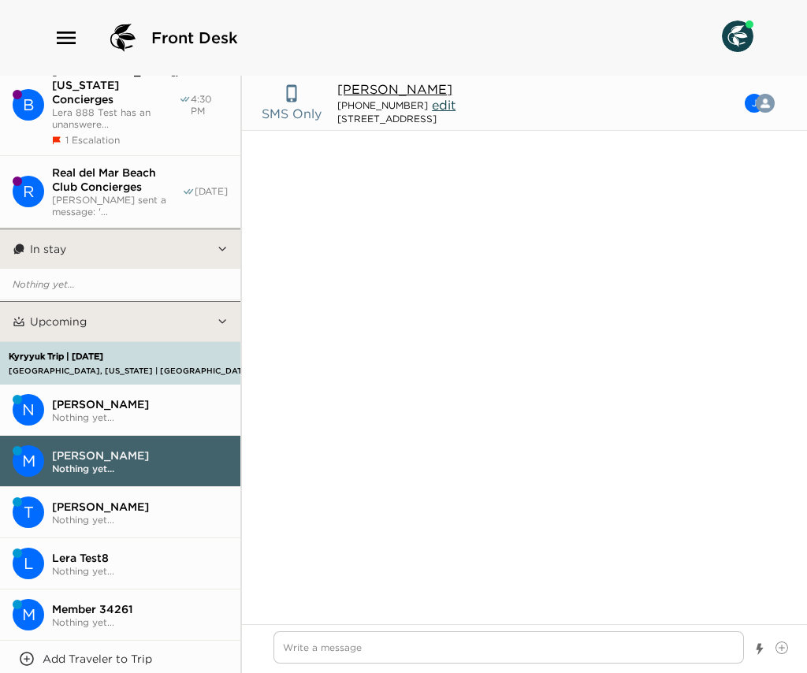
click at [101, 652] on p "Add Traveler to Trip" at bounding box center [98, 659] width 110 height 14
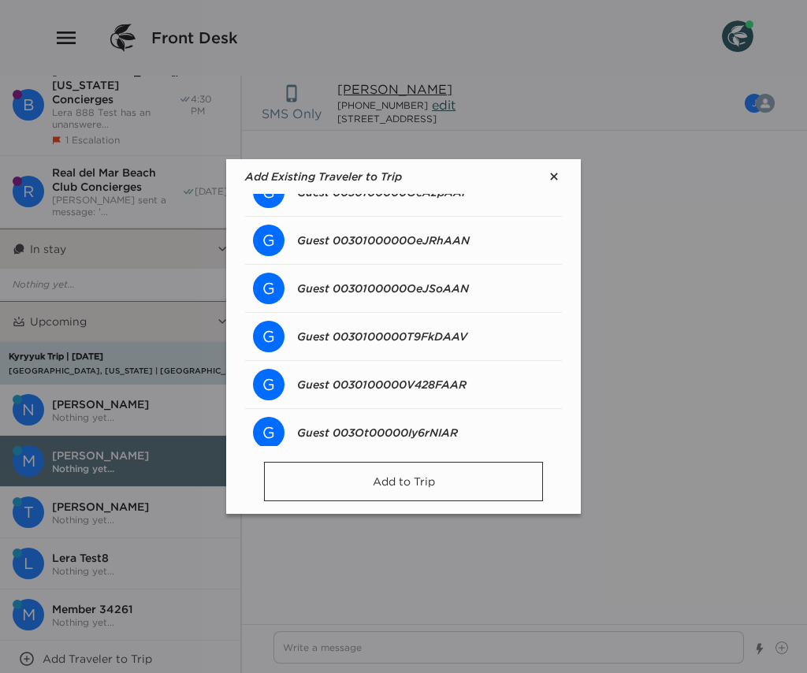
scroll to position [2103, 0]
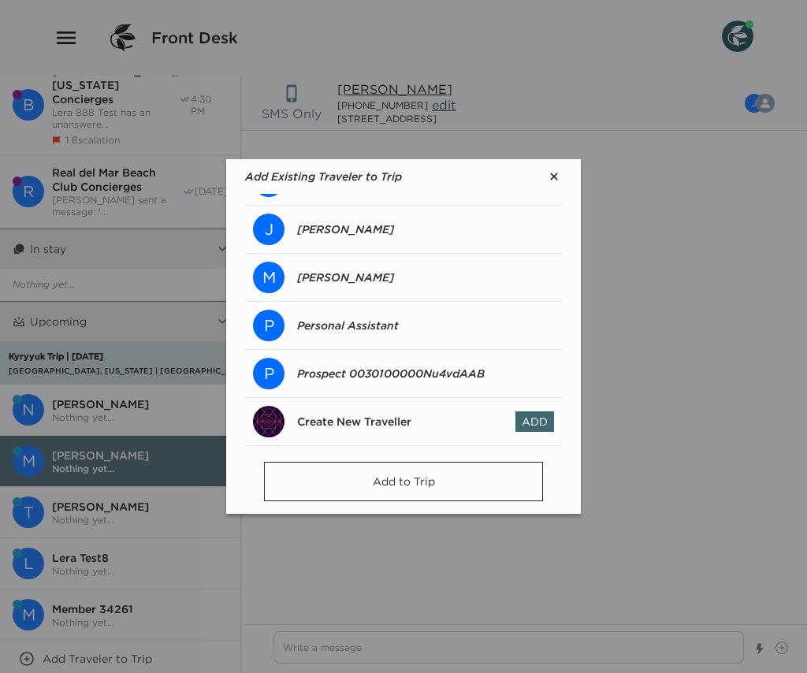
click at [384, 422] on p "Create New Traveller" at bounding box center [354, 422] width 114 height 14
type textarea "x"
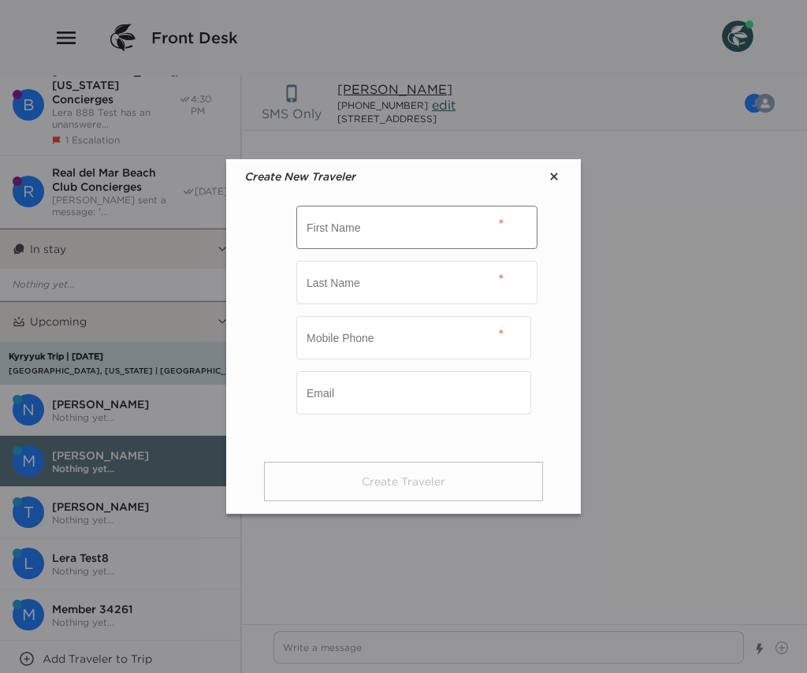
click at [370, 224] on input "text" at bounding box center [416, 227] width 241 height 43
type input "Lerrra"
click at [355, 272] on input "text" at bounding box center [416, 282] width 241 height 43
type input "TEst"
click at [343, 350] on input "tel" at bounding box center [413, 337] width 235 height 43
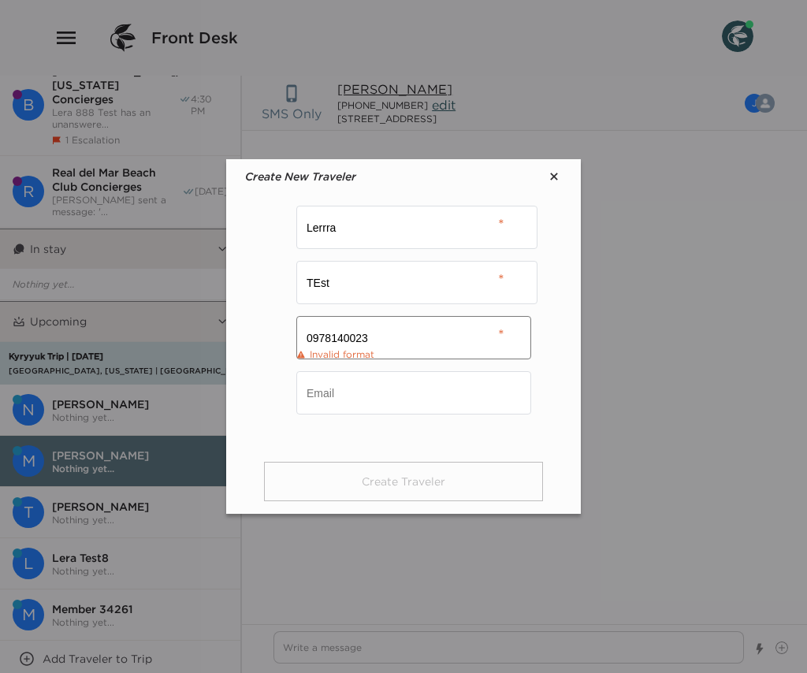
click at [309, 333] on input "0978140023" at bounding box center [413, 337] width 235 height 43
click at [398, 364] on div "380978140023 Invalid format" at bounding box center [403, 343] width 214 height 55
click at [388, 335] on input "380978140023" at bounding box center [413, 337] width 235 height 43
drag, startPoint x: 318, startPoint y: 334, endPoint x: 295, endPoint y: 334, distance: 23.6
click at [295, 334] on div "Lerrra TEst 380978140023 Invalid format" at bounding box center [403, 320] width 317 height 252
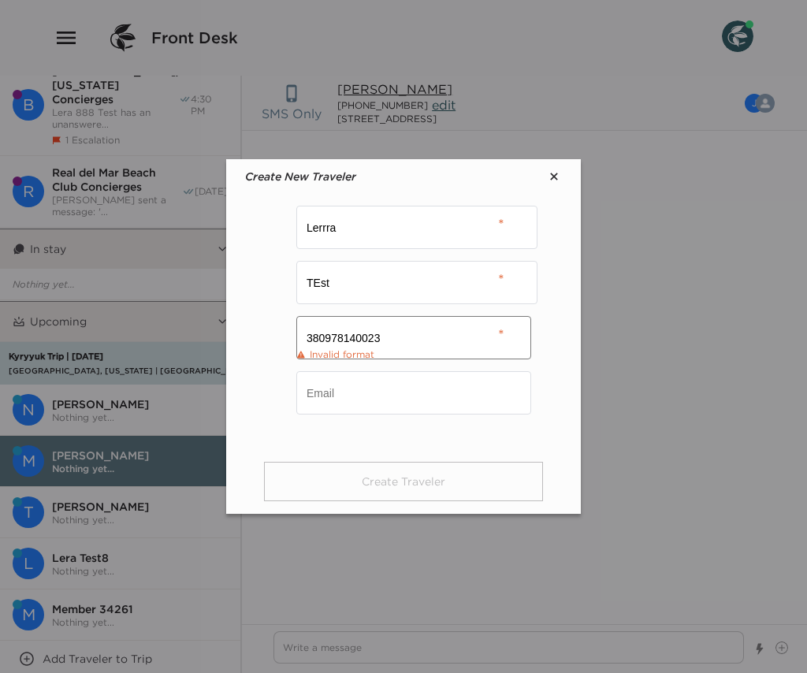
click at [302, 335] on input "380978140023" at bounding box center [413, 337] width 235 height 43
type input "+380 97 814 0023"
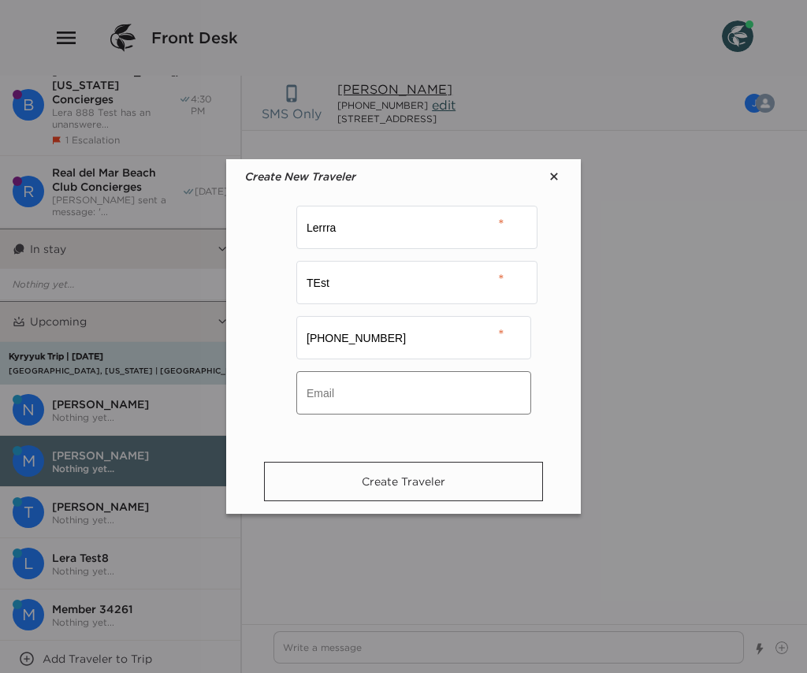
click at [331, 392] on input "email" at bounding box center [413, 392] width 235 height 43
drag, startPoint x: 344, startPoint y: 439, endPoint x: 359, endPoint y: 445, distance: 17.0
click at [344, 439] on div "Lerrra TEst +380 97 814 0023" at bounding box center [403, 320] width 317 height 252
click at [381, 478] on button "Create Traveler" at bounding box center [403, 481] width 279 height 39
type textarea "x"
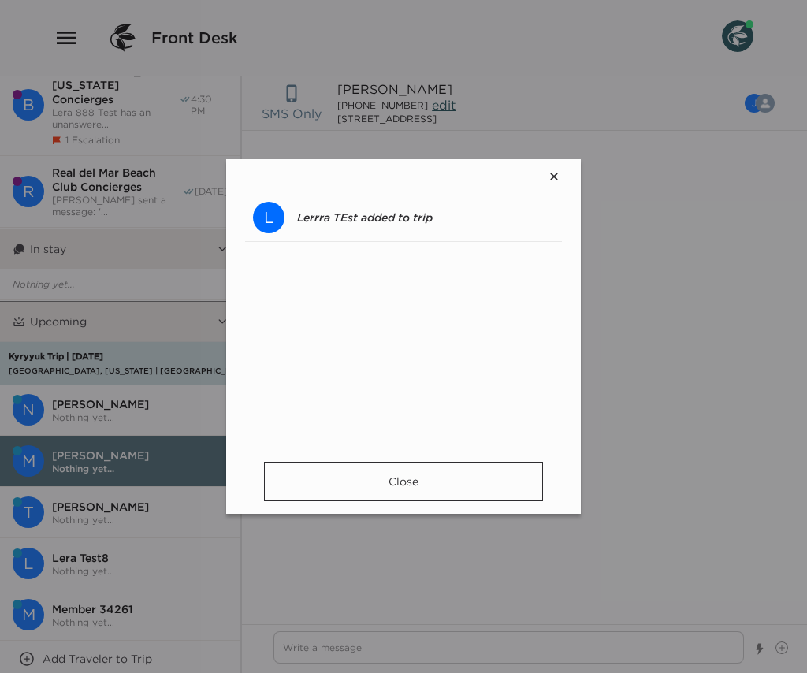
click at [382, 474] on button "Close" at bounding box center [403, 481] width 279 height 39
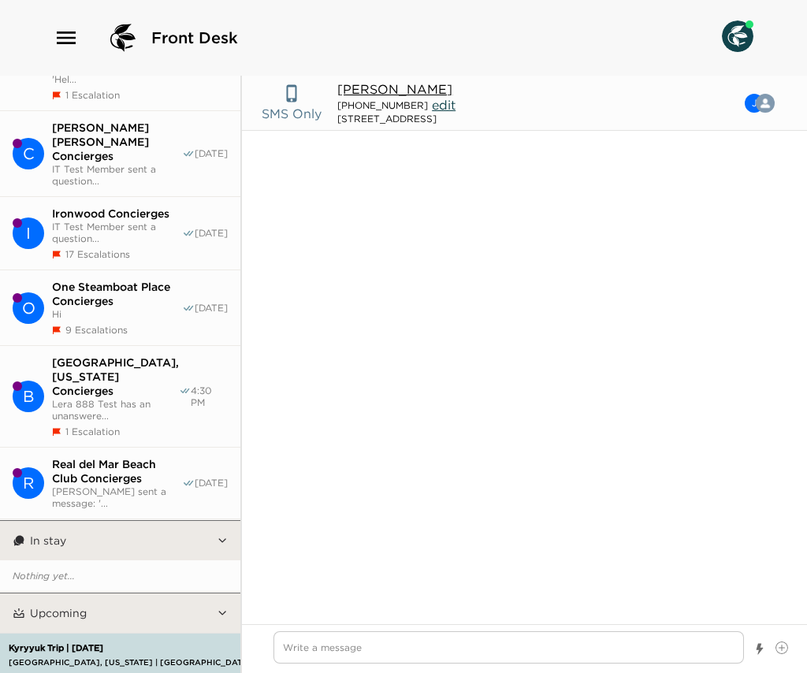
scroll to position [197, 0]
click at [103, 635] on div "Kyryyuk Trip | 10/23/25 Beaver Creek, Colorado | Beaver Creek Drive 145" at bounding box center [175, 655] width 340 height 41
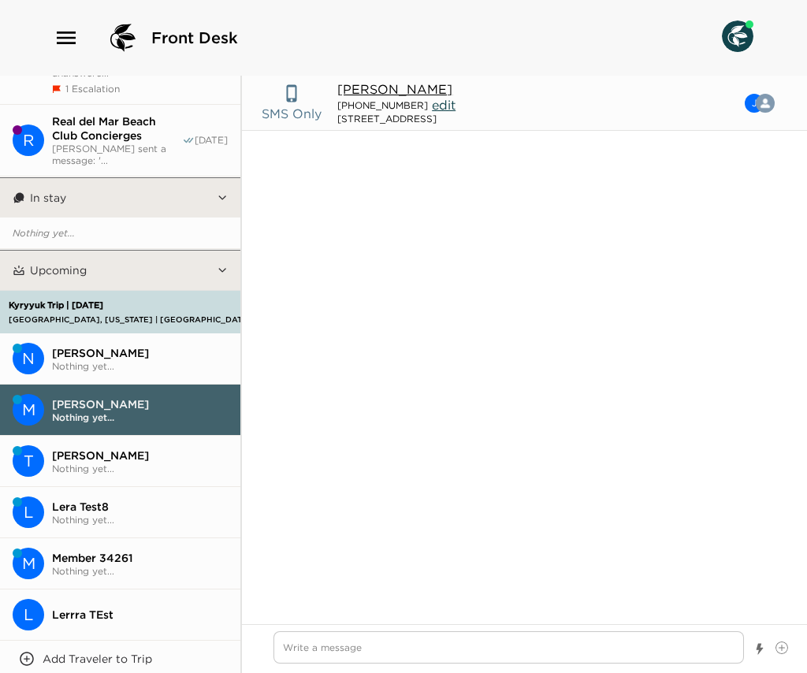
click at [91, 608] on span "Lerrra TEst" at bounding box center [140, 615] width 176 height 14
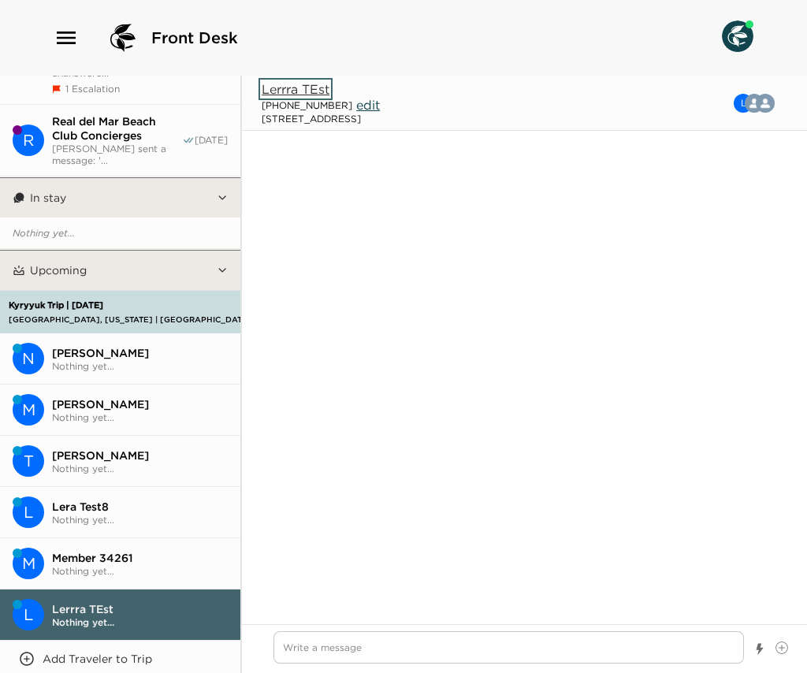
click at [310, 87] on button "Lerrra TEst" at bounding box center [296, 89] width 68 height 16
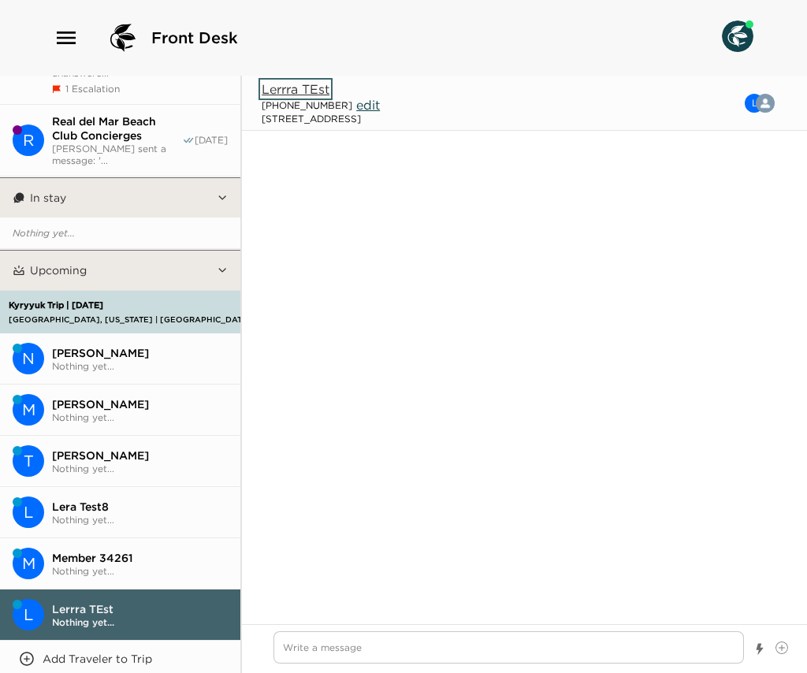
click at [284, 93] on button "Lerrra TEst" at bounding box center [296, 89] width 68 height 16
click at [107, 565] on span "Nothing yet..." at bounding box center [140, 571] width 176 height 12
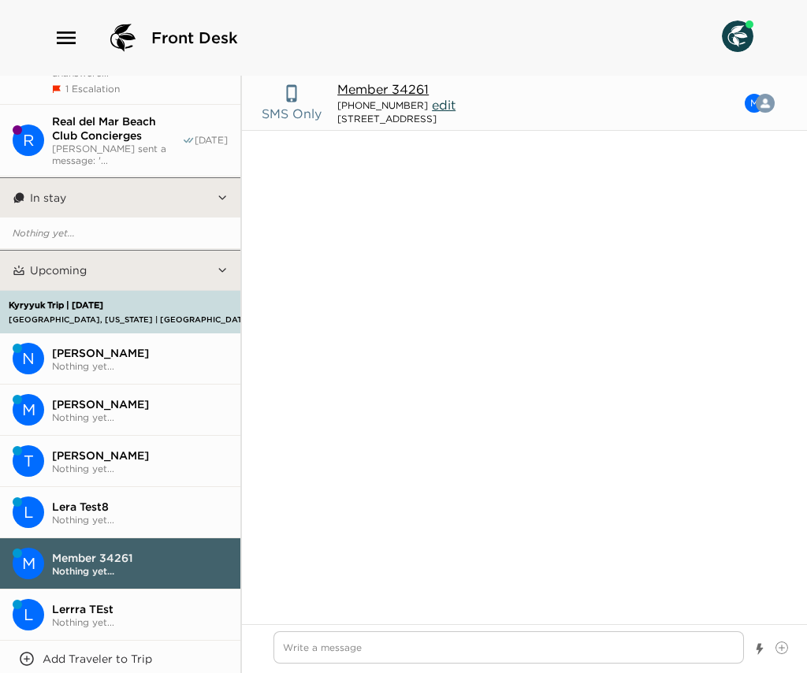
click at [92, 616] on span "Nothing yet..." at bounding box center [140, 622] width 176 height 12
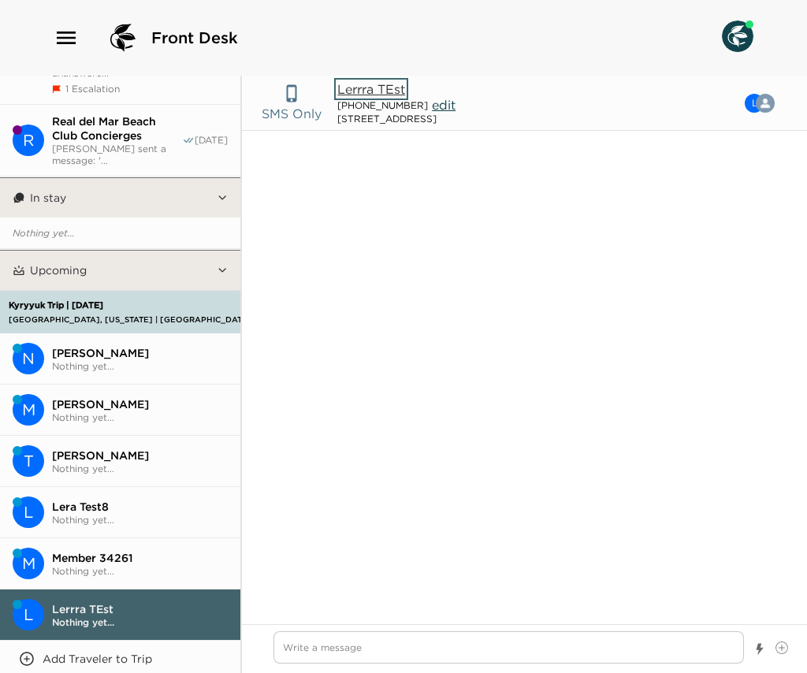
click at [374, 83] on button "Lerrra TEst" at bounding box center [371, 89] width 68 height 16
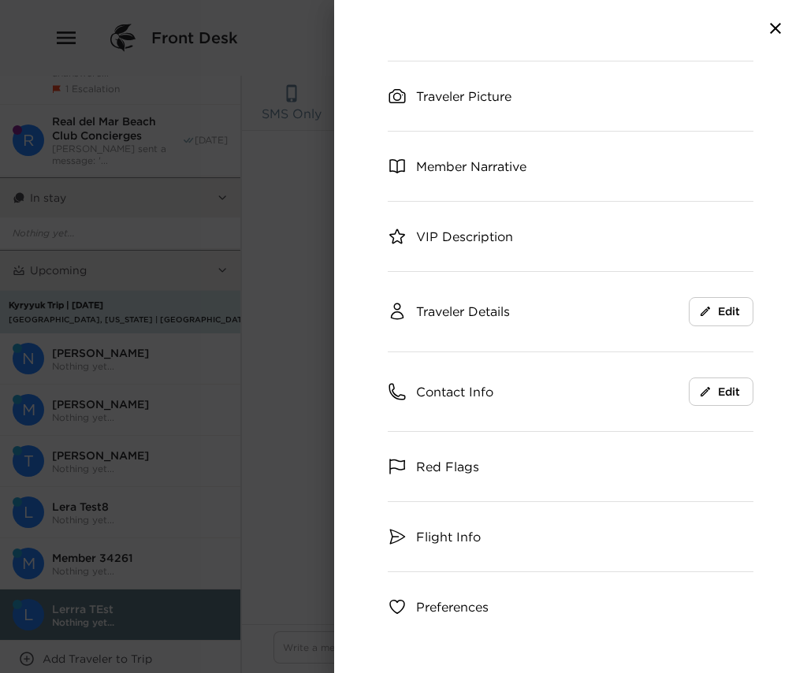
scroll to position [85, 0]
click at [484, 381] on div "Contact Info" at bounding box center [441, 390] width 106 height 19
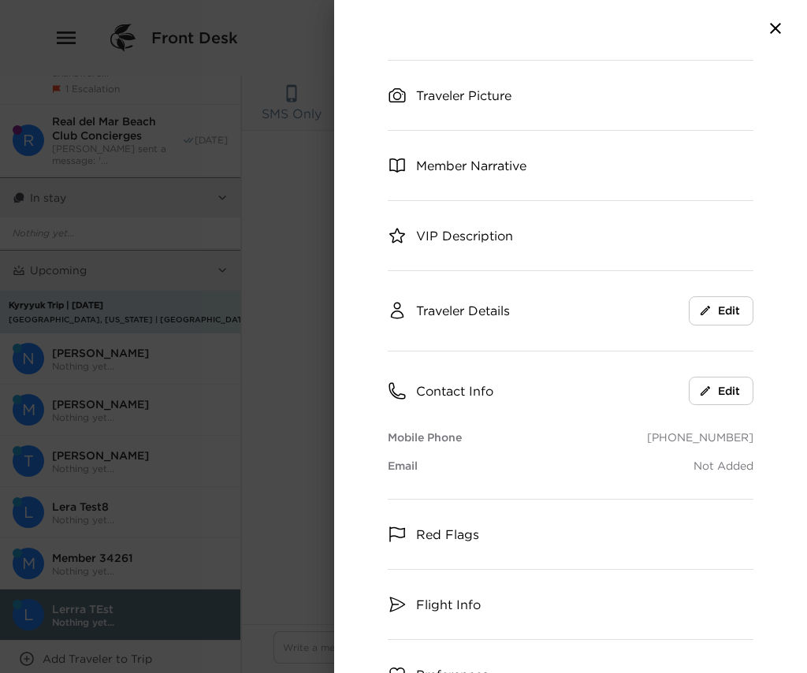
click at [478, 322] on div "Traveler Details Edit" at bounding box center [571, 311] width 366 height 80
click at [478, 302] on span "Traveler Details" at bounding box center [463, 310] width 94 height 17
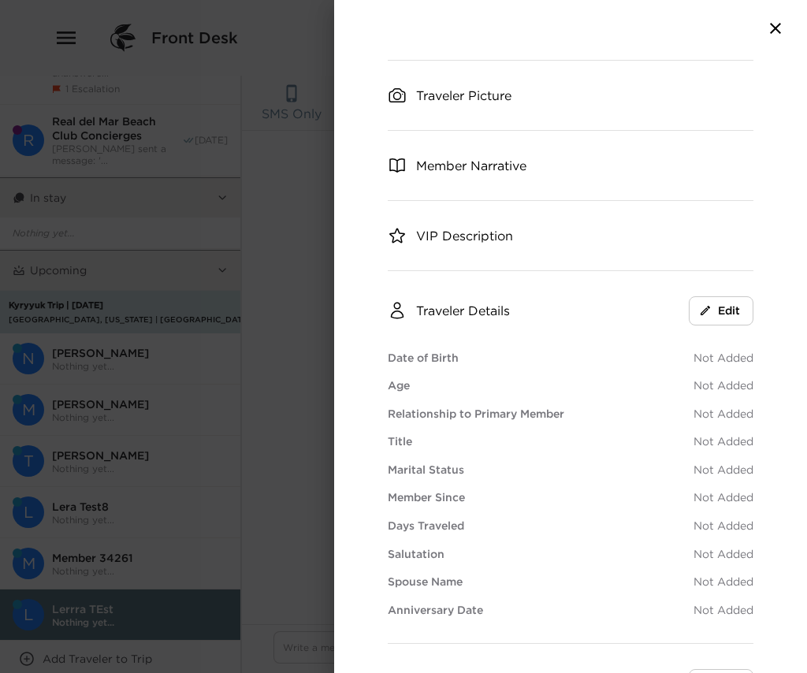
scroll to position [0, 0]
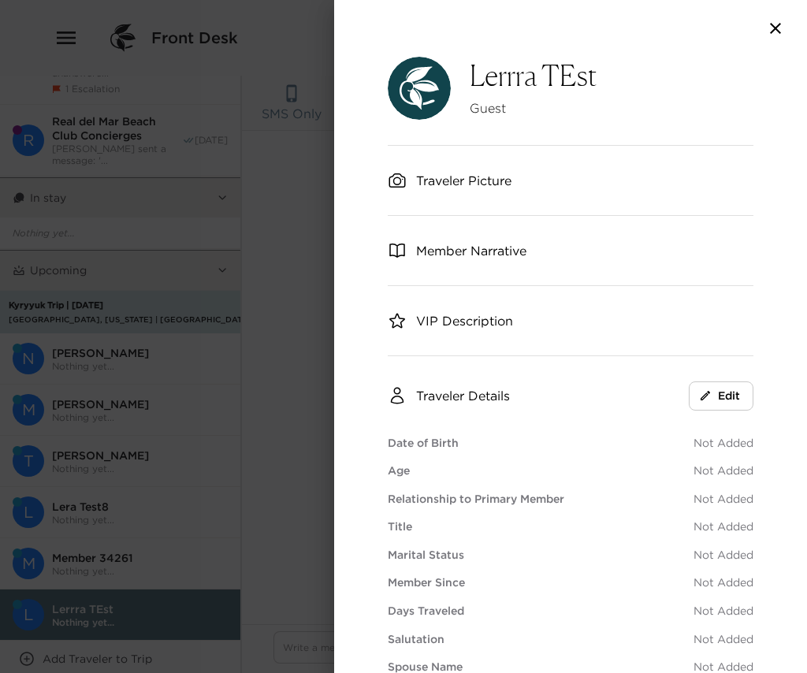
click at [483, 182] on span "Traveler Picture" at bounding box center [463, 180] width 95 height 17
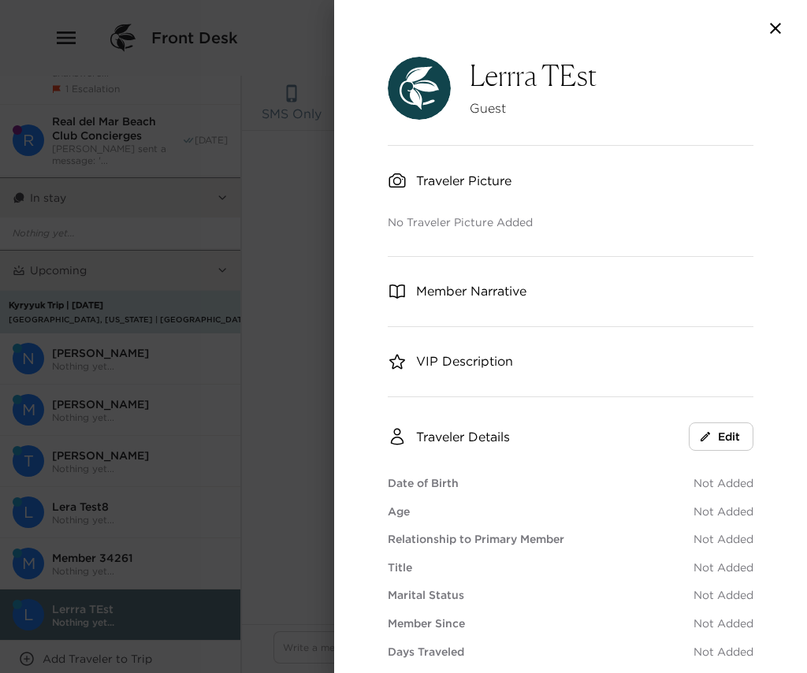
click at [762, 23] on icon "button" at bounding box center [775, 28] width 19 height 19
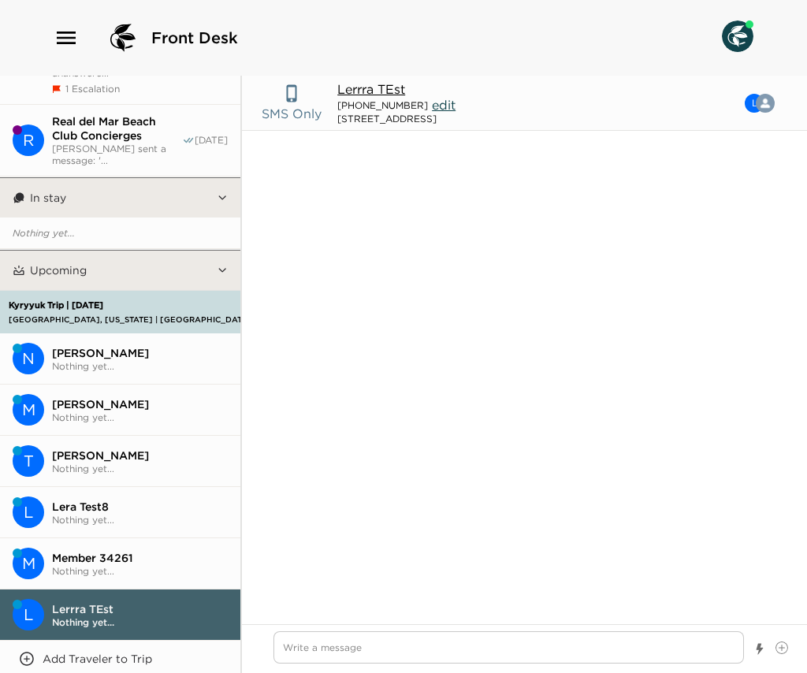
click at [103, 411] on span "Nothing yet..." at bounding box center [140, 417] width 176 height 12
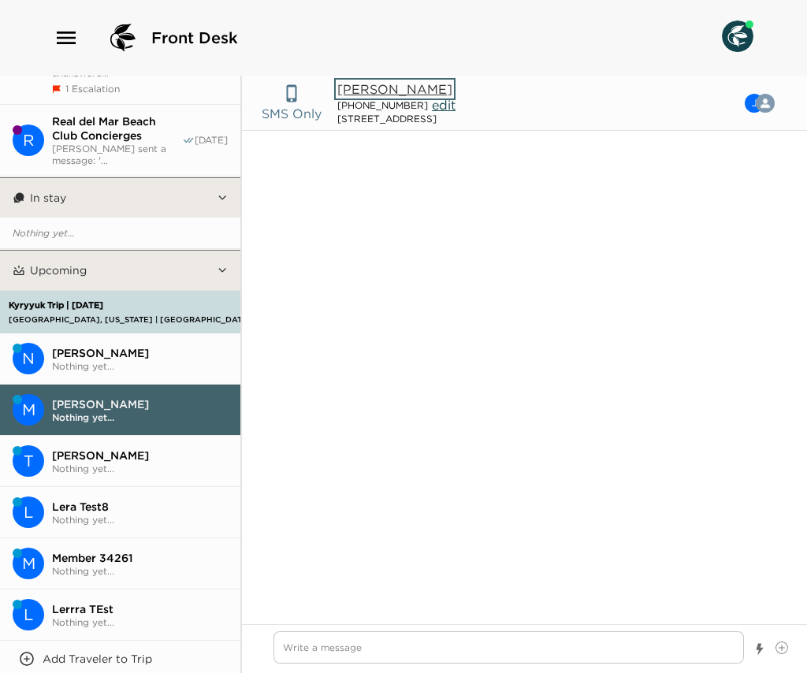
click at [392, 84] on button "John Edelman" at bounding box center [394, 89] width 115 height 16
type textarea "x"
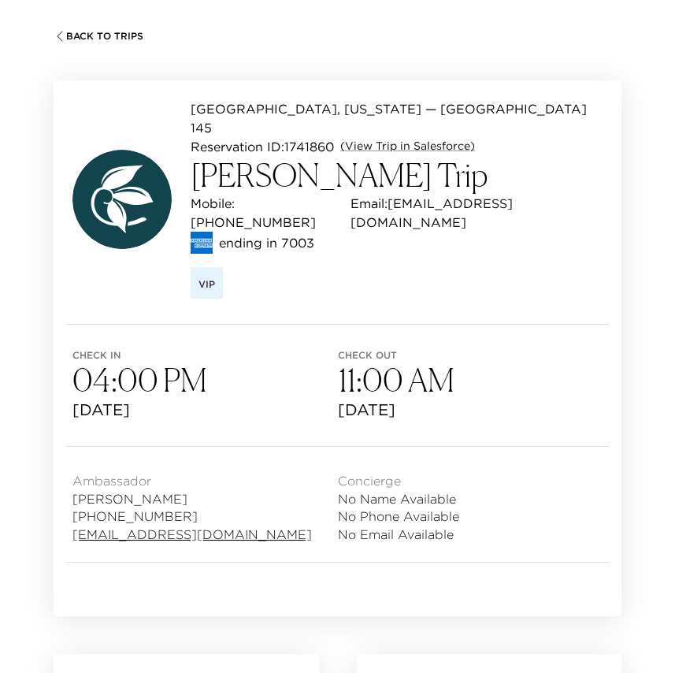
scroll to position [92, 0]
